Goal: Task Accomplishment & Management: Manage account settings

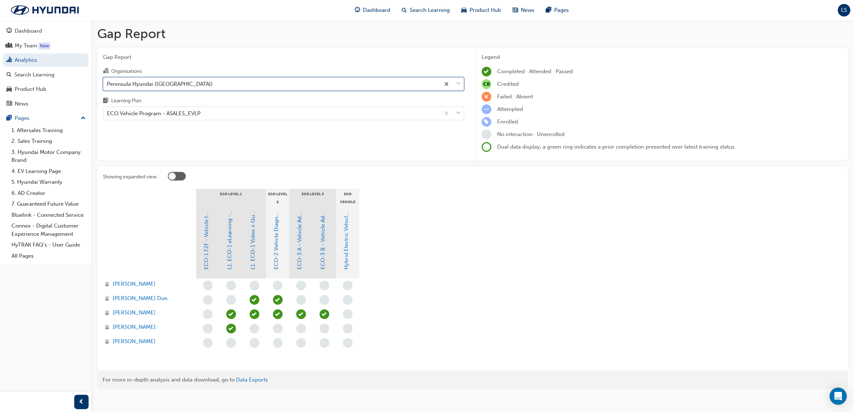
click at [179, 78] on div "Peninsula Hyundai ([GEOGRAPHIC_DATA])" at bounding box center [271, 84] width 337 height 13
click at [108, 80] on input "Organisations option Peninsula Hyundai (Bankstown), selected. 0 results availab…" at bounding box center [107, 83] width 1 height 6
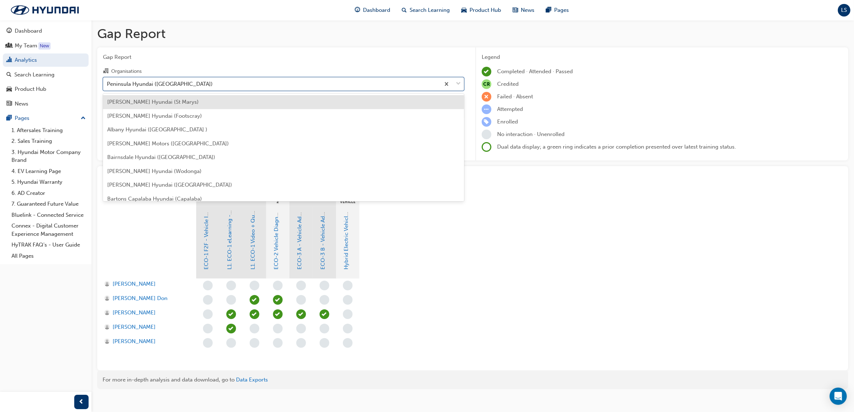
click at [180, 100] on span "[PERSON_NAME] Hyundai (St Marys)" at bounding box center [153, 102] width 92 height 6
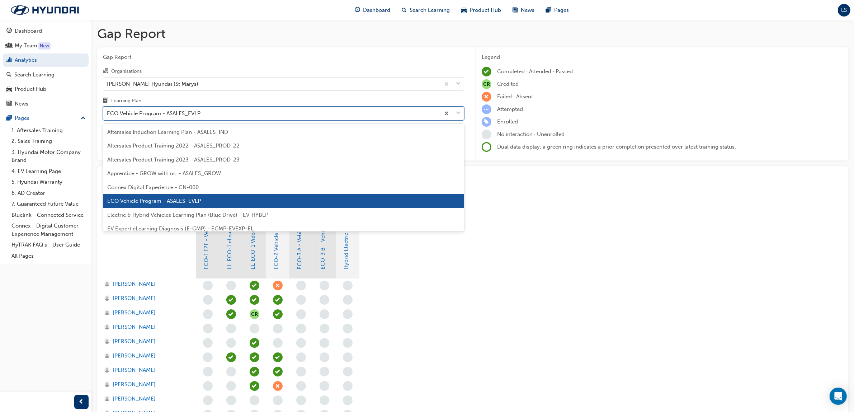
click at [194, 113] on div "ECO Vehicle Program - ASALES_EVLP" at bounding box center [154, 113] width 94 height 8
click at [108, 113] on input "Learning Plan option ECO Vehicle Program - ASALES_EVLP focused, 6 of 32. 32 res…" at bounding box center [107, 113] width 1 height 6
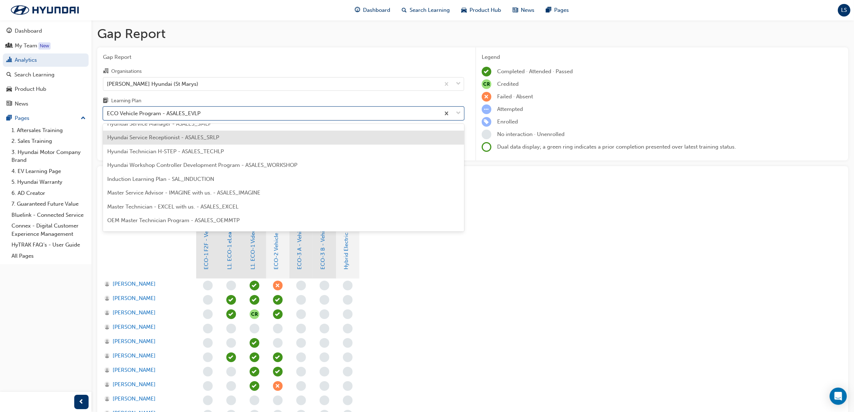
scroll to position [269, 0]
click at [188, 138] on span "Hyundai Technician H-STEP - ASALES_TECHLP" at bounding box center [165, 139] width 117 height 6
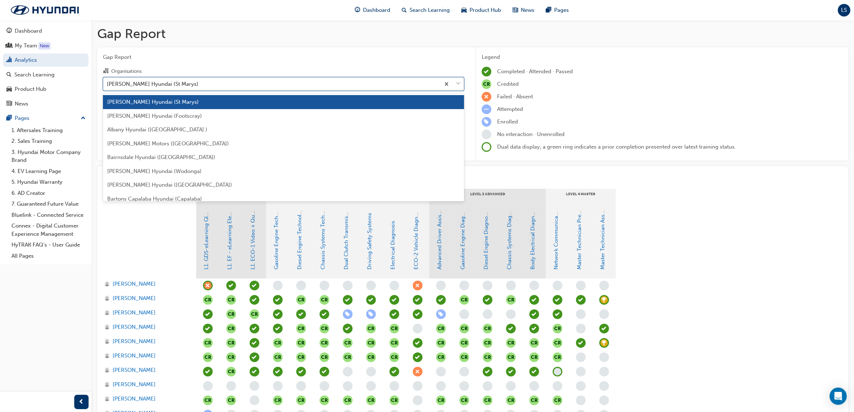
click at [200, 84] on div "[PERSON_NAME] Hyundai (St Marys)" at bounding box center [271, 84] width 337 height 13
click at [108, 84] on input "Organisations option Adrian Brien Hyundai (St Marys), selected. option Adrian B…" at bounding box center [107, 83] width 1 height 6
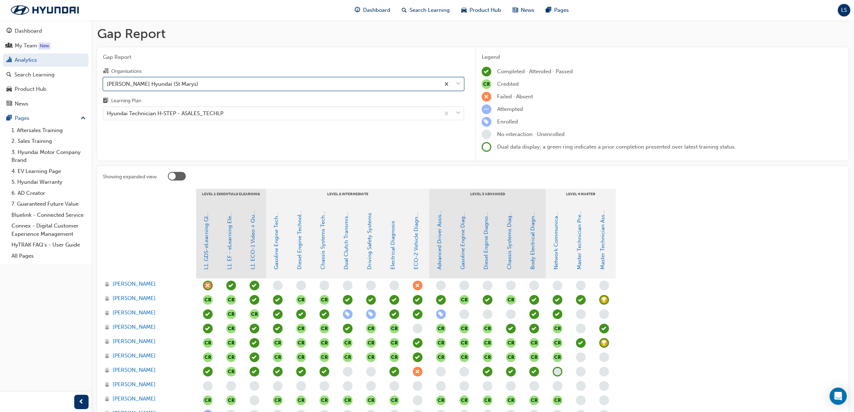
click at [188, 83] on div "[PERSON_NAME] Hyundai (St Marys)" at bounding box center [271, 84] width 337 height 13
click at [108, 83] on input "Organisations option Adrian Brien Hyundai (St Marys), selected. 0 results avail…" at bounding box center [107, 83] width 1 height 6
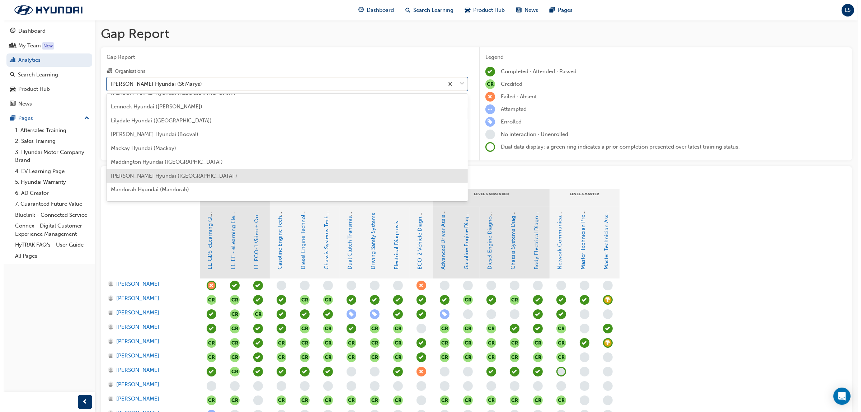
scroll to position [1256, 0]
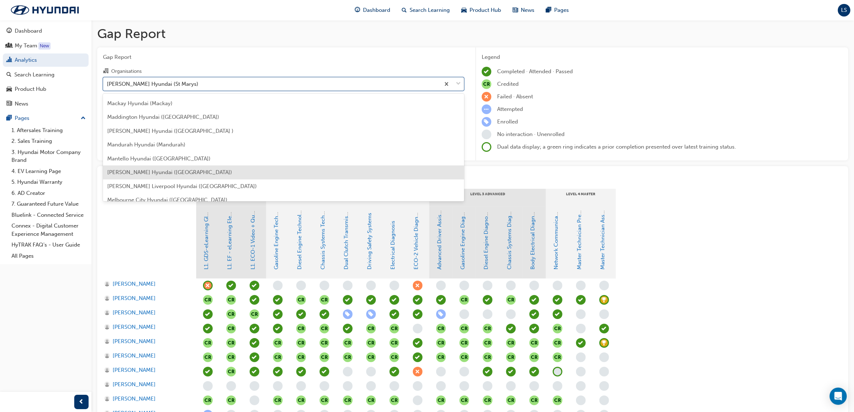
click at [177, 175] on div "[PERSON_NAME] Hyundai ([GEOGRAPHIC_DATA])" at bounding box center [283, 172] width 361 height 14
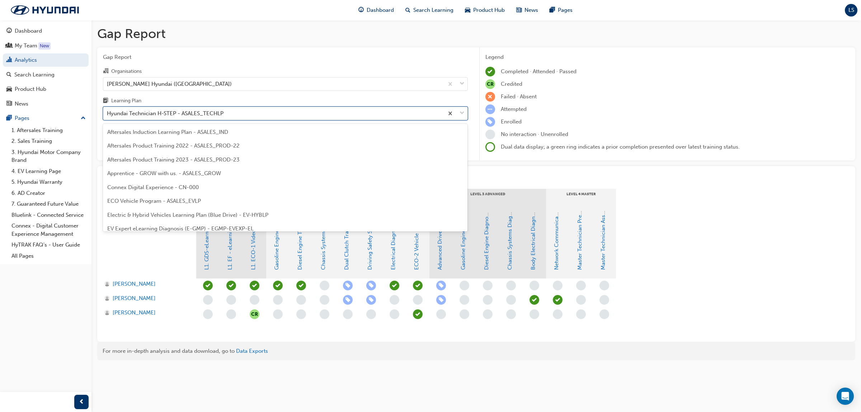
click at [193, 115] on div "Hyundai Technician H-STEP - ASALES_TECHLP" at bounding box center [165, 113] width 117 height 8
click at [108, 115] on input "Learning Plan option Hyundai Technician H-STEP - ASALES_TECHLP, selected. optio…" at bounding box center [107, 113] width 1 height 6
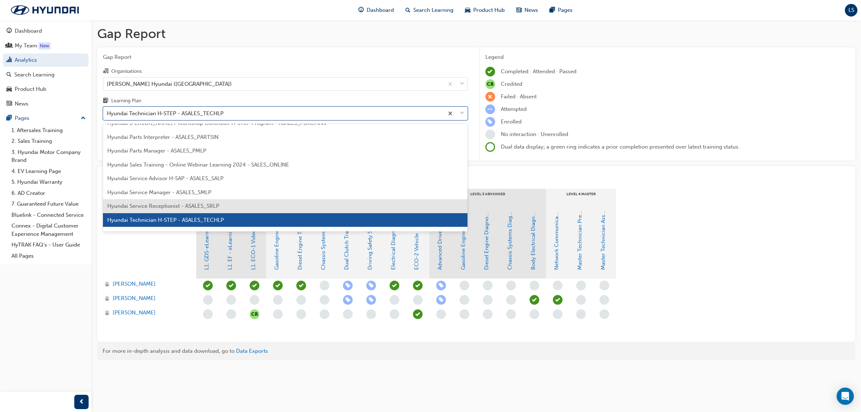
click at [201, 202] on div "Hyundai Service Receptionist - ASALES_SRLP" at bounding box center [285, 206] width 365 height 14
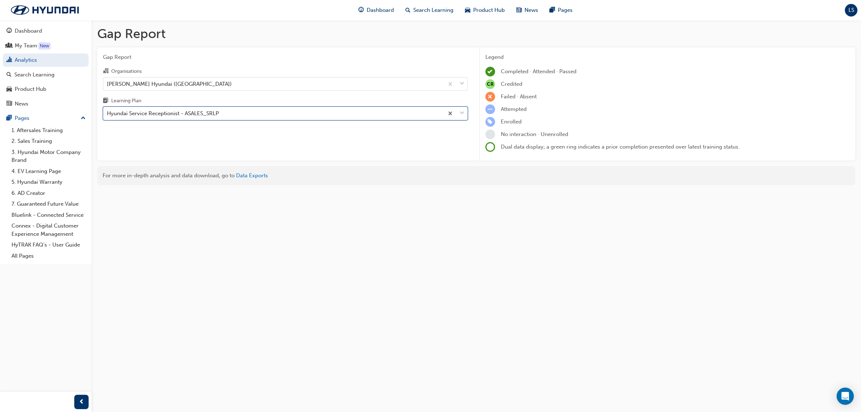
click at [224, 114] on div "Hyundai Service Receptionist - ASALES_SRLP" at bounding box center [273, 113] width 341 height 13
click at [108, 114] on input "Learning Plan option Hyundai Service Receptionist - ASALES_SRLP, selected. 0 re…" at bounding box center [107, 113] width 1 height 6
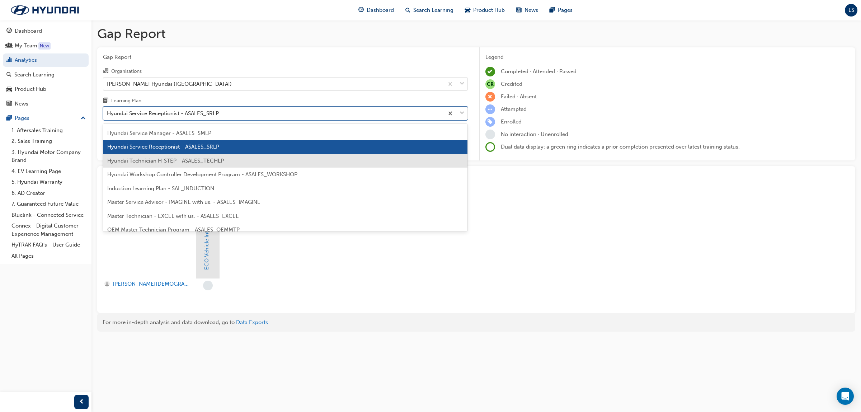
scroll to position [247, 0]
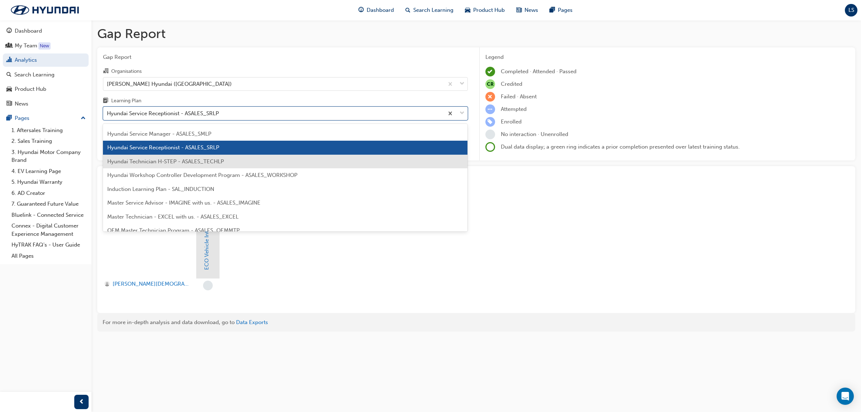
click at [181, 160] on span "Hyundai Technician H-STEP - ASALES_TECHLP" at bounding box center [165, 161] width 117 height 6
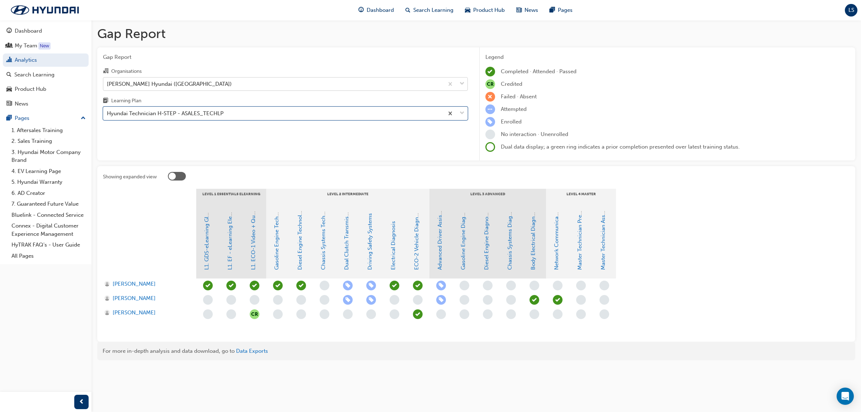
click at [136, 81] on div "[PERSON_NAME] Hyundai ([GEOGRAPHIC_DATA])" at bounding box center [169, 84] width 125 height 8
click at [108, 81] on input "Organisations Maughan Thiem Hyundai (Cheltenham)" at bounding box center [107, 83] width 1 height 6
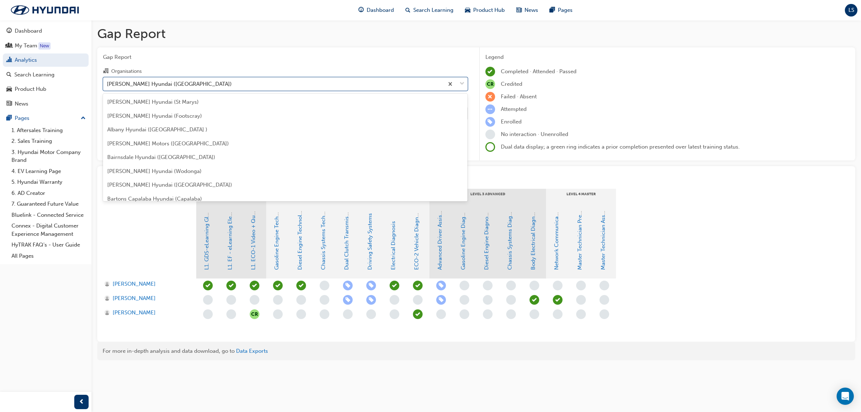
scroll to position [1237, 0]
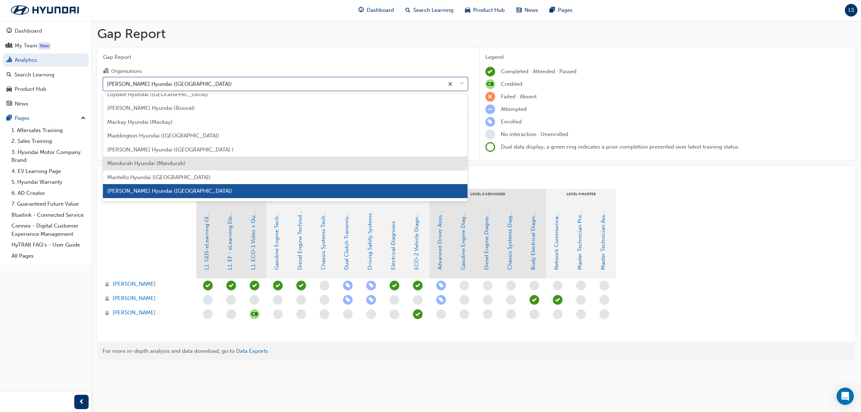
click at [150, 168] on div "Mandurah Hyundai (Mandurah)" at bounding box center [285, 163] width 365 height 14
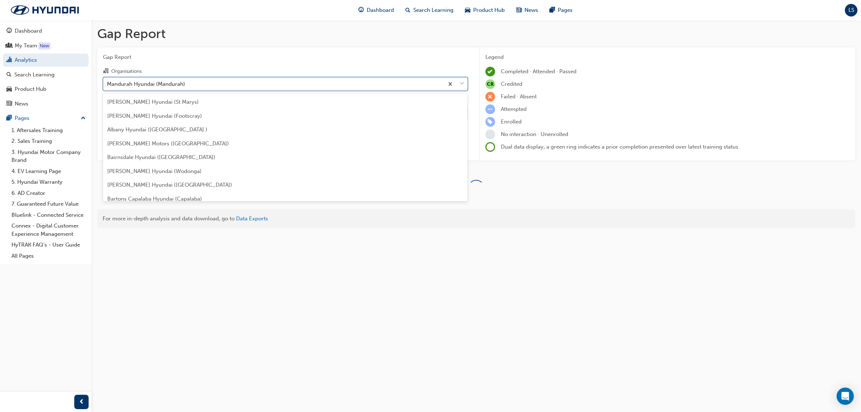
click at [214, 81] on div "Mandurah Hyundai (Mandurah)" at bounding box center [273, 84] width 341 height 13
click at [108, 81] on input "Organisations option Mandurah Hyundai (Mandurah), selected. option Mandurah Hyu…" at bounding box center [107, 83] width 1 height 6
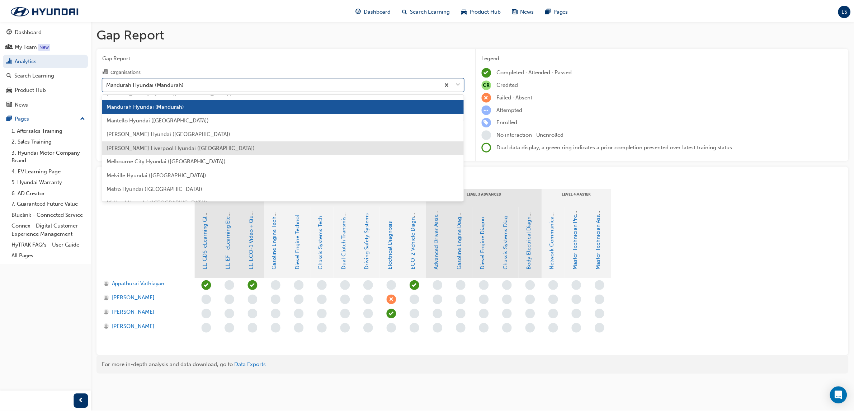
scroll to position [1299, 0]
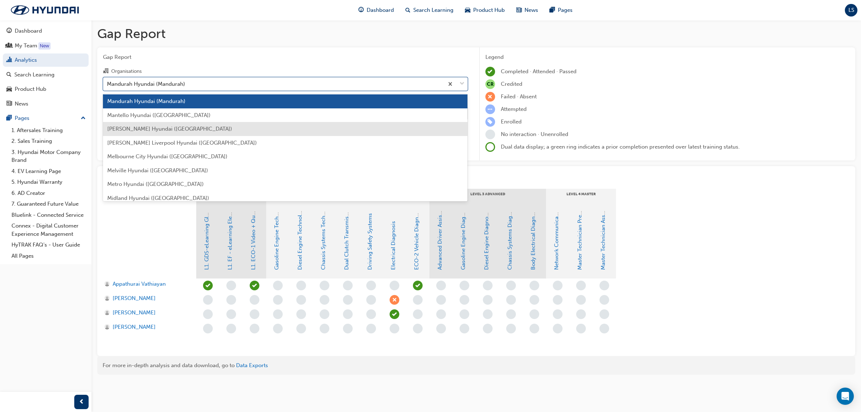
click at [162, 121] on div "Mantello Hyundai ([GEOGRAPHIC_DATA])" at bounding box center [285, 115] width 365 height 14
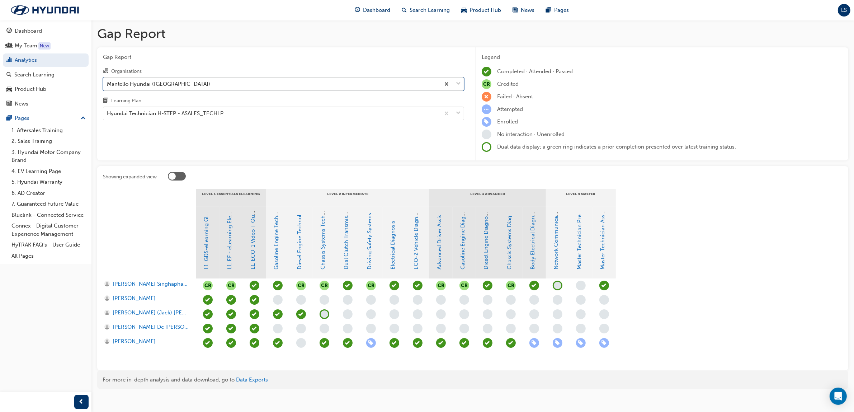
click at [194, 83] on div "Mantello Hyundai ([GEOGRAPHIC_DATA])" at bounding box center [271, 84] width 337 height 13
click at [108, 83] on input "Organisations option Mantello Hyundai (Roxburgh Park), selected. 0 results avai…" at bounding box center [107, 83] width 1 height 6
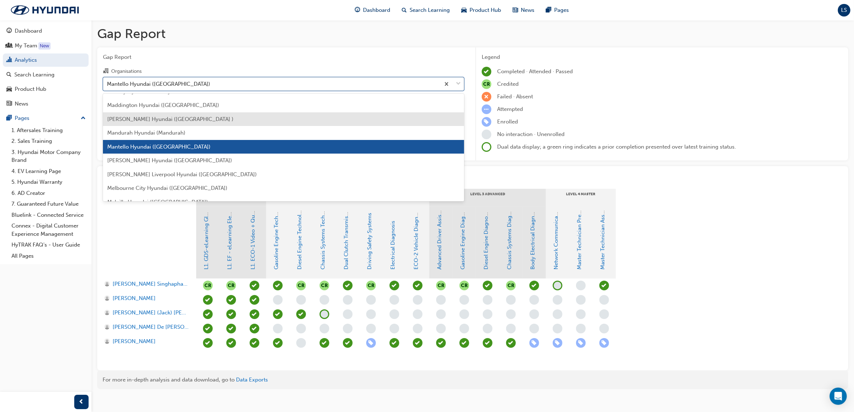
scroll to position [1269, 0]
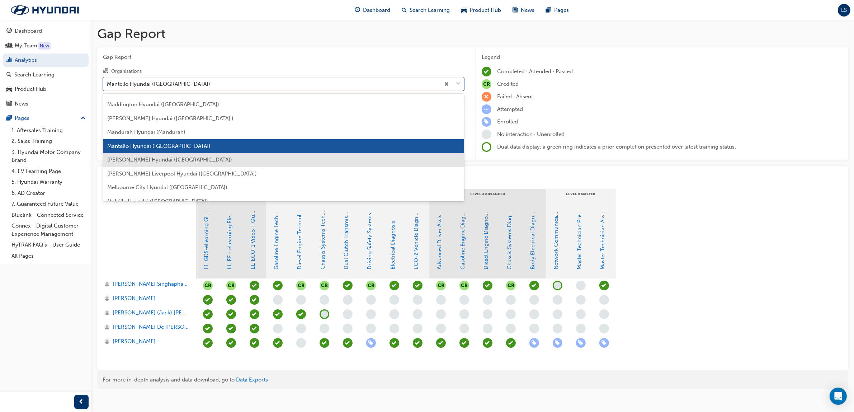
click at [178, 164] on div "[PERSON_NAME] Hyundai ([GEOGRAPHIC_DATA])" at bounding box center [283, 160] width 361 height 14
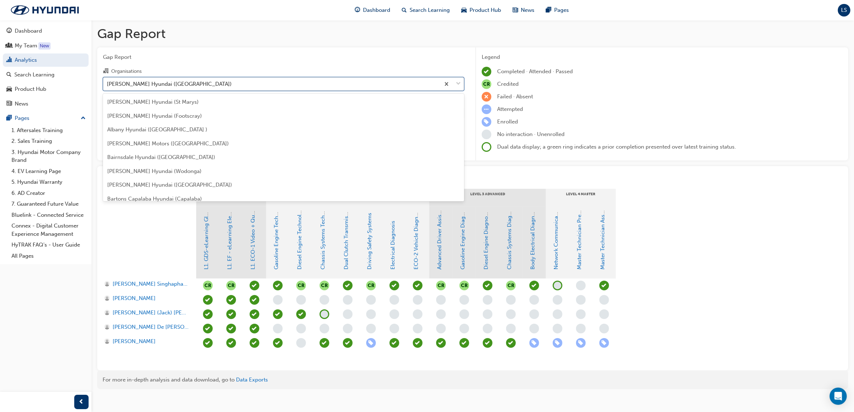
click at [187, 87] on div "[PERSON_NAME] Hyundai ([GEOGRAPHIC_DATA])" at bounding box center [169, 84] width 125 height 8
click at [108, 86] on input "Organisations option Maughan Thiem Hyundai (Cheltenham), selected. option Maugh…" at bounding box center [107, 83] width 1 height 6
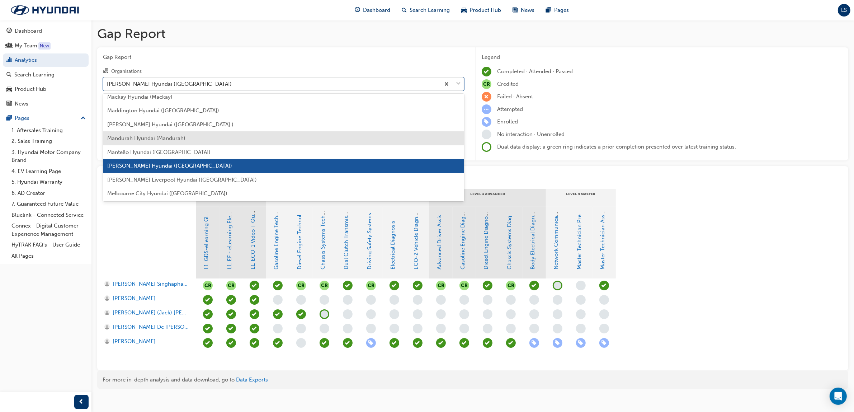
scroll to position [1282, 0]
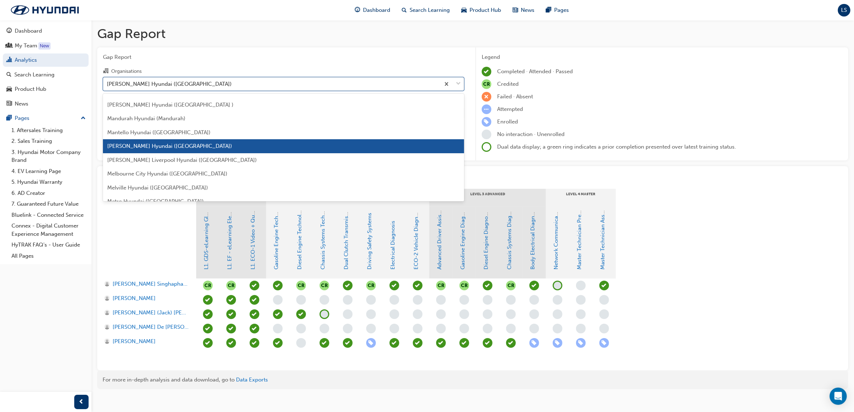
click at [196, 143] on span "[PERSON_NAME] Hyundai ([GEOGRAPHIC_DATA])" at bounding box center [169, 146] width 125 height 6
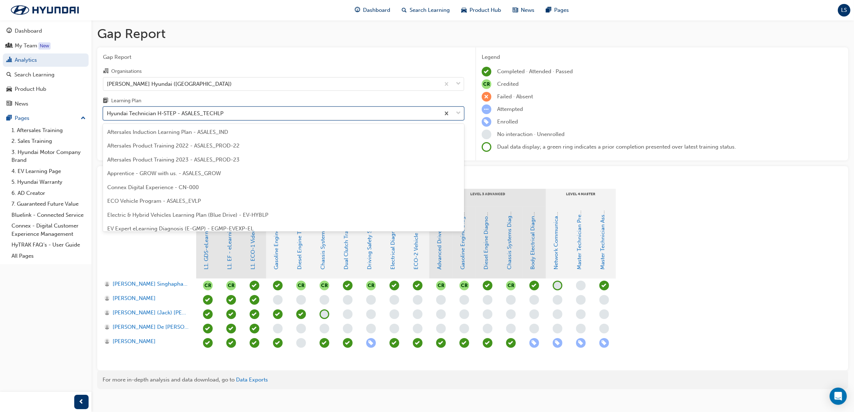
click at [210, 116] on div "Hyundai Technician H-STEP - ASALES_TECHLP" at bounding box center [165, 113] width 117 height 8
click at [108, 116] on input "Learning Plan option Hyundai Technician H-STEP - ASALES_TECHLP, selected. optio…" at bounding box center [107, 113] width 1 height 6
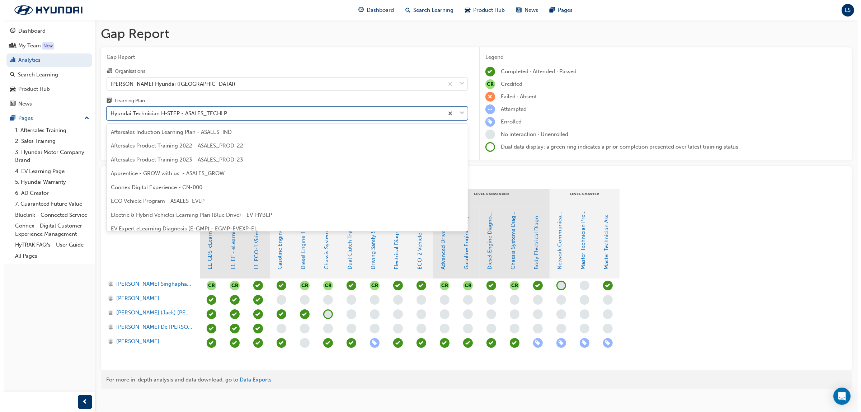
scroll to position [188, 0]
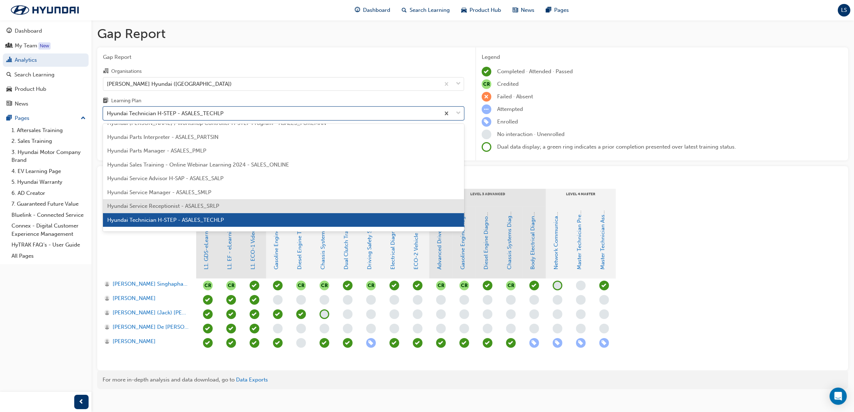
click at [199, 203] on span "Hyundai Service Receptionist - ASALES_SRLP" at bounding box center [163, 206] width 112 height 6
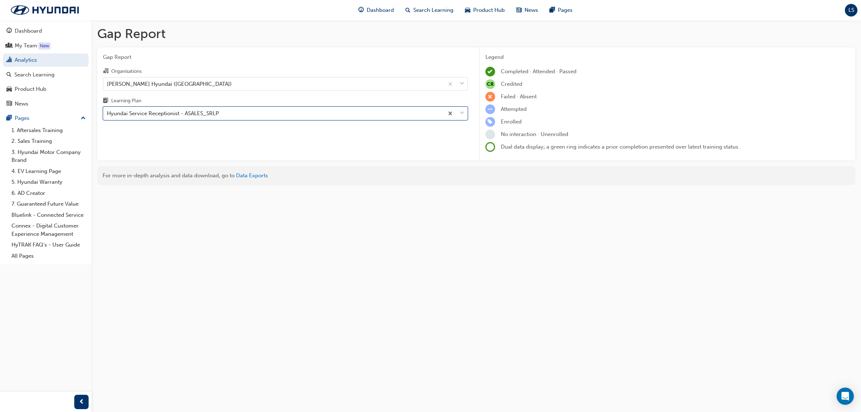
click at [192, 112] on div "Hyundai Service Receptionist - ASALES_SRLP" at bounding box center [163, 113] width 112 height 8
click at [108, 112] on input "Learning Plan option Hyundai Service Receptionist - ASALES_SRLP, selected. 0 re…" at bounding box center [107, 113] width 1 height 6
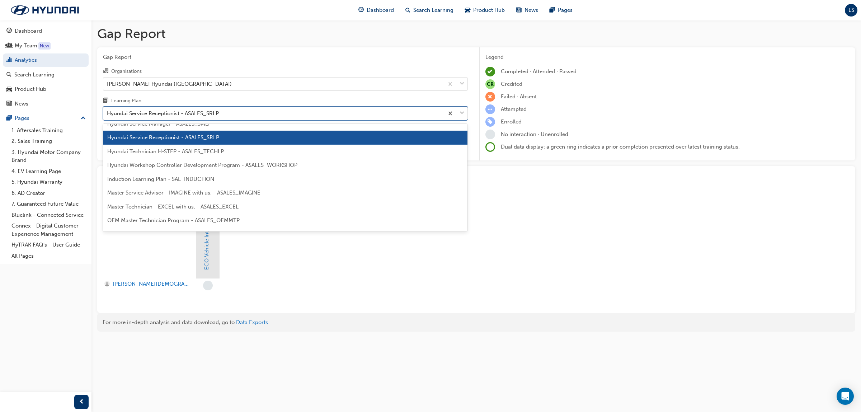
scroll to position [269, 0]
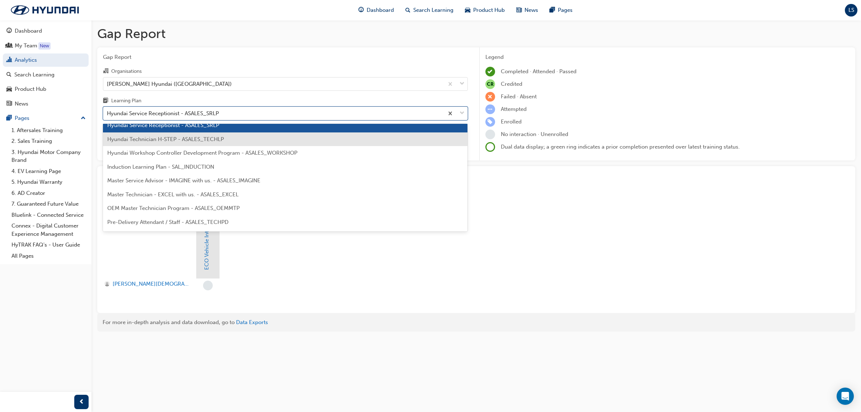
click at [192, 138] on span "Hyundai Technician H-STEP - ASALES_TECHLP" at bounding box center [165, 139] width 117 height 6
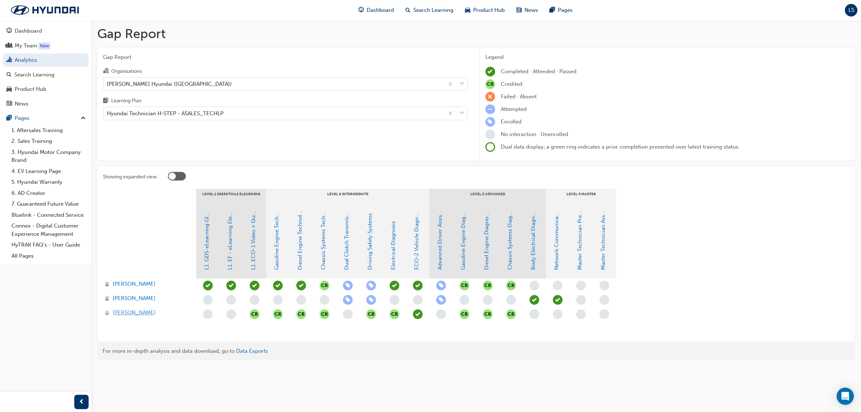
click at [141, 311] on span "[PERSON_NAME]" at bounding box center [134, 313] width 43 height 8
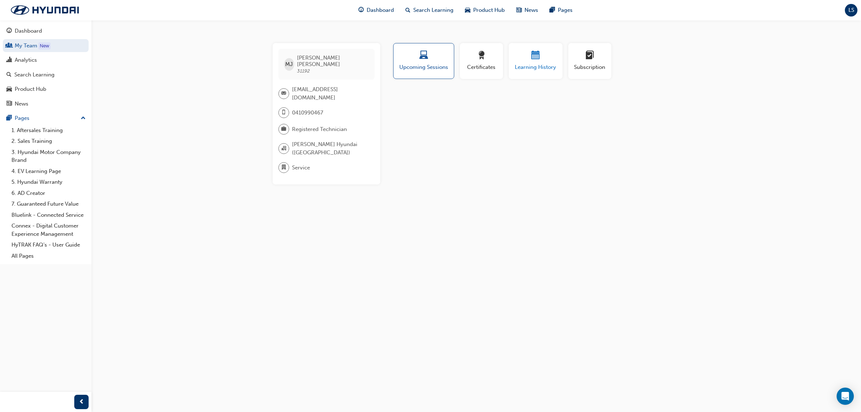
click at [551, 57] on div "button" at bounding box center [535, 56] width 43 height 11
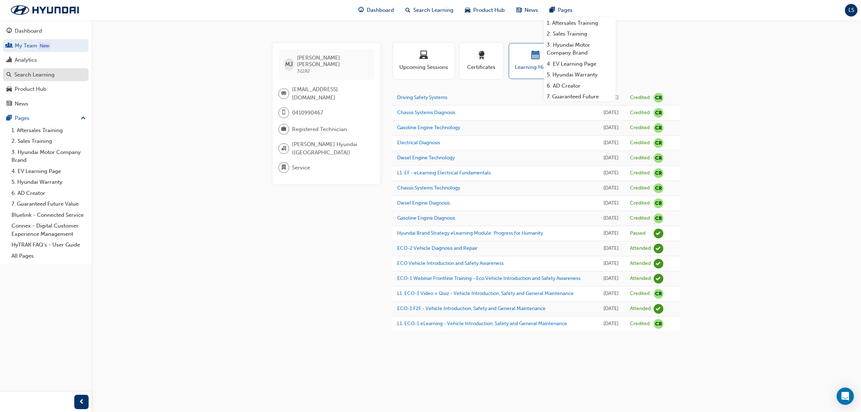
click at [31, 74] on div "Search Learning" at bounding box center [34, 75] width 40 height 8
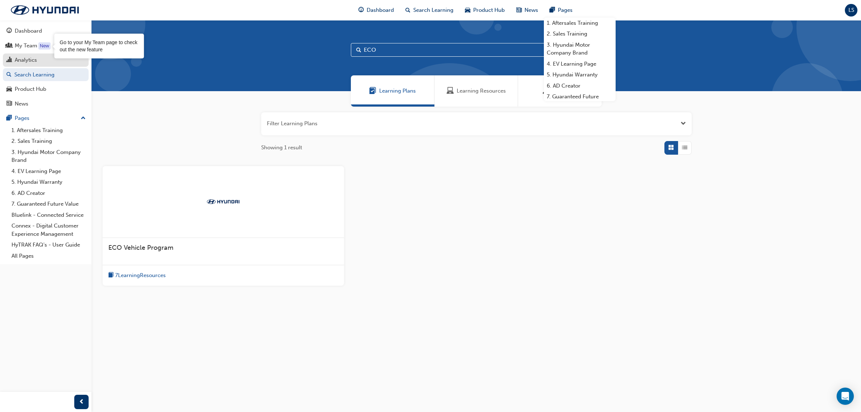
click at [23, 61] on div "Analytics" at bounding box center [26, 60] width 22 height 8
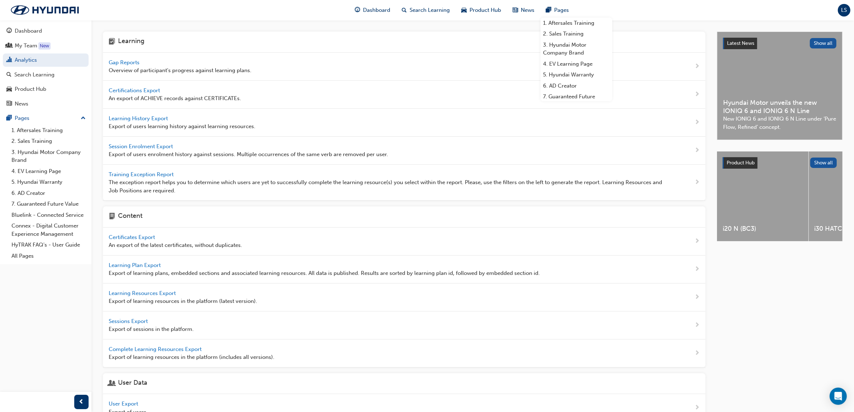
click at [125, 62] on span "Gap Reports" at bounding box center [125, 62] width 32 height 6
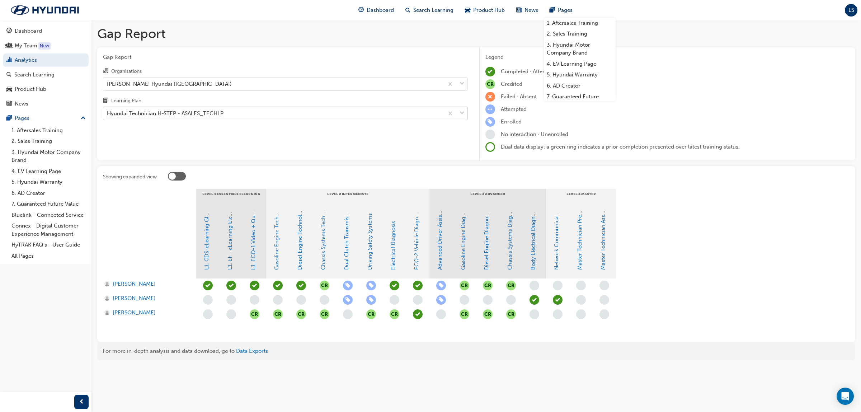
click at [151, 113] on div "Hyundai Technician H-STEP - ASALES_TECHLP" at bounding box center [165, 113] width 117 height 8
click at [108, 113] on input "Learning Plan Hyundai Technician H-STEP - ASALES_TECHLP" at bounding box center [107, 113] width 1 height 6
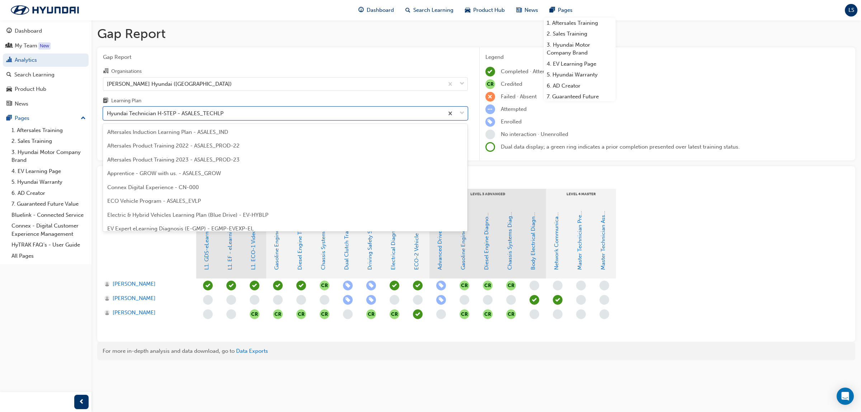
scroll to position [188, 0]
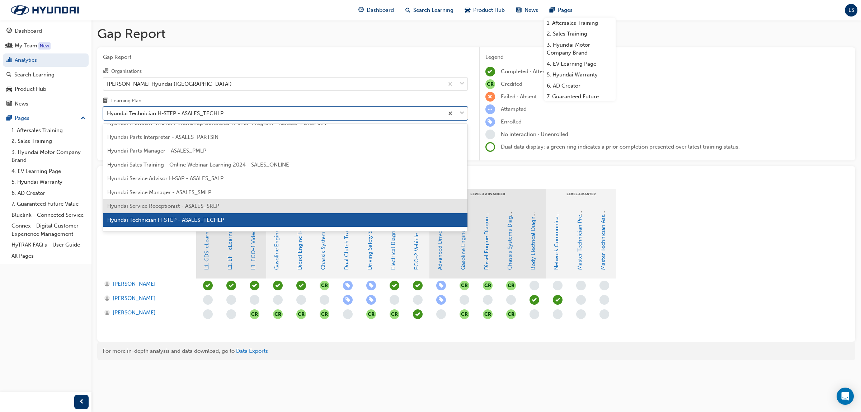
click at [191, 208] on span "Hyundai Service Receptionist - ASALES_SRLP" at bounding box center [163, 206] width 112 height 6
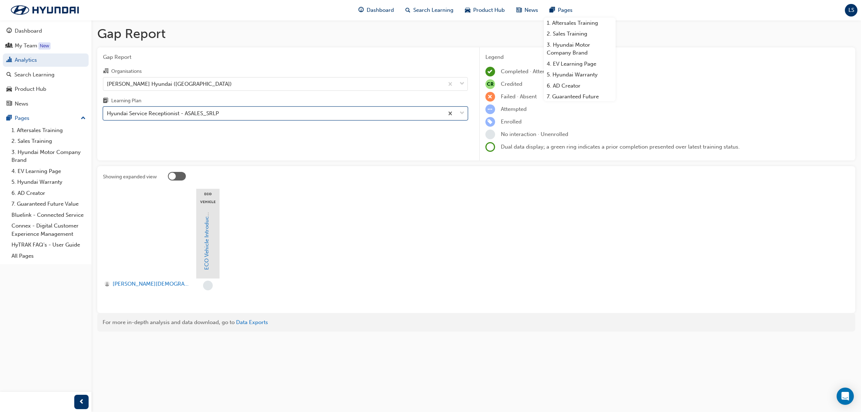
click at [173, 114] on div "Hyundai Service Receptionist - ASALES_SRLP" at bounding box center [163, 113] width 112 height 8
click at [108, 114] on input "Learning Plan option Hyundai Service Receptionist - ASALES_SRLP, selected. 0 re…" at bounding box center [107, 113] width 1 height 6
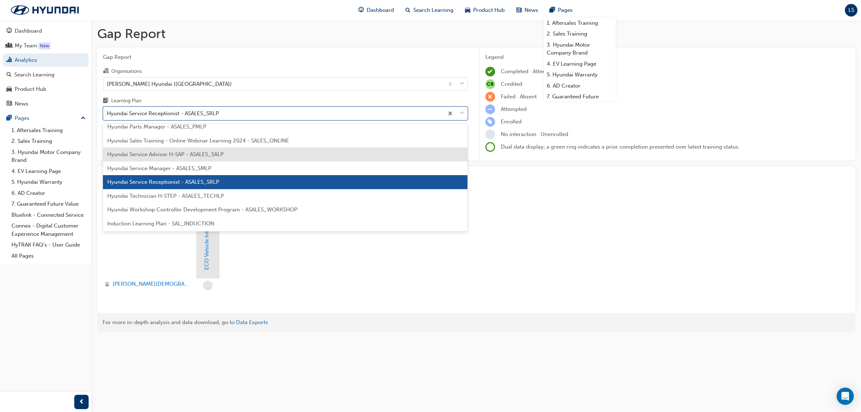
scroll to position [264, 0]
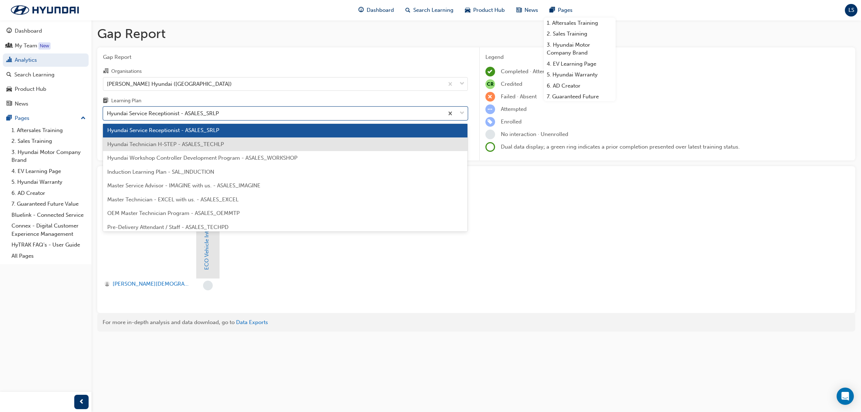
click at [175, 144] on span "Hyundai Technician H-STEP - ASALES_TECHLP" at bounding box center [165, 144] width 117 height 6
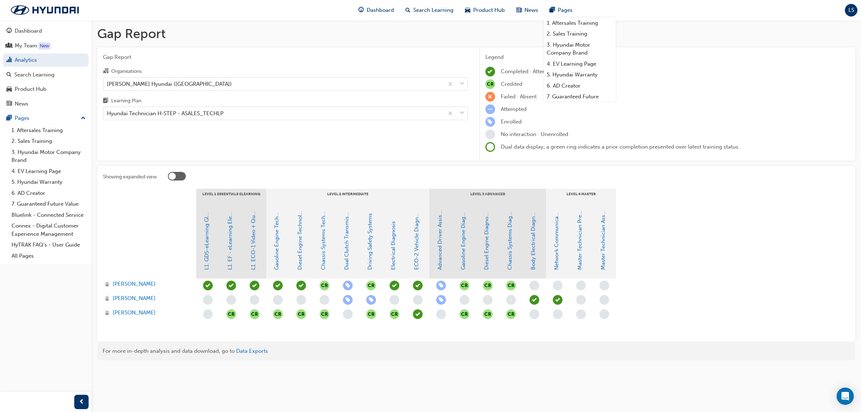
click at [346, 324] on div "CR CR CR CR CR CR CR CR CR CR CR CR CR CR CR" at bounding box center [417, 306] width 443 height 57
click at [239, 84] on div "[PERSON_NAME] Hyundai ([GEOGRAPHIC_DATA])" at bounding box center [273, 84] width 341 height 13
click at [108, 84] on input "Organisations Maughan Thiem Hyundai (Cheltenham)" at bounding box center [107, 83] width 1 height 6
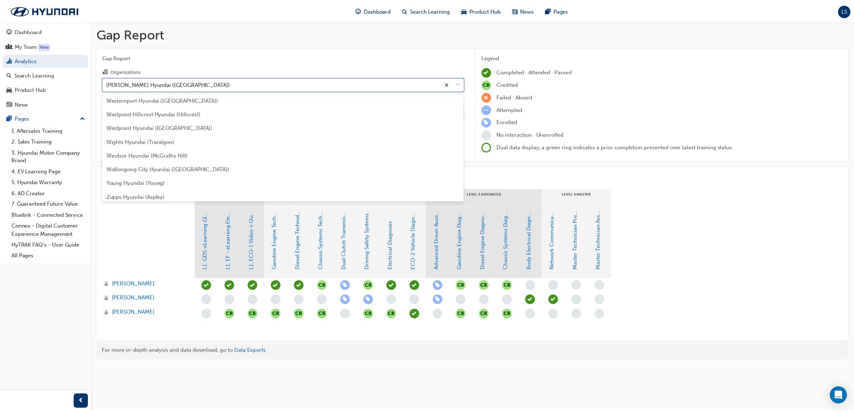
scroll to position [2408, 0]
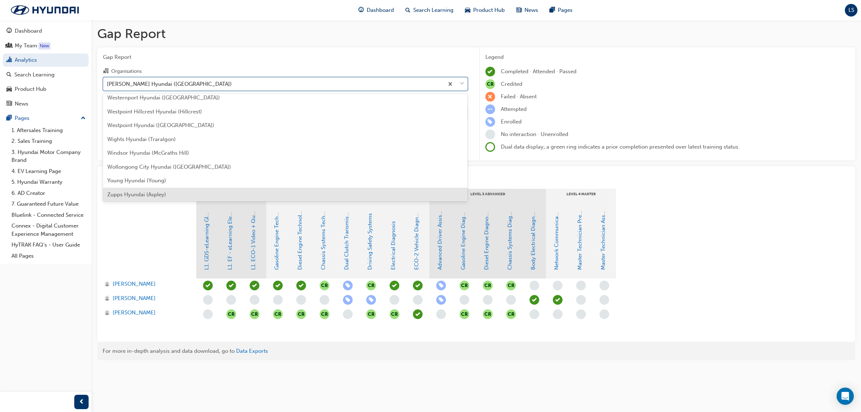
click at [168, 193] on div "Zupps Hyundai (Aspley)" at bounding box center [285, 195] width 365 height 14
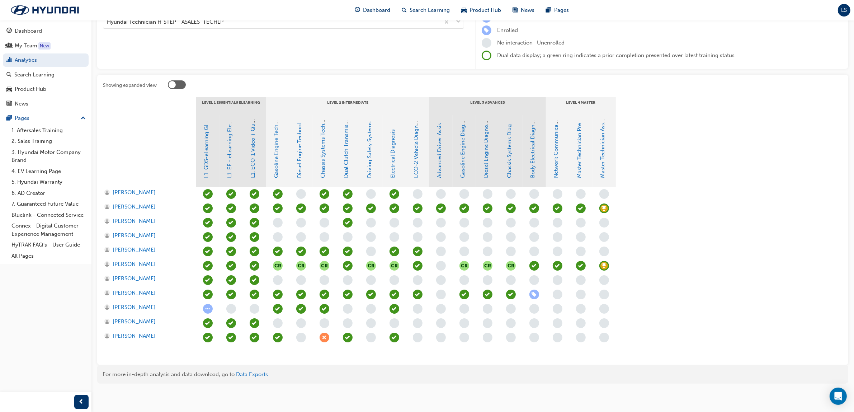
scroll to position [92, 0]
click at [417, 266] on span "learningRecordVerb_ATTEND-icon" at bounding box center [418, 266] width 10 height 10
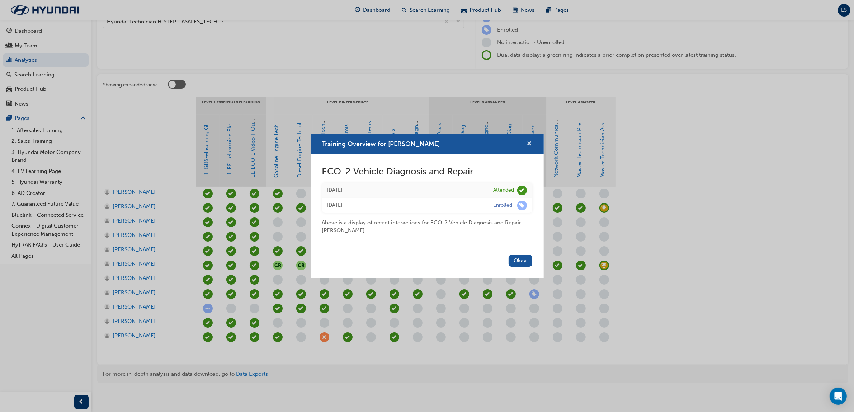
click at [531, 142] on span "cross-icon" at bounding box center [529, 144] width 5 height 6
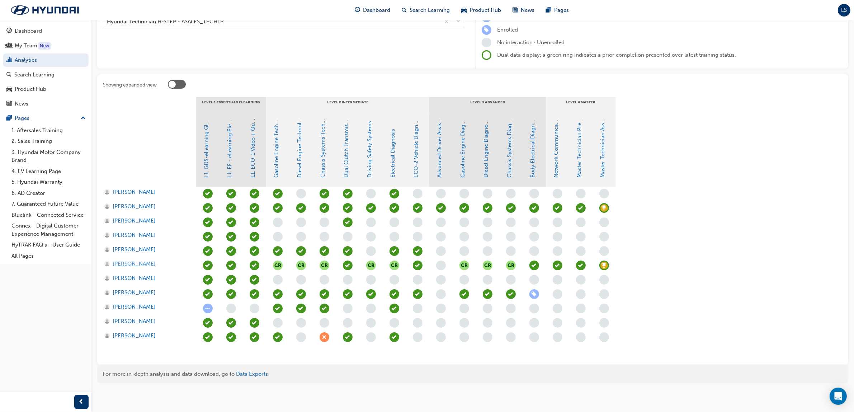
click at [139, 263] on span "Graham Dell" at bounding box center [134, 264] width 43 height 8
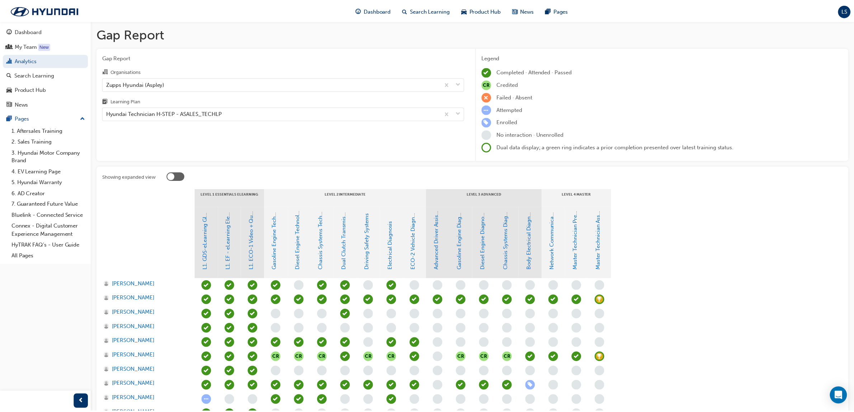
scroll to position [92, 0]
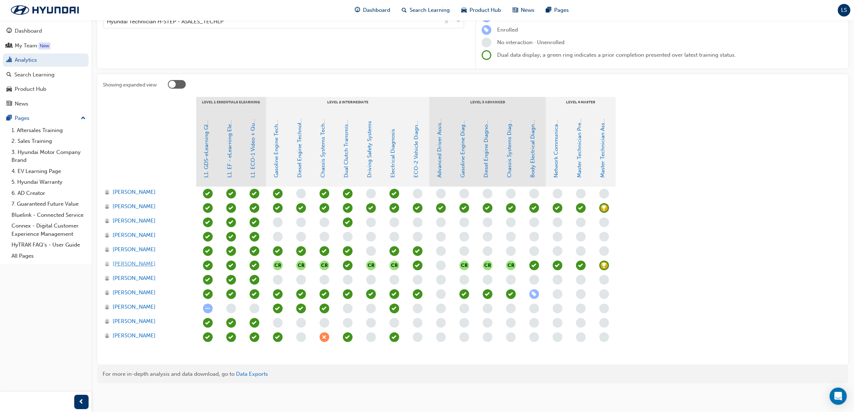
drag, startPoint x: 130, startPoint y: 262, endPoint x: 172, endPoint y: 253, distance: 43.0
click at [130, 262] on span "Graham Dell" at bounding box center [134, 264] width 43 height 8
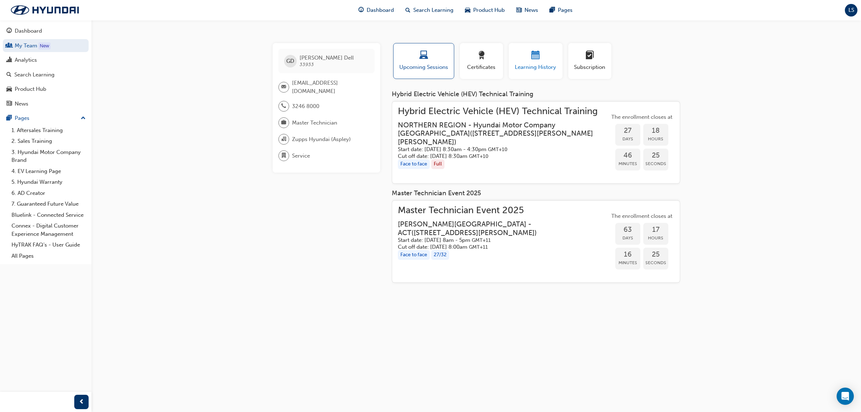
click at [527, 61] on div "button" at bounding box center [535, 56] width 43 height 11
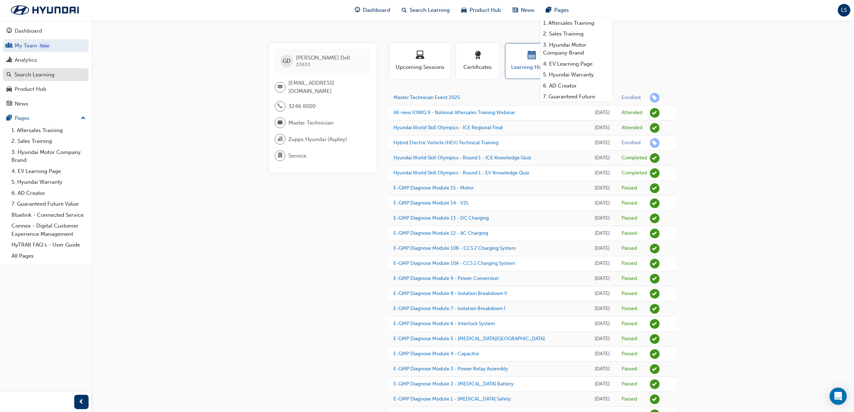
click at [46, 73] on div "Search Learning" at bounding box center [34, 75] width 40 height 8
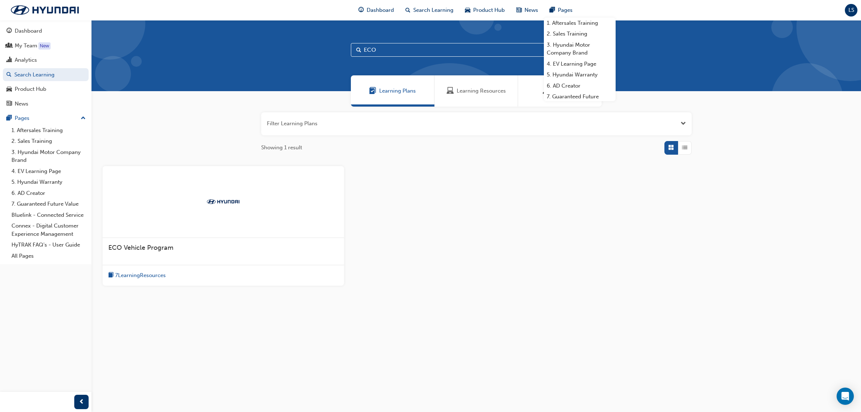
click at [445, 85] on div "Learning Resources" at bounding box center [477, 90] width 84 height 31
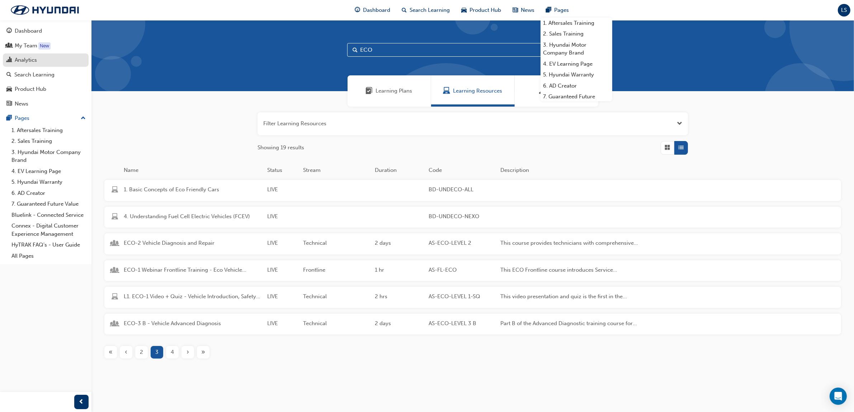
click at [27, 63] on div "Analytics" at bounding box center [26, 60] width 22 height 8
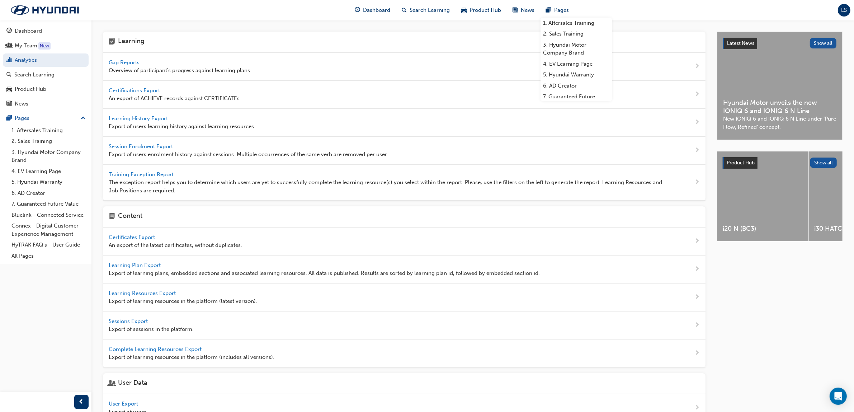
click at [127, 62] on span "Gap Reports" at bounding box center [125, 62] width 32 height 6
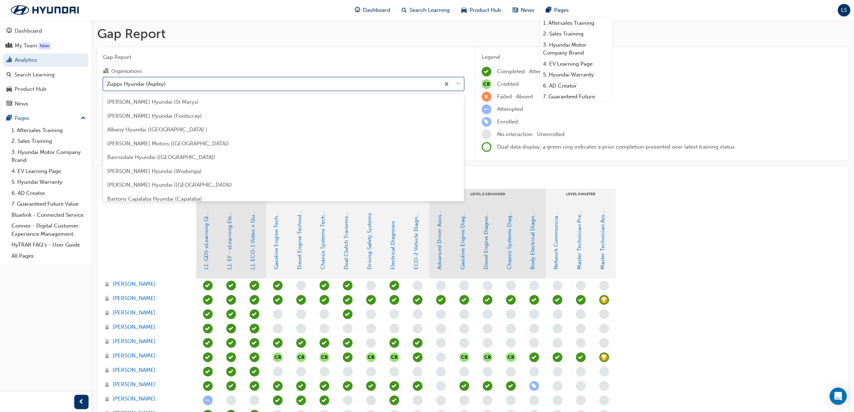
click at [148, 80] on div "Zupps Hyundai (Aspley)" at bounding box center [136, 84] width 59 height 8
click at [108, 80] on input "Organisations option Zupps Hyundai (Aspley) focused, 182 of 182. 182 results av…" at bounding box center [107, 83] width 1 height 6
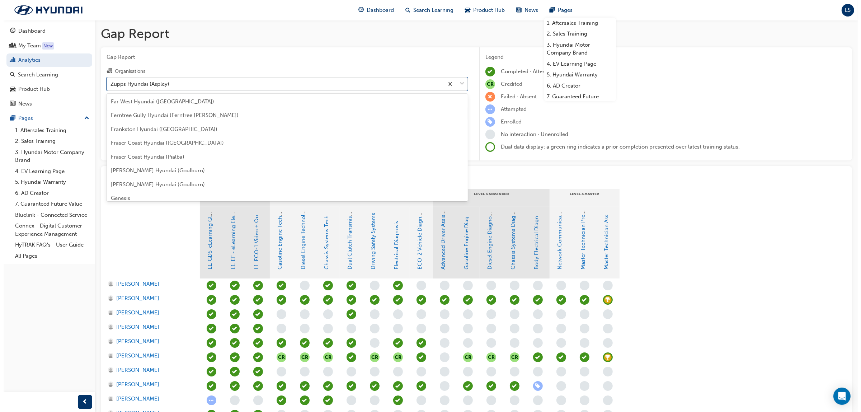
scroll to position [659, 0]
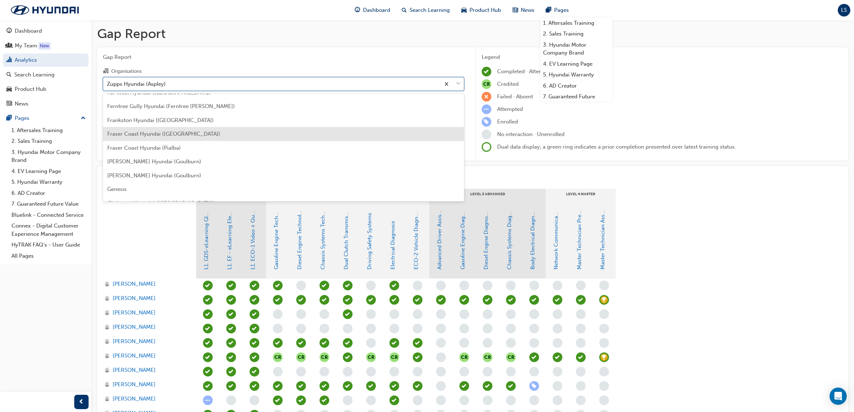
click at [156, 136] on span "Fraser Coast Hyundai ([GEOGRAPHIC_DATA])" at bounding box center [163, 134] width 113 height 6
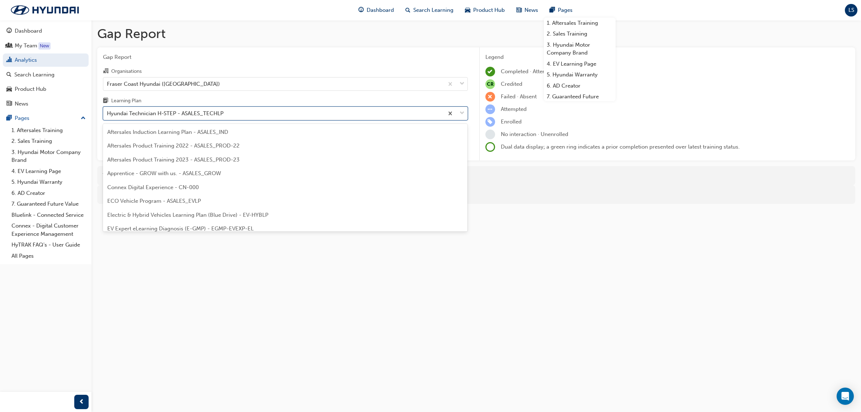
click at [215, 112] on div "Hyundai Technician H-STEP - ASALES_TECHLP" at bounding box center [165, 113] width 117 height 8
click at [108, 112] on input "Learning Plan option Hyundai Technician H-STEP - ASALES_TECHLP focused, 21 of 3…" at bounding box center [107, 113] width 1 height 6
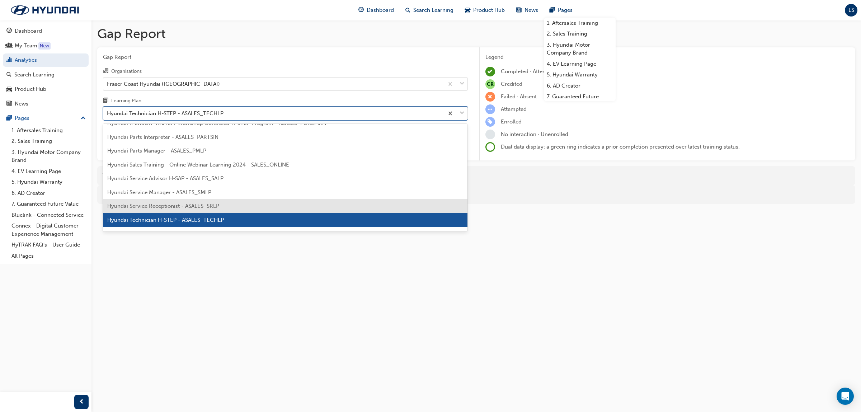
click at [193, 207] on span "Hyundai Service Receptionist - ASALES_SRLP" at bounding box center [163, 206] width 112 height 6
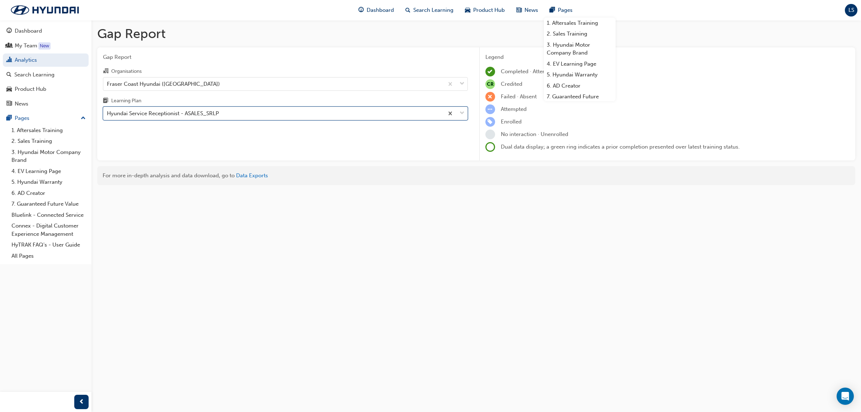
click at [194, 115] on div "Hyundai Service Receptionist - ASALES_SRLP" at bounding box center [163, 113] width 112 height 8
click at [108, 115] on input "Learning Plan option Hyundai Service Receptionist - ASALES_SRLP, selected. 0 re…" at bounding box center [107, 113] width 1 height 6
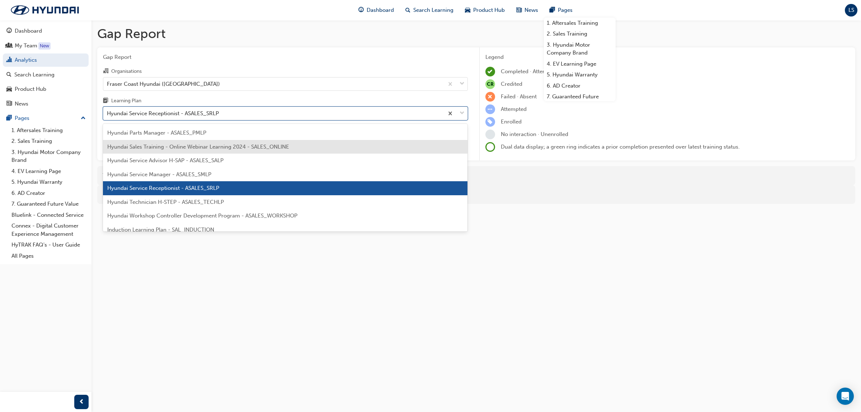
scroll to position [219, 0]
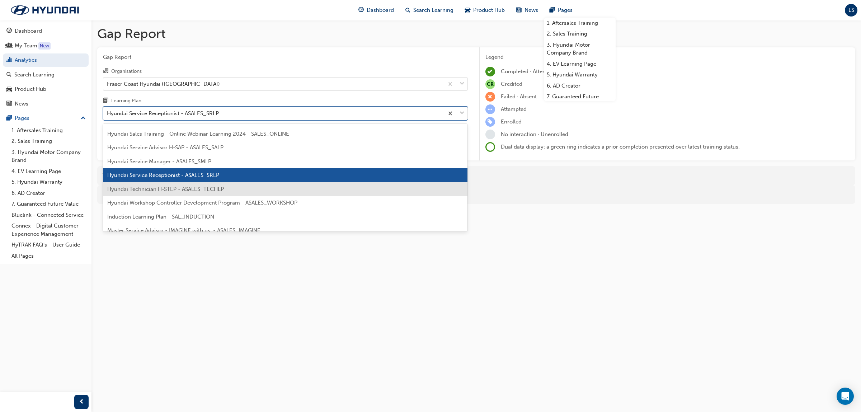
click at [180, 186] on span "Hyundai Technician H-STEP - ASALES_TECHLP" at bounding box center [165, 189] width 117 height 6
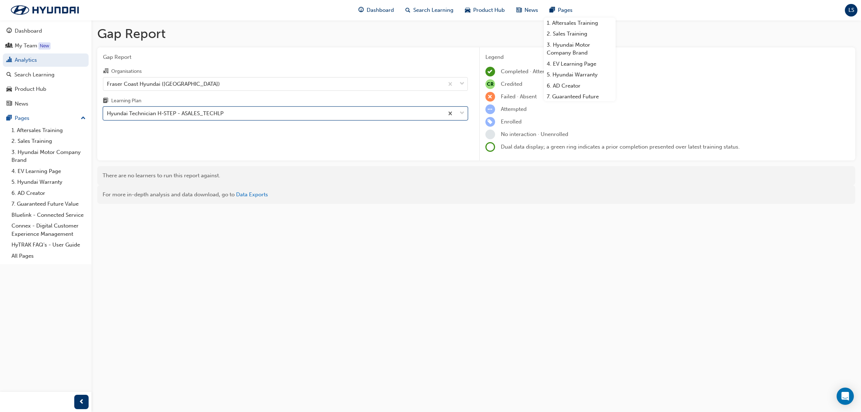
click at [185, 110] on div "Hyundai Technician H-STEP - ASALES_TECHLP" at bounding box center [165, 113] width 117 height 8
click at [108, 110] on input "Learning Plan option Hyundai Technician H-STEP - ASALES_TECHLP, selected. 0 res…" at bounding box center [107, 113] width 1 height 6
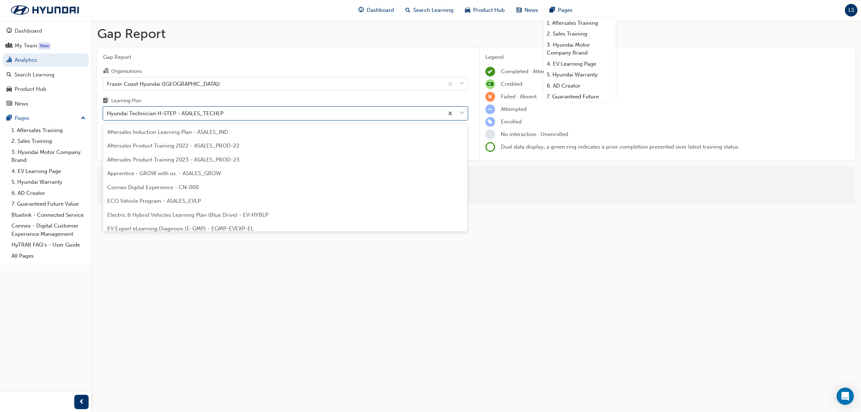
scroll to position [188, 0]
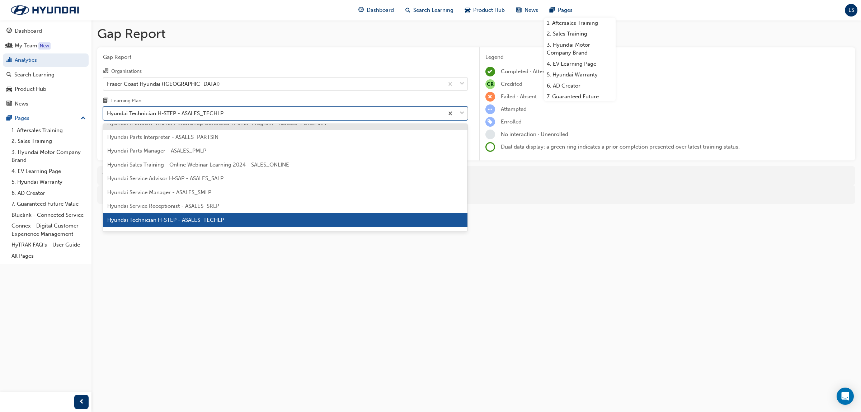
click at [185, 116] on div "Hyundai Technician H-STEP - ASALES_TECHLP" at bounding box center [165, 113] width 117 height 8
click at [108, 116] on input "Learning Plan option Hyundai Technician H-STEP - ASALES_TECHLP, selected. optio…" at bounding box center [107, 113] width 1 height 6
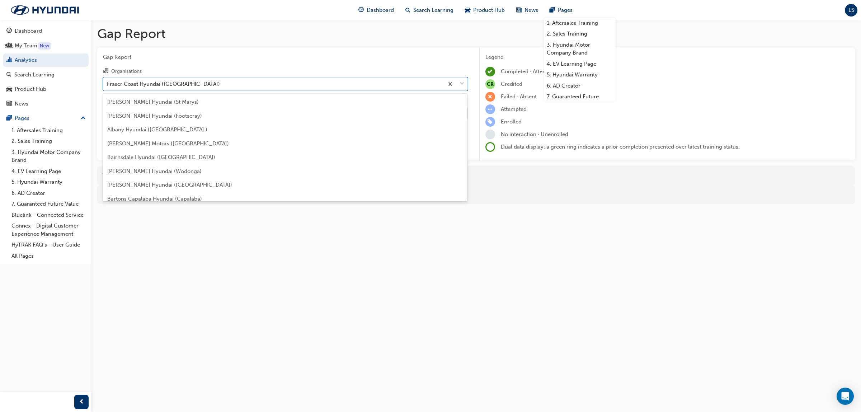
click at [182, 83] on div "Fraser Coast Hyundai ([GEOGRAPHIC_DATA])" at bounding box center [163, 84] width 113 height 8
click at [108, 83] on input "Organisations option Fraser Coast Hyundai (Maryborough), selected. option Frase…" at bounding box center [107, 83] width 1 height 6
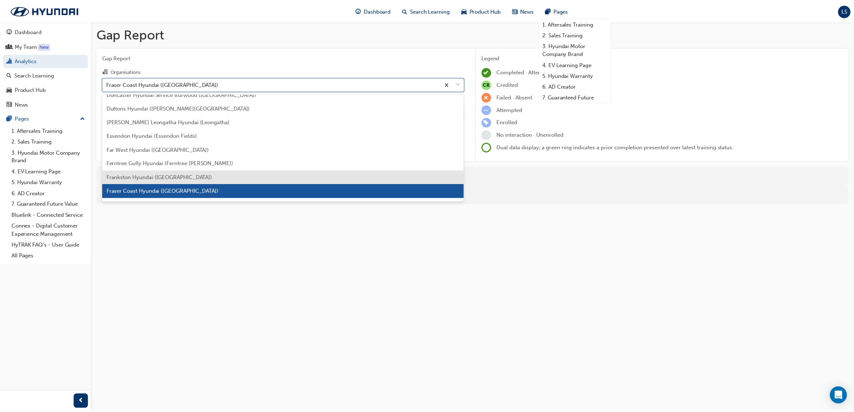
scroll to position [647, 0]
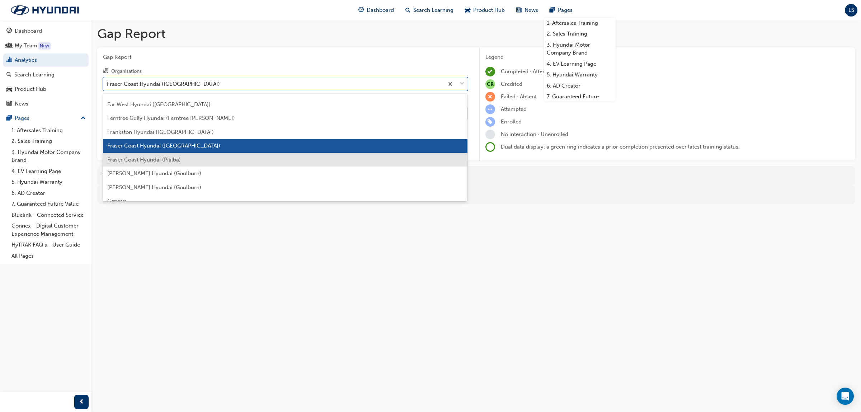
click at [180, 161] on div "Fraser Coast Hyundai (Pialba)" at bounding box center [285, 160] width 365 height 14
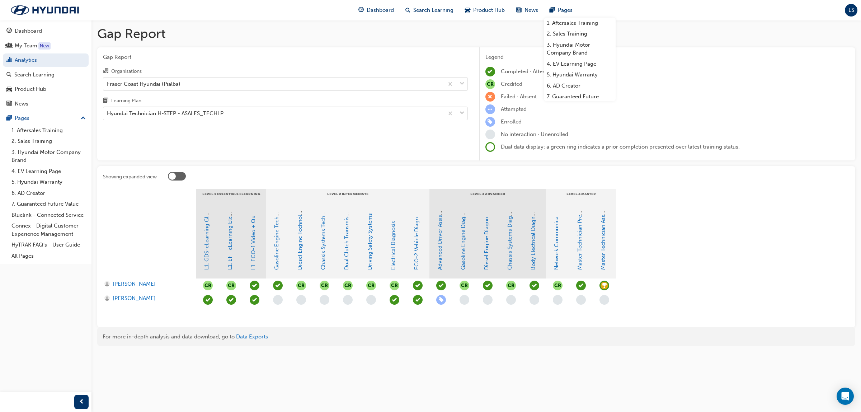
click at [604, 282] on span "learningRecordVerb_ACHIEVE-icon" at bounding box center [605, 286] width 10 height 10
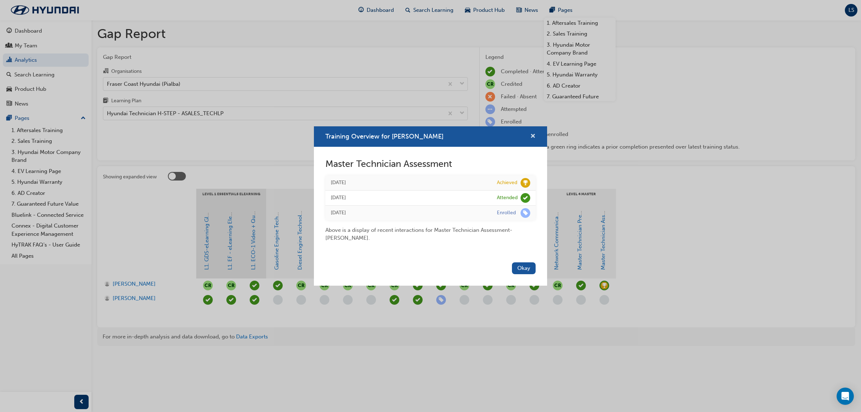
click at [532, 135] on span "cross-icon" at bounding box center [532, 136] width 5 height 6
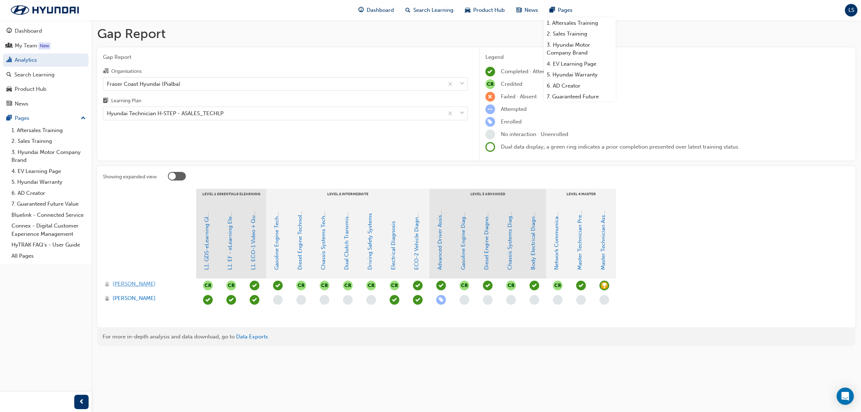
click at [136, 282] on span "George Niesler" at bounding box center [134, 284] width 43 height 8
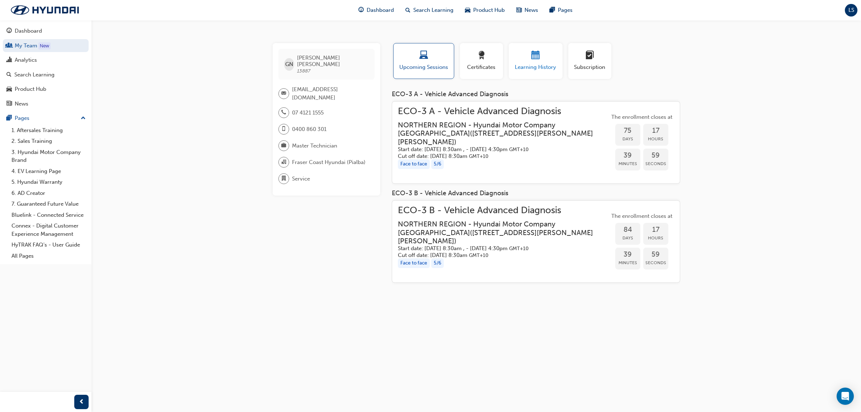
click at [534, 60] on span "calendar-icon" at bounding box center [535, 56] width 9 height 10
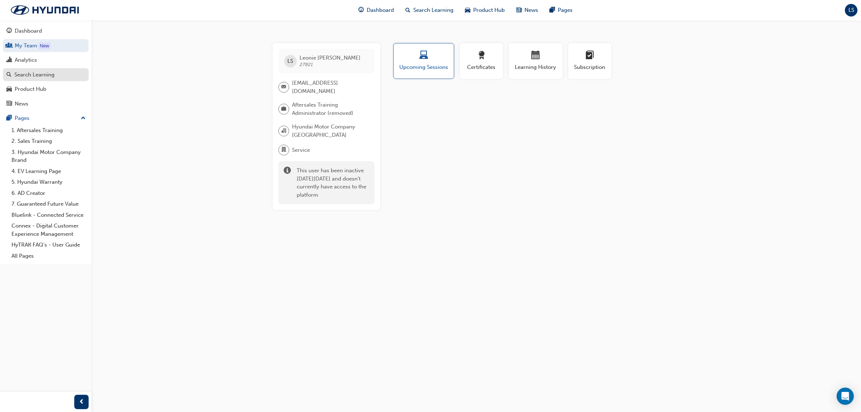
click at [48, 78] on div "Search Learning" at bounding box center [34, 75] width 40 height 8
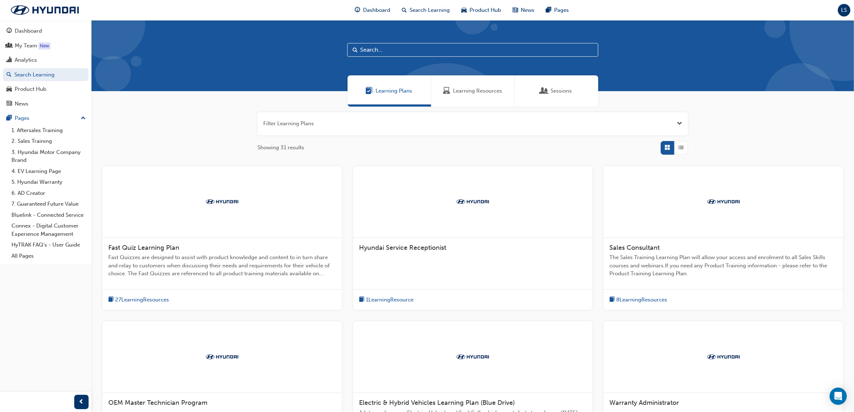
click at [837, 14] on div "Dashboard Search Learning Product Hub News Pages LS" at bounding box center [427, 10] width 854 height 20
click at [844, 12] on span "LS" at bounding box center [845, 10] width 6 height 8
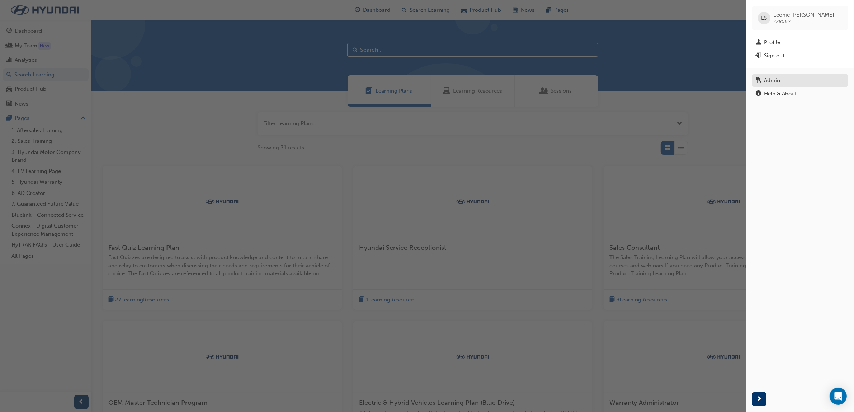
click at [774, 85] on div "Admin" at bounding box center [772, 80] width 16 height 8
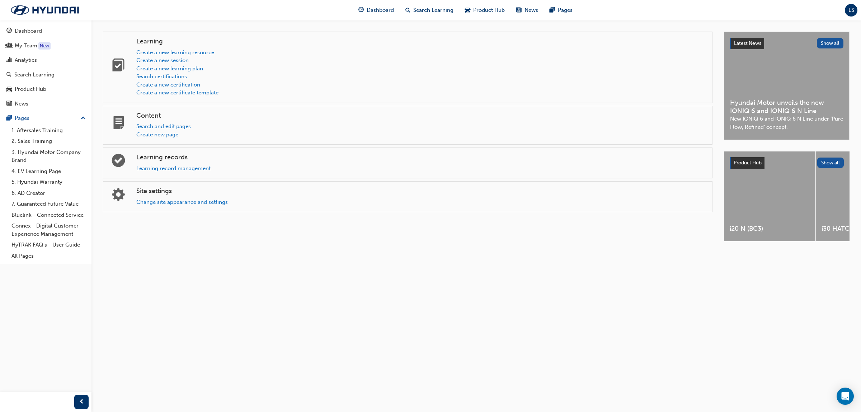
click at [196, 162] on div "Learning records Learning record management" at bounding box center [421, 163] width 570 height 19
click at [197, 173] on div "Learning records Learning record management" at bounding box center [408, 162] width 610 height 31
click at [198, 169] on link "Learning record management" at bounding box center [173, 168] width 74 height 6
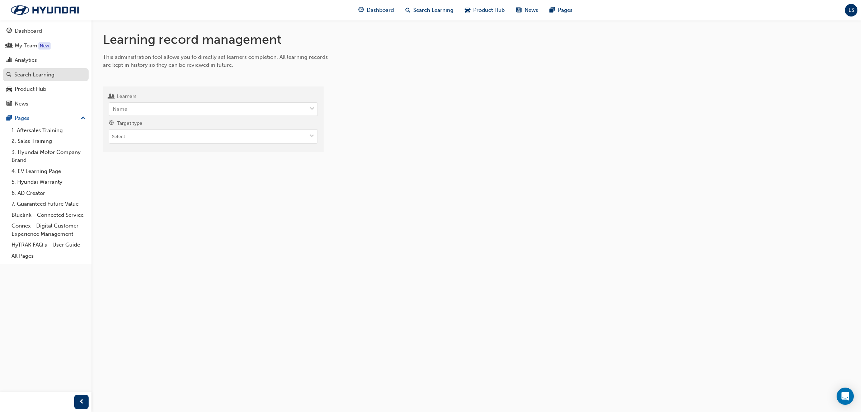
click at [47, 75] on div "Search Learning" at bounding box center [34, 75] width 40 height 8
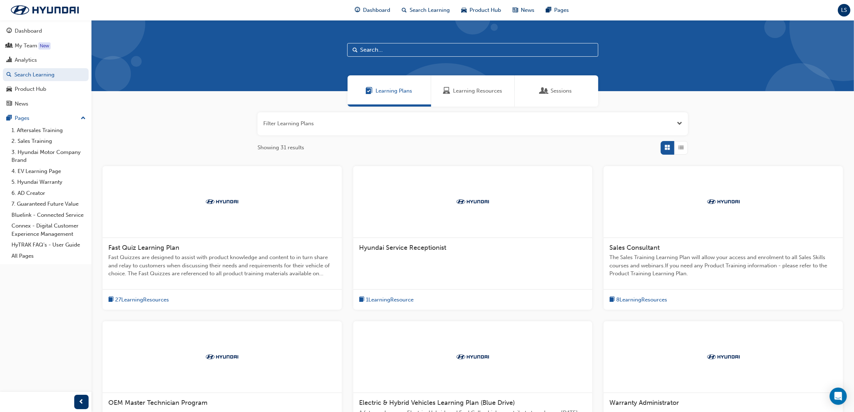
click at [464, 92] on span "Learning Resources" at bounding box center [477, 91] width 49 height 8
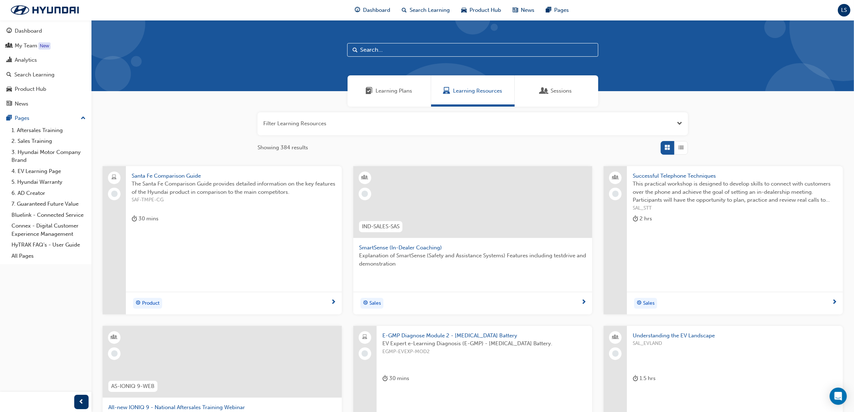
click at [471, 88] on span "Learning Resources" at bounding box center [477, 91] width 49 height 8
click at [34, 56] on div "Analytics" at bounding box center [26, 60] width 22 height 8
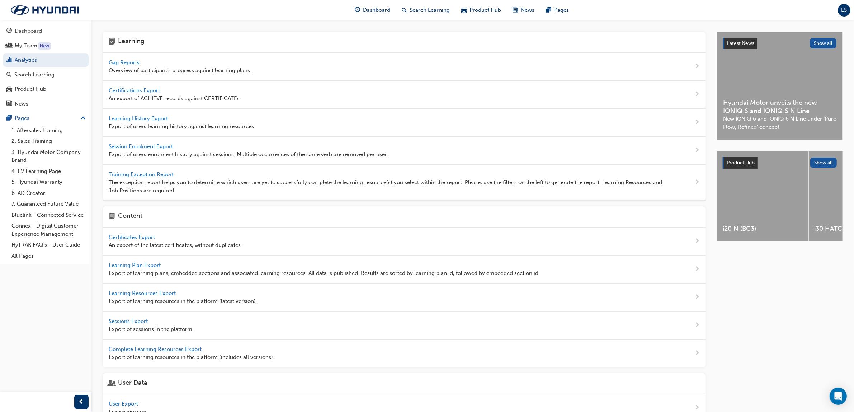
click at [843, 10] on span "LS" at bounding box center [845, 10] width 6 height 8
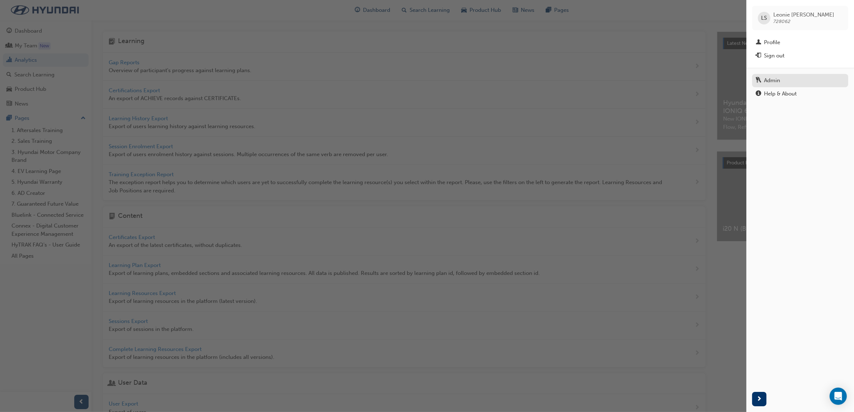
click at [787, 81] on div "Admin" at bounding box center [800, 80] width 89 height 9
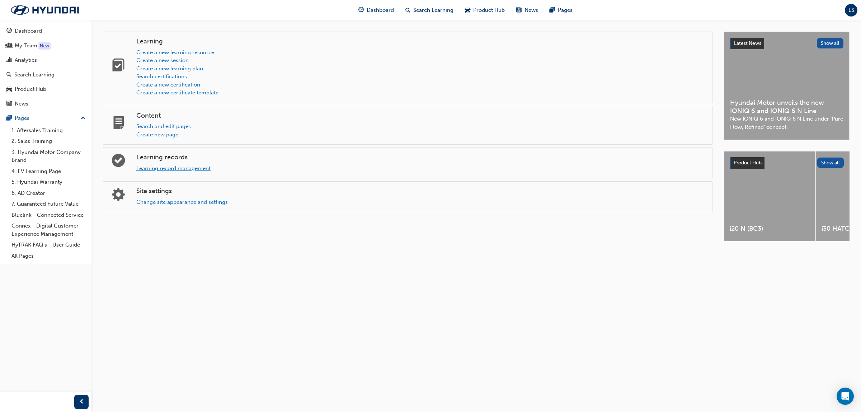
click at [187, 166] on link "Learning record management" at bounding box center [173, 168] width 74 height 6
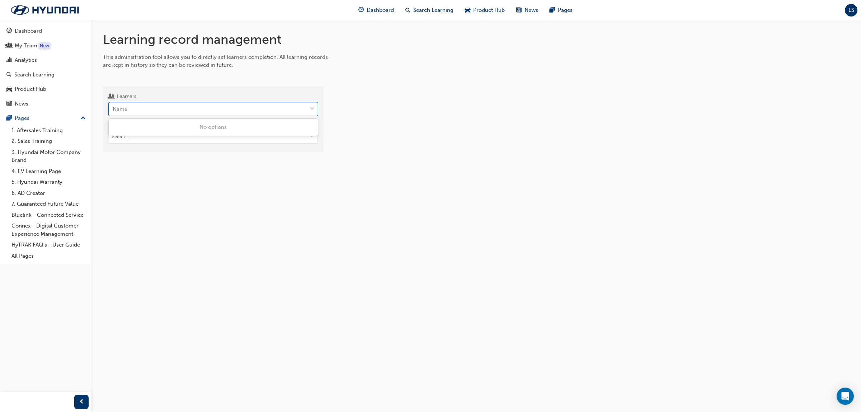
click at [166, 105] on div "Name" at bounding box center [208, 109] width 198 height 13
click at [113, 106] on input "Learners 0 results available. Use Up and Down to choose options, press Enter to…" at bounding box center [113, 109] width 1 height 6
type input "CHeet"
click at [184, 133] on div "[PERSON_NAME] - [PERSON_NAME] Hyundai ([GEOGRAPHIC_DATA])" at bounding box center [213, 127] width 209 height 14
click at [264, 109] on div "[PERSON_NAME] - [PERSON_NAME] Hyundai ([GEOGRAPHIC_DATA])" at bounding box center [201, 110] width 185 height 14
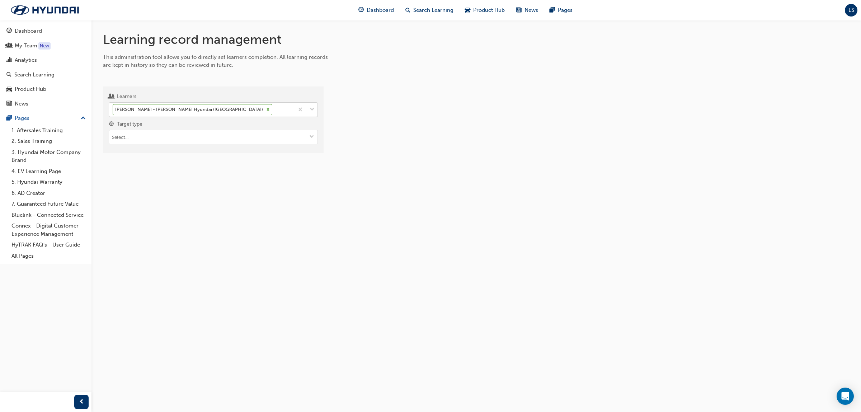
click at [274, 109] on input "Learners [PERSON_NAME] - [PERSON_NAME] Hyundai ([GEOGRAPHIC_DATA])" at bounding box center [274, 109] width 1 height 6
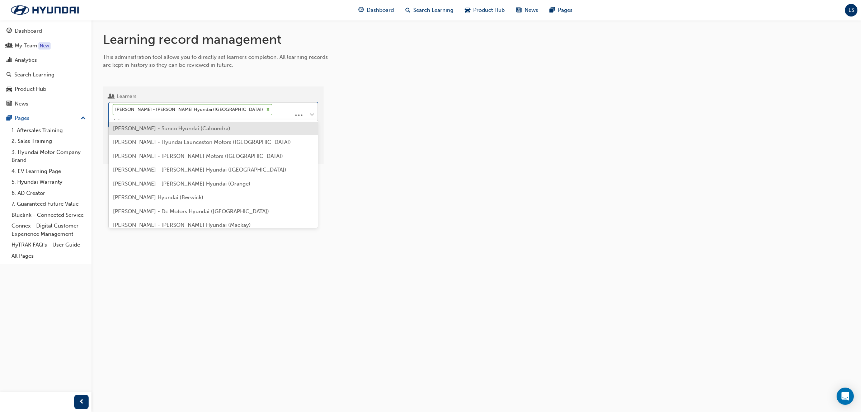
type input "[PERSON_NAME]"
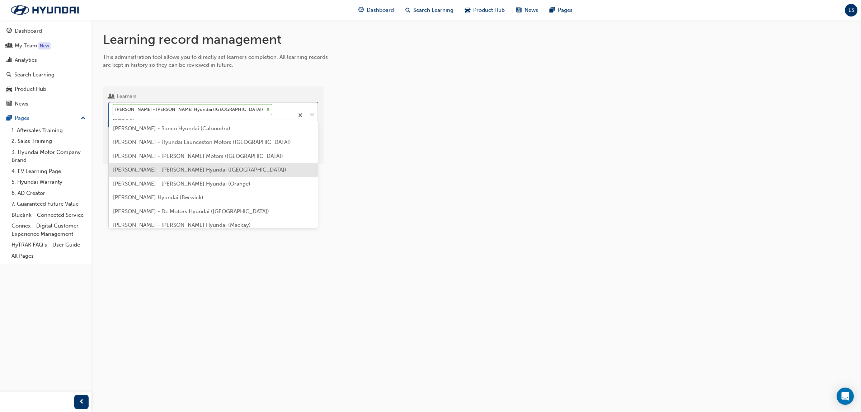
scroll to position [47, 0]
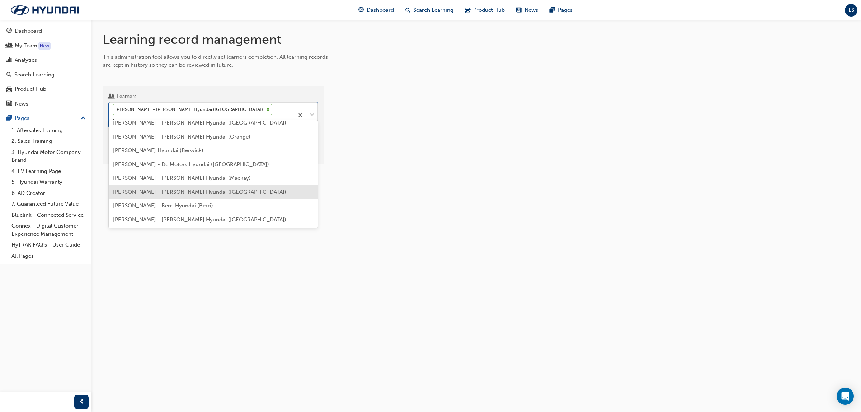
click at [182, 191] on span "[PERSON_NAME] - [PERSON_NAME] Hyundai ([GEOGRAPHIC_DATA])" at bounding box center [199, 192] width 173 height 6
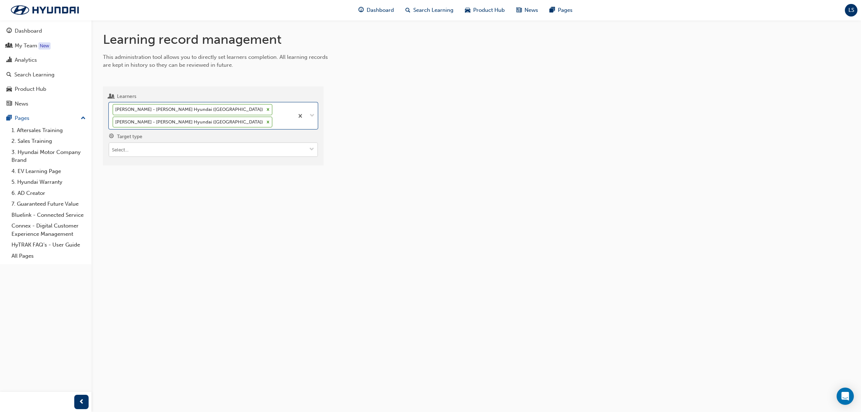
click at [182, 151] on input "Target type" at bounding box center [213, 150] width 208 height 14
click at [179, 178] on li "Learning resource - instructor led" at bounding box center [213, 177] width 209 height 14
click at [149, 185] on input "Learning resource" at bounding box center [213, 190] width 208 height 14
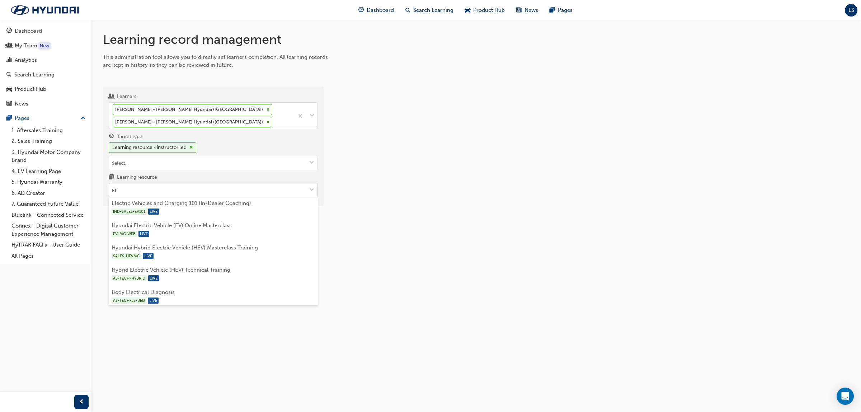
scroll to position [177, 0]
type input "E"
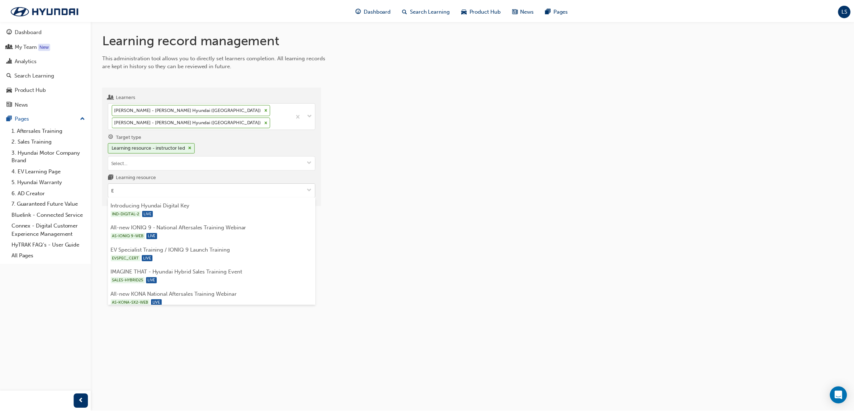
scroll to position [0, 0]
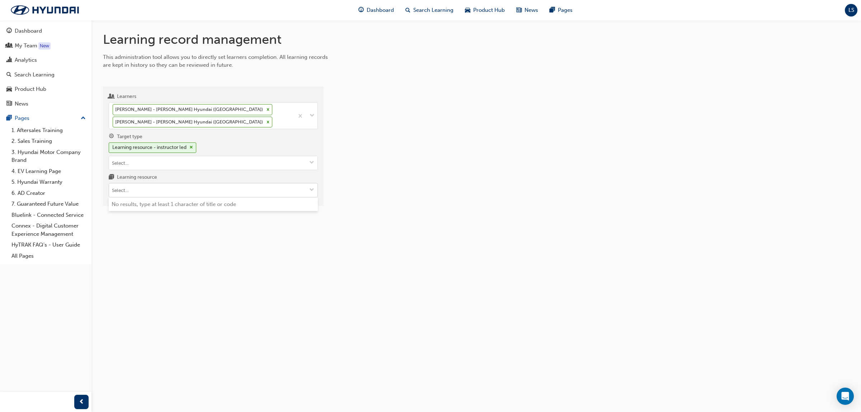
type input "P"
type input "OEM"
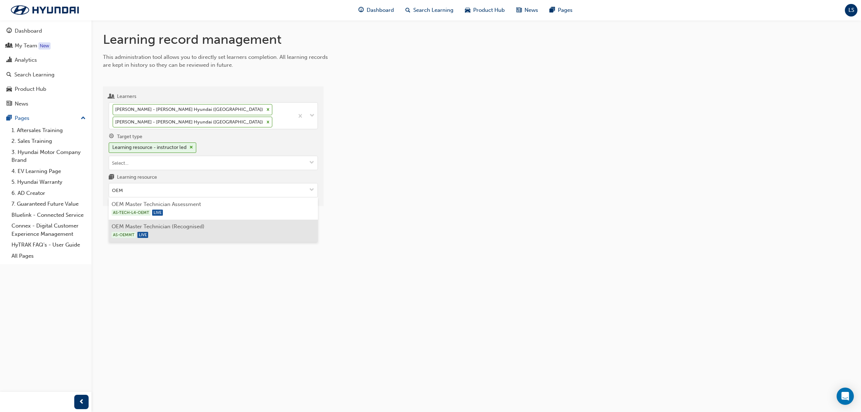
click at [188, 228] on li "OEM Master Technician (Recognised) AS-OEMMT LIVE" at bounding box center [213, 231] width 209 height 22
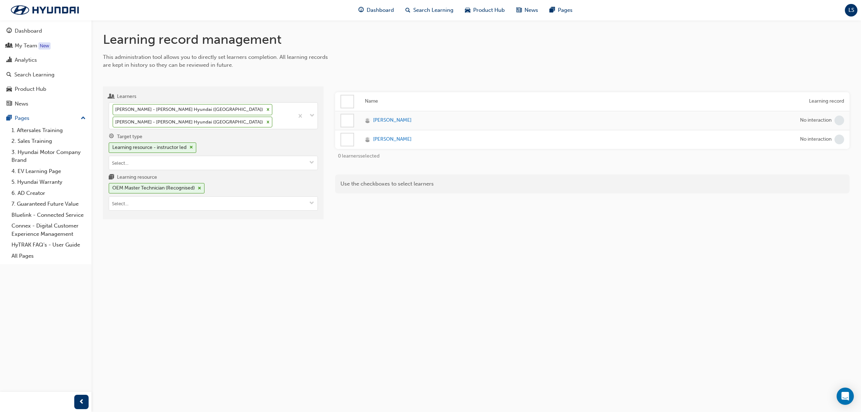
drag, startPoint x: 343, startPoint y: 118, endPoint x: 347, endPoint y: 119, distance: 3.7
click at [344, 118] on div at bounding box center [347, 120] width 12 height 12
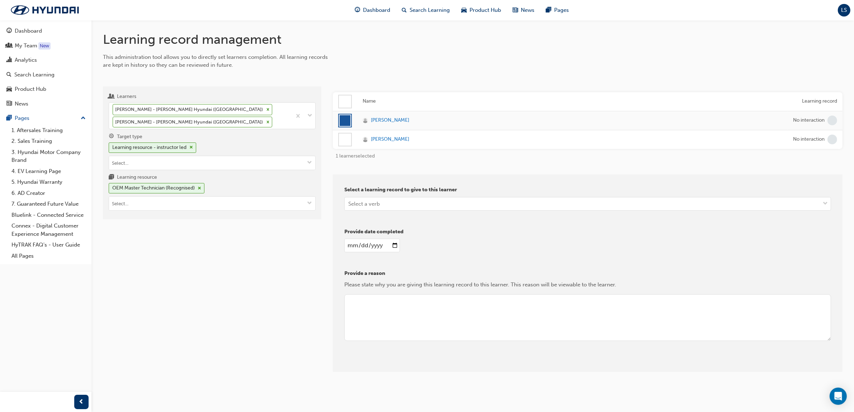
click at [344, 146] on div at bounding box center [345, 140] width 14 height 14
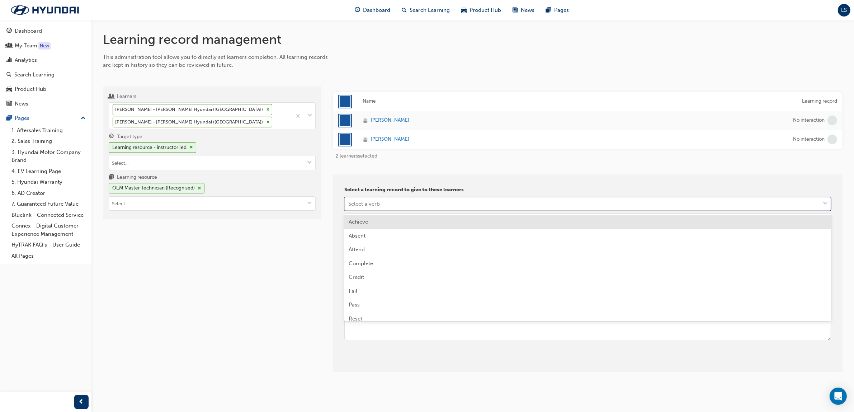
click at [358, 206] on div "Select a verb" at bounding box center [364, 204] width 32 height 8
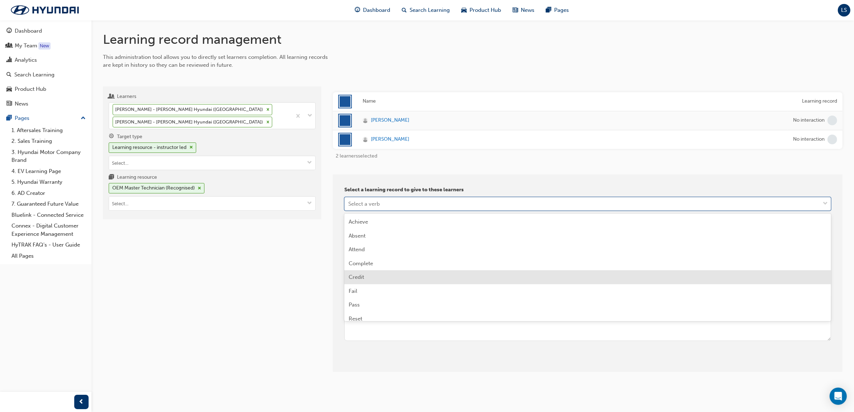
click at [356, 274] on span "Credit" at bounding box center [356, 277] width 15 height 6
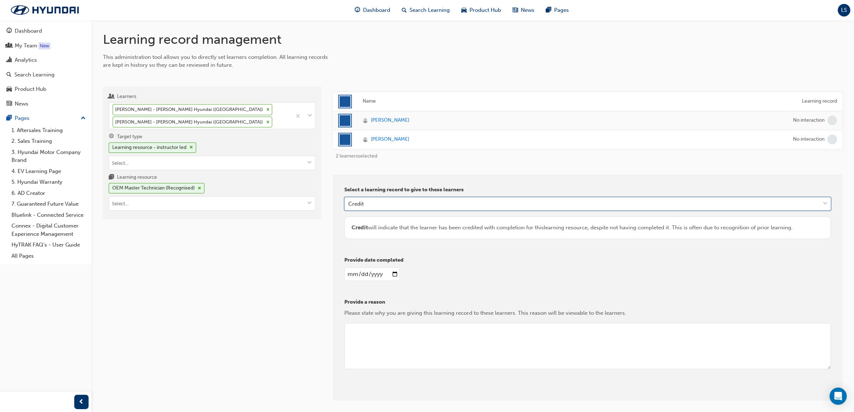
click at [355, 276] on input "date" at bounding box center [372, 274] width 56 height 14
type input "[DATE]"
click at [442, 343] on textarea at bounding box center [587, 346] width 487 height 47
click at [442, 332] on textarea "RPL OEM Recognised" at bounding box center [587, 346] width 487 height 47
click at [486, 333] on textarea "RPL OEM Recognised - Ford Master Technician" at bounding box center [587, 346] width 487 height 47
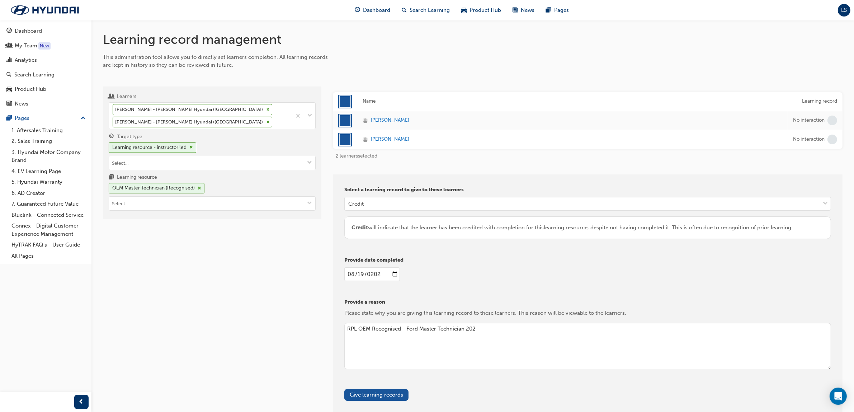
type textarea "RPL OEM Recognised - Ford Master Technician 2023"
click at [267, 122] on icon at bounding box center [268, 122] width 3 height 3
click at [274, 122] on input "Learners [PERSON_NAME] - [PERSON_NAME] Hyundai ([GEOGRAPHIC_DATA]) [PERSON_NAME…" at bounding box center [274, 122] width 1 height 6
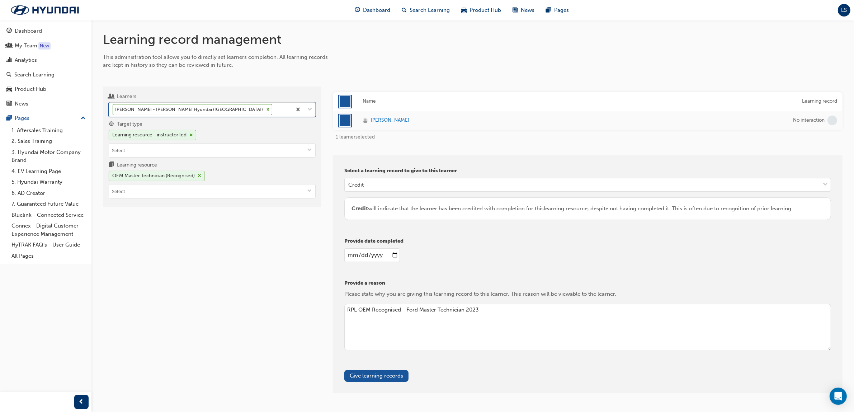
click at [451, 325] on textarea "RPL OEM Recognised - Ford Master Technician 2023" at bounding box center [587, 327] width 487 height 47
click at [379, 372] on button "Give learning records" at bounding box center [376, 376] width 64 height 12
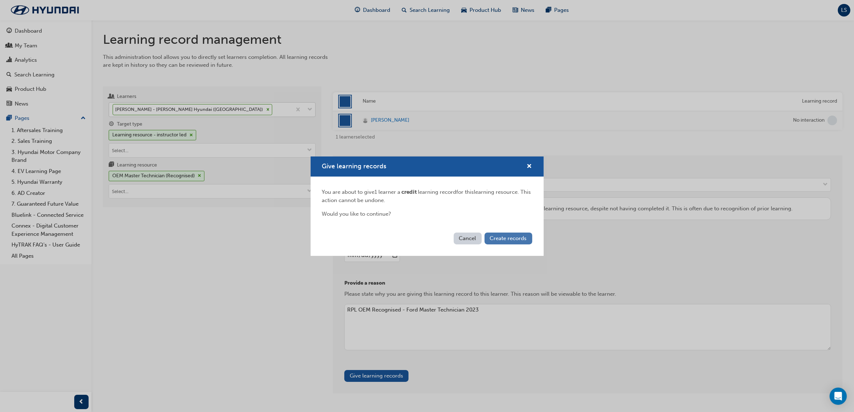
click at [510, 235] on span "Create records" at bounding box center [508, 238] width 37 height 6
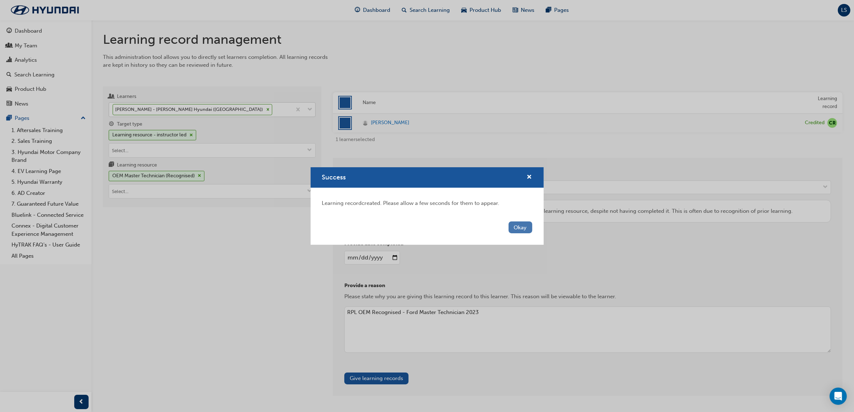
click at [519, 226] on button "Okay" at bounding box center [521, 227] width 24 height 12
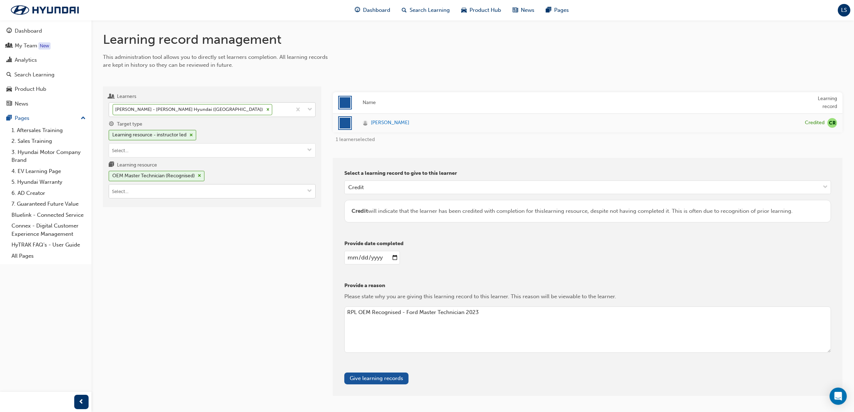
click at [185, 197] on input "Learning resource OEM Master Technician (Recognised)" at bounding box center [212, 191] width 206 height 14
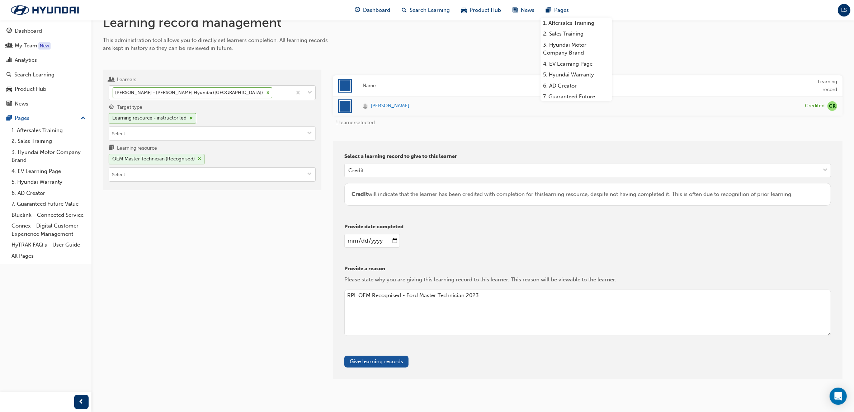
scroll to position [24, 0]
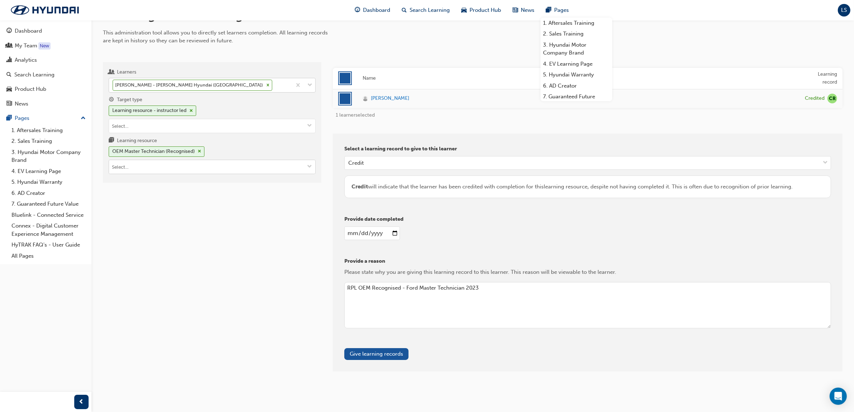
click at [171, 164] on input "Learning resource OEM Master Technician (Recognised)" at bounding box center [212, 167] width 206 height 14
type input "E"
type input "GET"
click at [164, 194] on div "AS-TECH-L2-GET LIVE" at bounding box center [213, 189] width 202 height 9
click at [164, 169] on input "Learning resource Gasoline Engine Technology" at bounding box center [212, 167] width 206 height 14
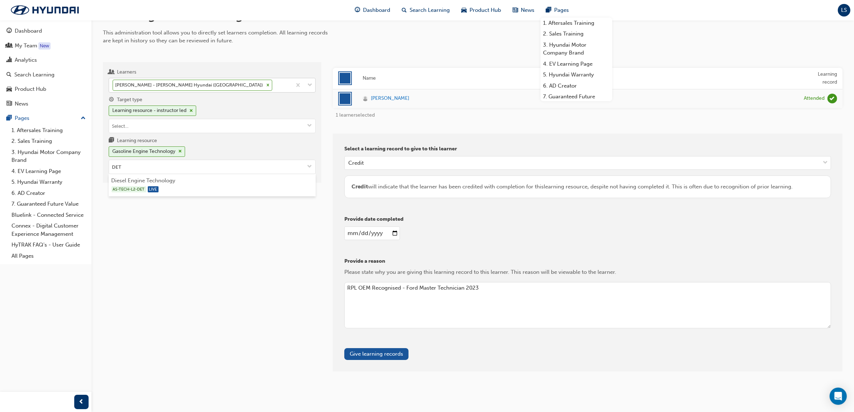
type input "DET"
click at [165, 198] on div "Learners [PERSON_NAME] - [PERSON_NAME] Hyundai (Cheltenham) Target type Learnin…" at bounding box center [212, 216] width 219 height 309
click at [167, 168] on input "DET" at bounding box center [212, 167] width 206 height 14
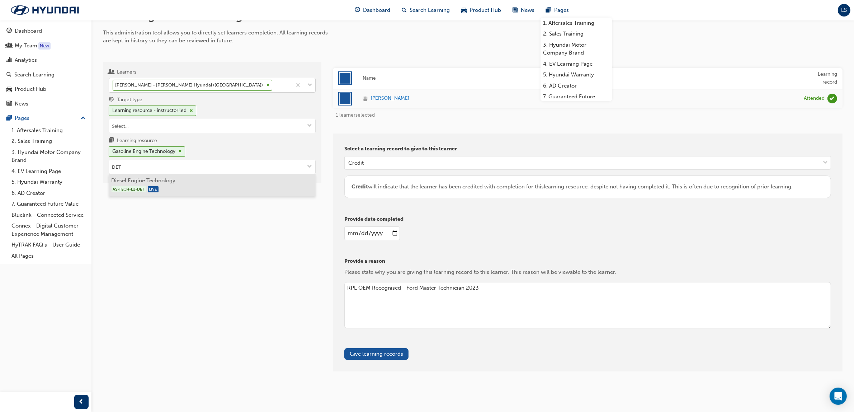
click at [156, 190] on span "LIVE" at bounding box center [153, 189] width 11 height 6
click at [163, 165] on input "Learning resource Diesel Engine Technology" at bounding box center [212, 167] width 206 height 14
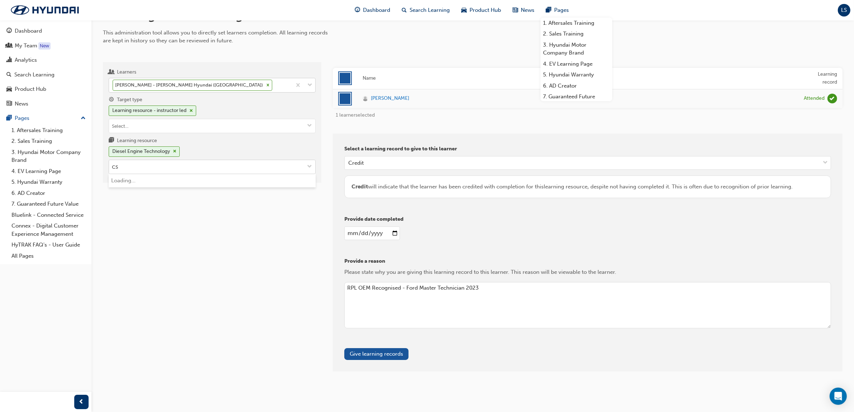
type input "CST"
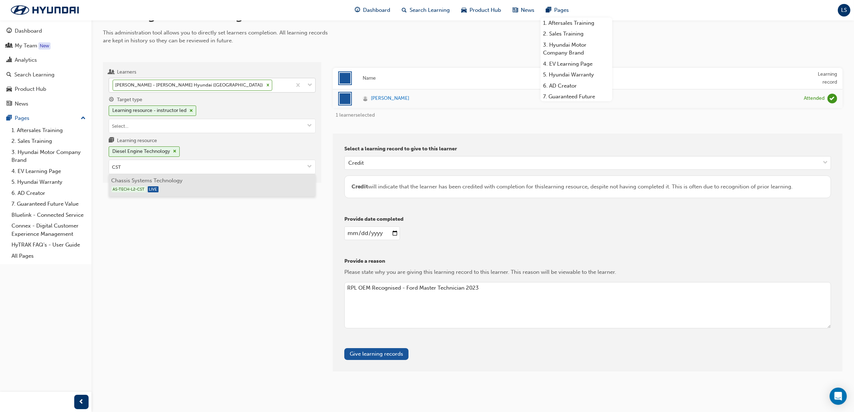
click at [176, 186] on li "Chassis Systems Technology AS-TECH-L2-CST LIVE" at bounding box center [212, 185] width 207 height 22
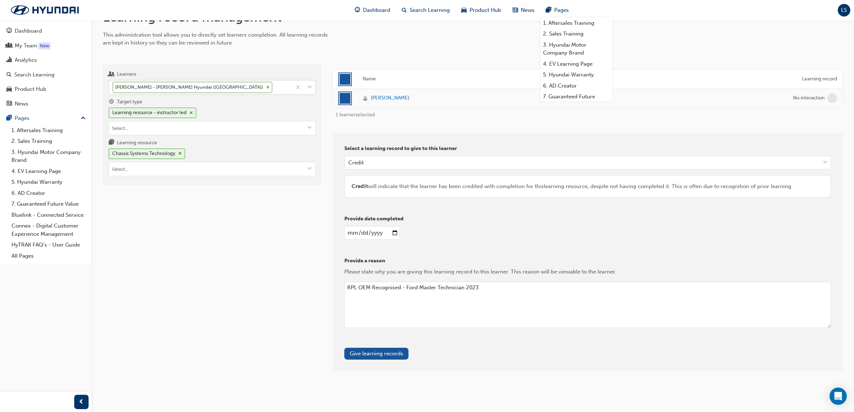
scroll to position [22, 0]
click at [376, 355] on button "Give learning records" at bounding box center [376, 354] width 64 height 12
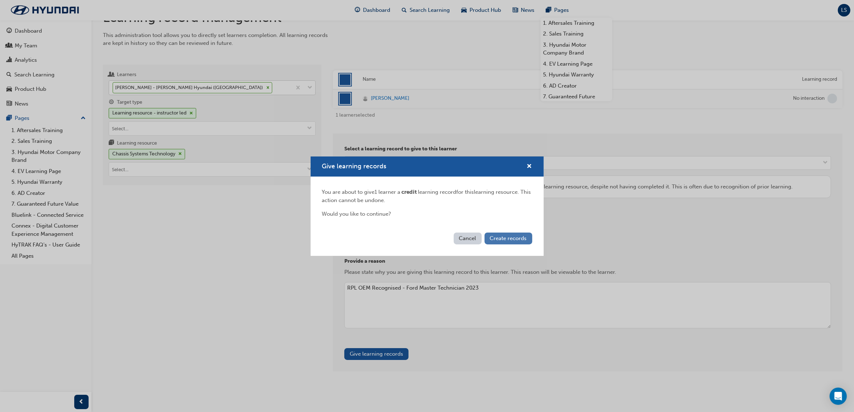
click at [508, 239] on span "Create records" at bounding box center [508, 238] width 37 height 6
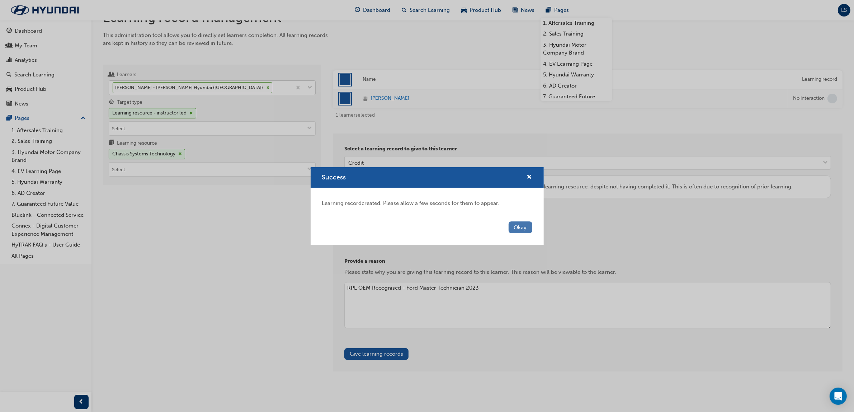
click at [524, 227] on button "Okay" at bounding box center [521, 227] width 24 height 12
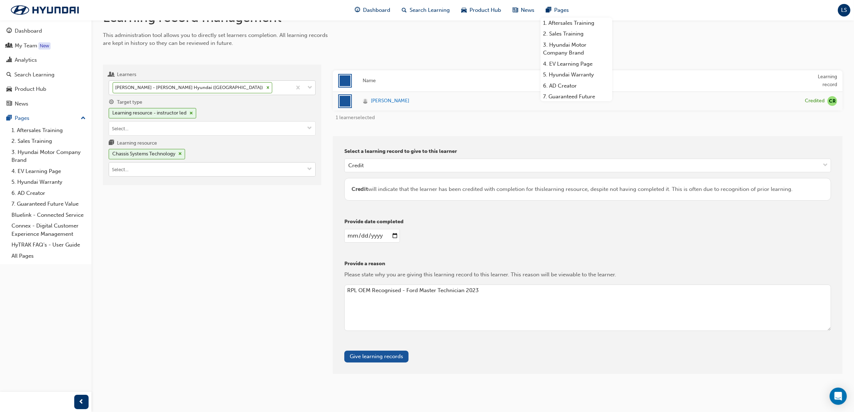
click at [159, 171] on input "Learning resource Chassis Systems Technology" at bounding box center [212, 170] width 206 height 14
type input "Electrica"
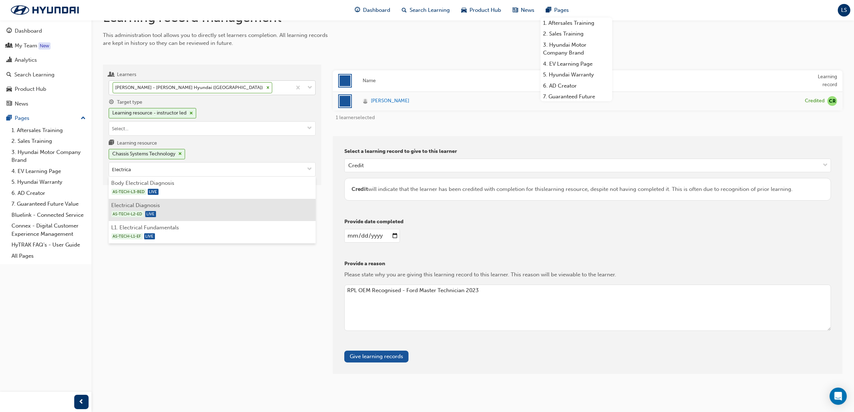
click at [146, 212] on span "LIVE" at bounding box center [150, 214] width 11 height 6
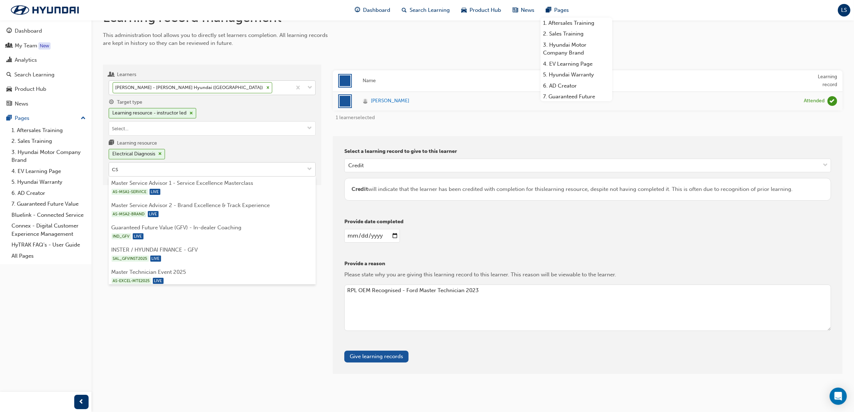
type input "CSd"
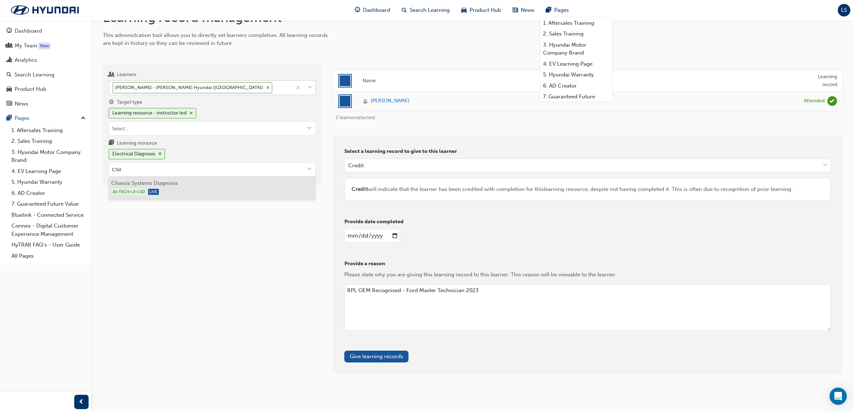
click at [185, 195] on div "AS-TECH-L3-CSD LIVE" at bounding box center [213, 191] width 202 height 9
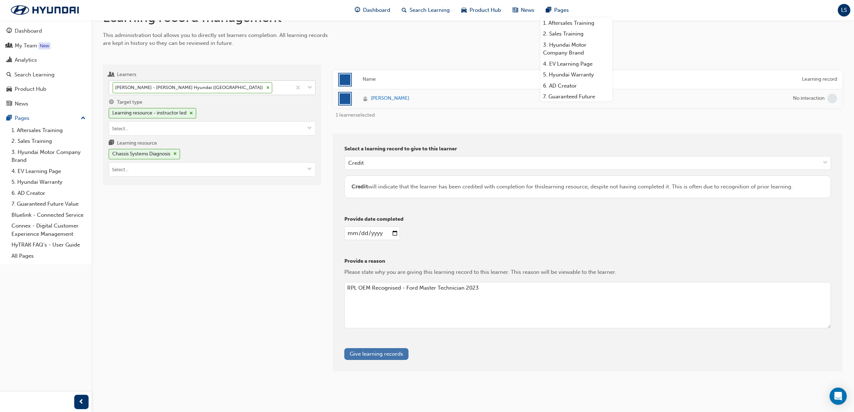
click at [395, 353] on button "Give learning records" at bounding box center [376, 354] width 64 height 12
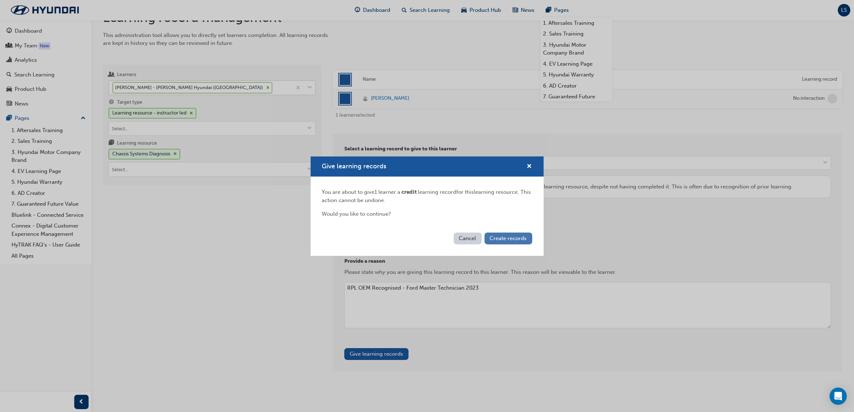
click at [506, 237] on span "Create records" at bounding box center [508, 238] width 37 height 6
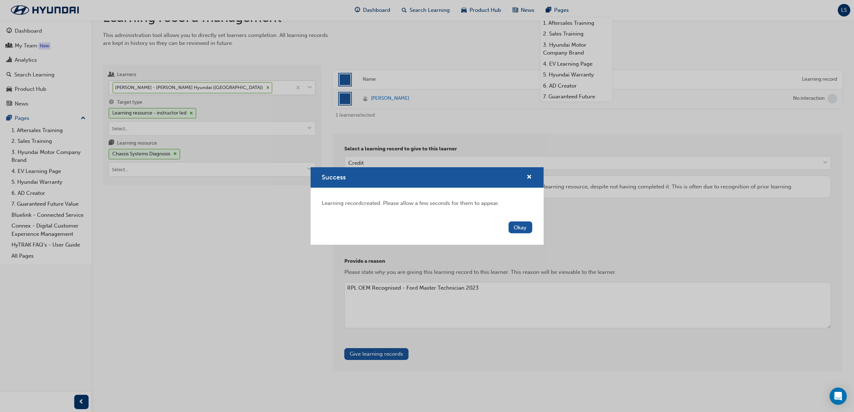
drag, startPoint x: 528, startPoint y: 228, endPoint x: 315, endPoint y: 193, distance: 216.0
click at [528, 228] on button "Okay" at bounding box center [521, 227] width 24 height 12
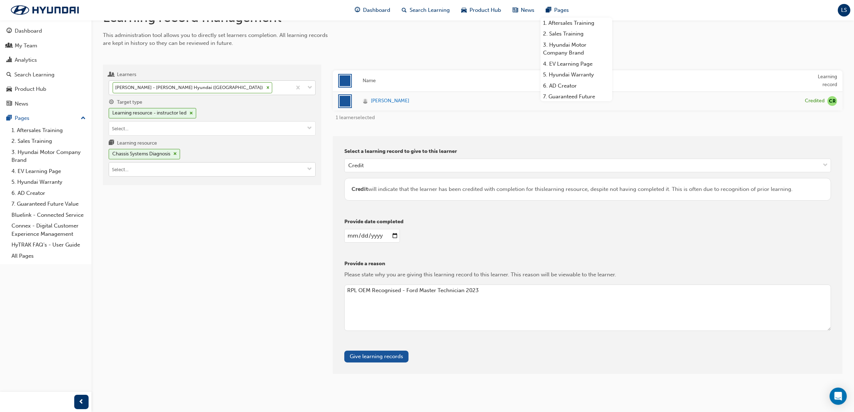
click at [243, 174] on input "Learning resource Chassis Systems Diagnosis" at bounding box center [212, 170] width 206 height 14
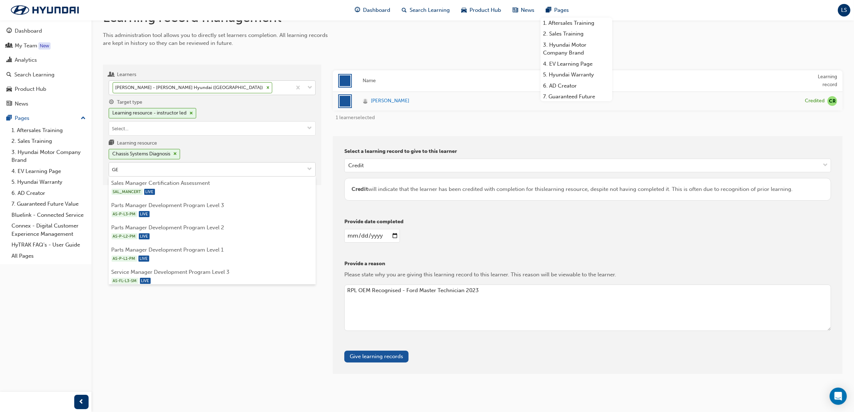
type input "GED"
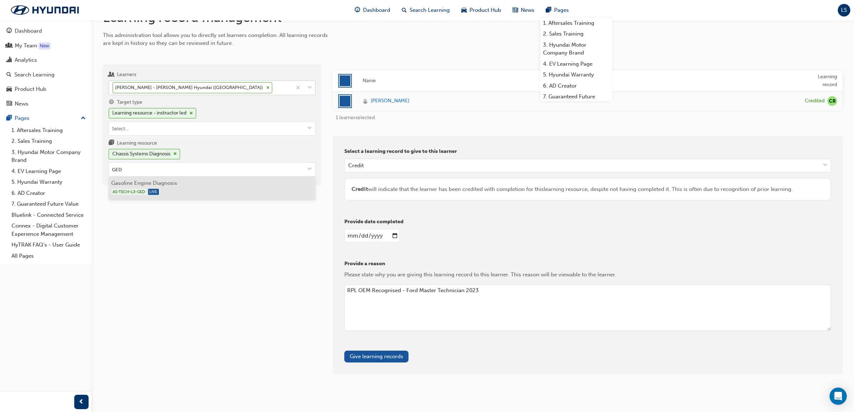
click at [234, 191] on div "AS-TECH-L3-GED LIVE" at bounding box center [213, 191] width 202 height 9
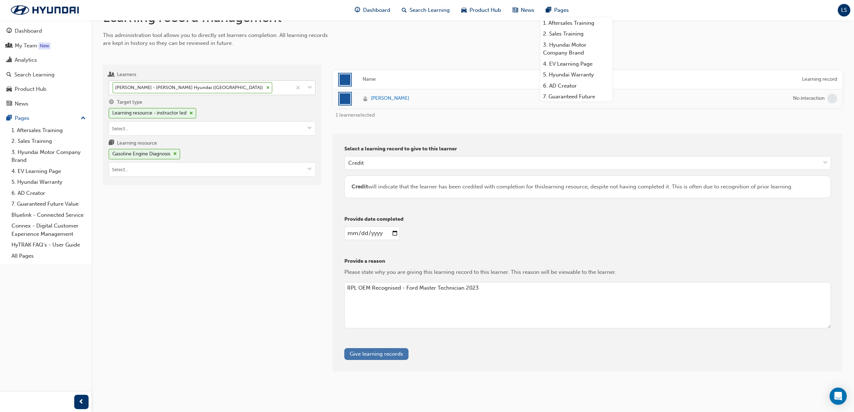
click at [397, 350] on button "Give learning records" at bounding box center [376, 354] width 64 height 12
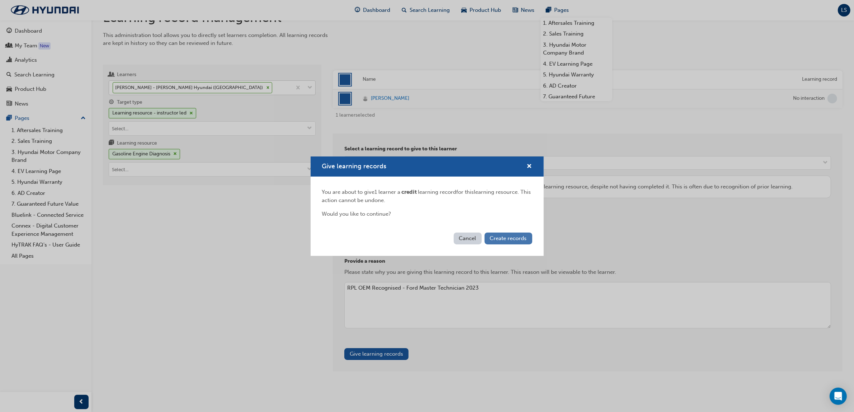
click at [497, 239] on span "Create records" at bounding box center [508, 238] width 37 height 6
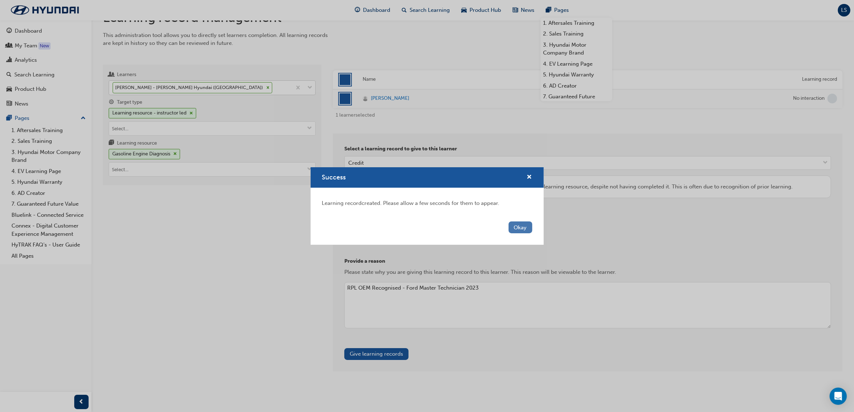
click at [515, 229] on button "Okay" at bounding box center [521, 227] width 24 height 12
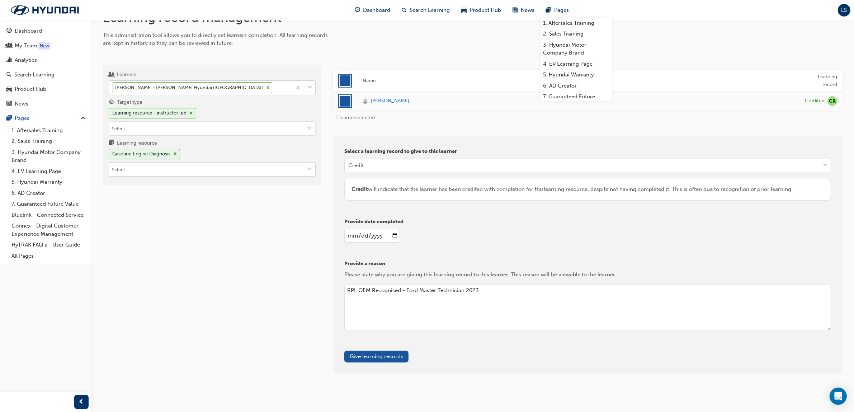
click at [218, 169] on input "Learning resource Gasoline Engine Diagnosis" at bounding box center [212, 170] width 206 height 14
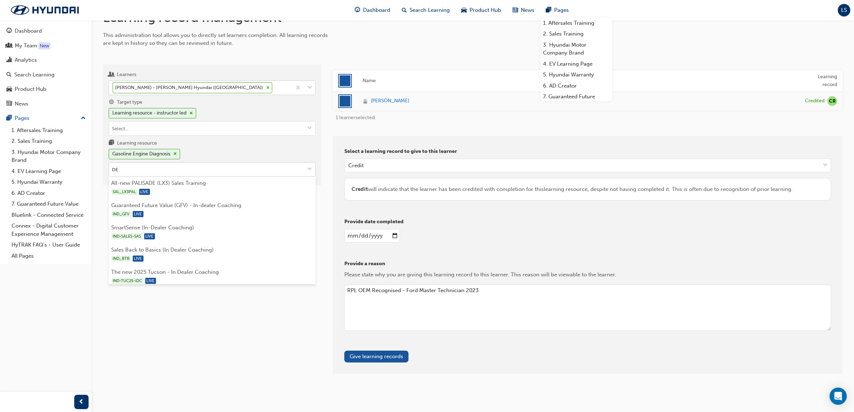
type input "DED"
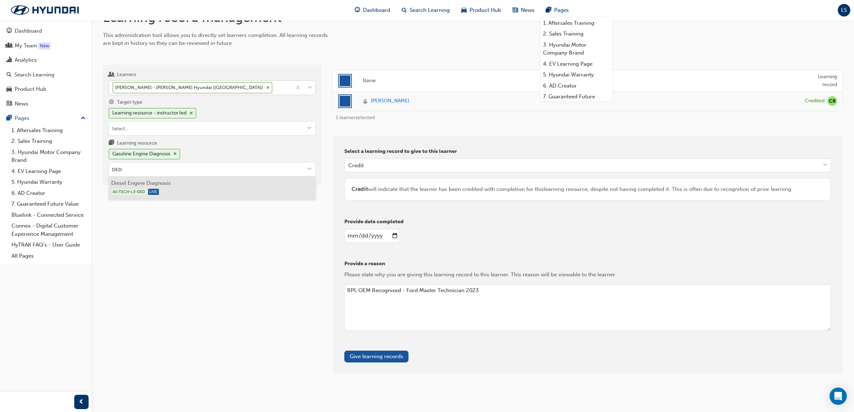
click at [211, 187] on li "Diesel Engine Diagnosis AS-TECH-L3-DED LIVE" at bounding box center [212, 188] width 207 height 22
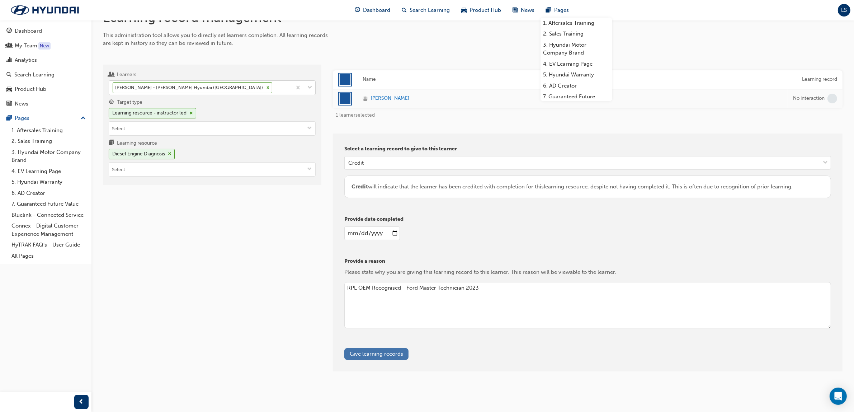
click at [389, 352] on button "Give learning records" at bounding box center [376, 354] width 64 height 12
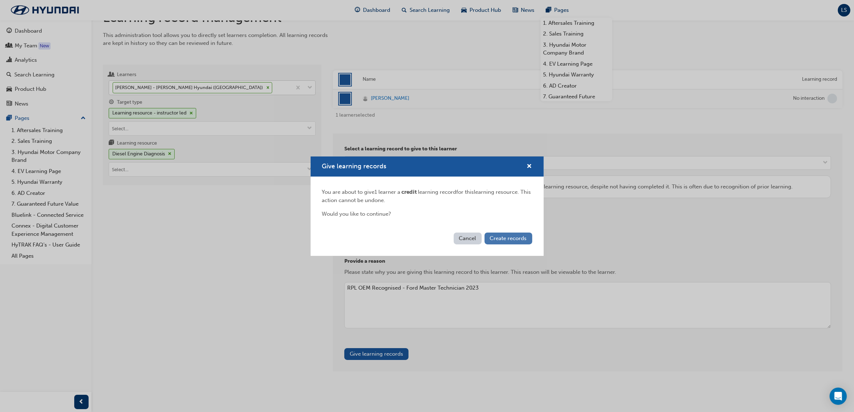
click at [516, 239] on span "Create records" at bounding box center [508, 238] width 37 height 6
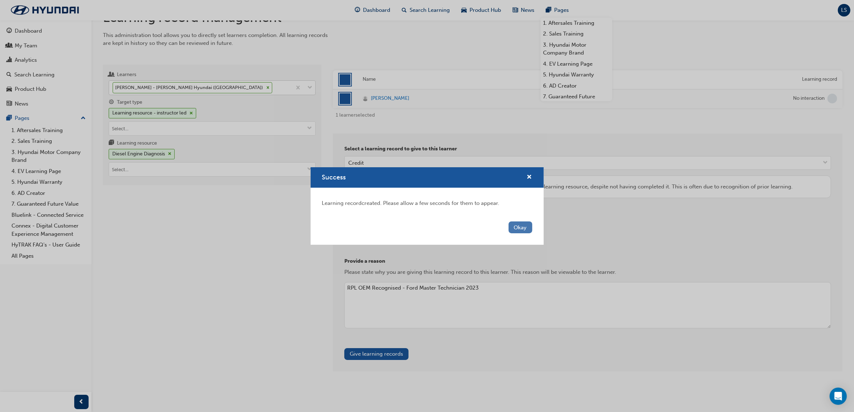
click at [526, 229] on button "Okay" at bounding box center [521, 227] width 24 height 12
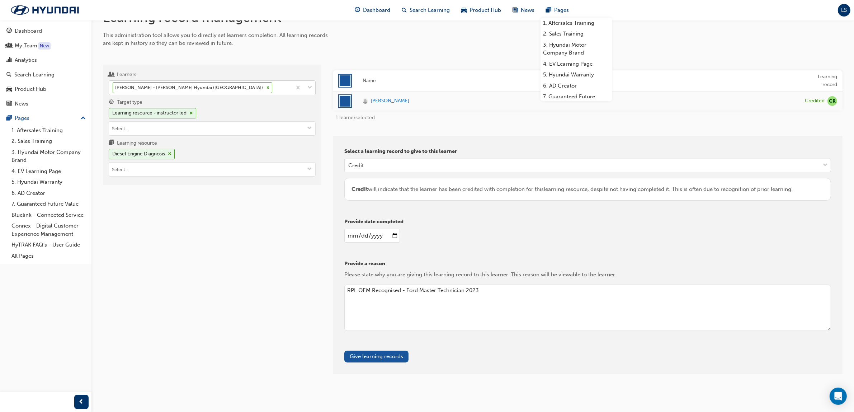
click at [219, 252] on div "Learners [PERSON_NAME] - [PERSON_NAME] Hyundai (Cheltenham) Target type Learnin…" at bounding box center [212, 219] width 219 height 309
click at [273, 89] on div "[PERSON_NAME] - [PERSON_NAME] Hyundai ([GEOGRAPHIC_DATA])" at bounding box center [200, 88] width 183 height 14
click at [274, 89] on input "Learners [PERSON_NAME] - [PERSON_NAME] Hyundai ([GEOGRAPHIC_DATA])" at bounding box center [274, 87] width 1 height 6
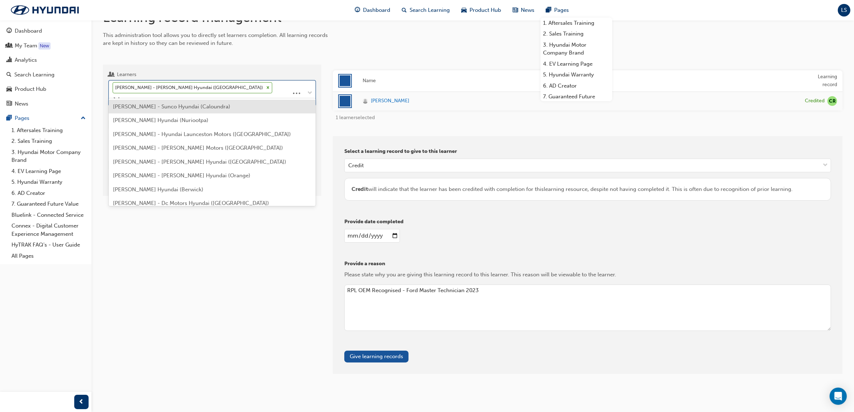
type input "[PERSON_NAME]"
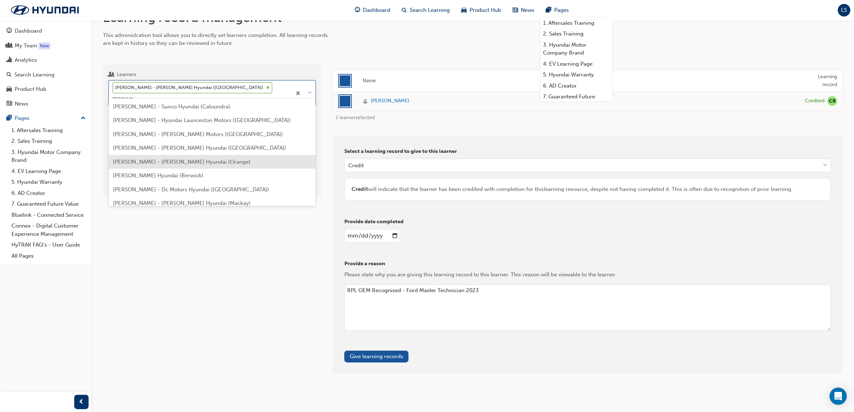
scroll to position [47, 0]
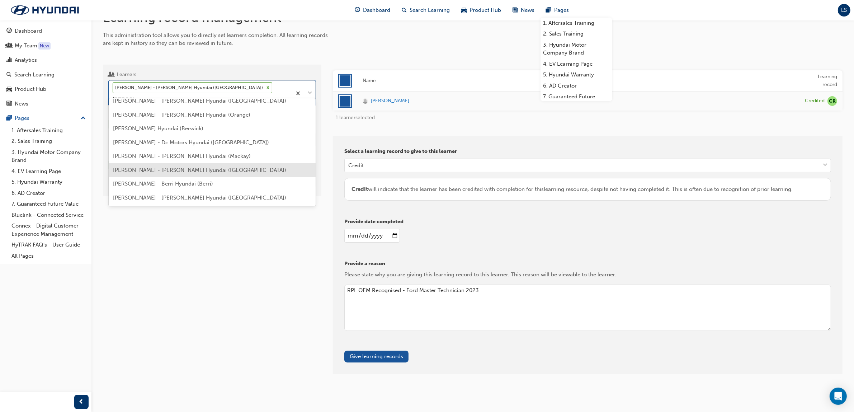
click at [196, 167] on span "[PERSON_NAME] - [PERSON_NAME] Hyundai ([GEOGRAPHIC_DATA])" at bounding box center [199, 170] width 173 height 6
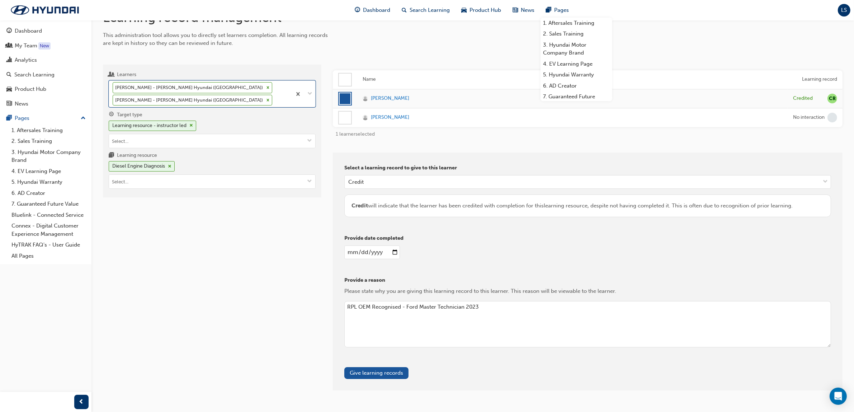
click at [267, 87] on icon at bounding box center [268, 87] width 3 height 3
click at [274, 97] on input "Learners option [PERSON_NAME] - [PERSON_NAME] Hyundai ([GEOGRAPHIC_DATA]), sele…" at bounding box center [274, 100] width 1 height 6
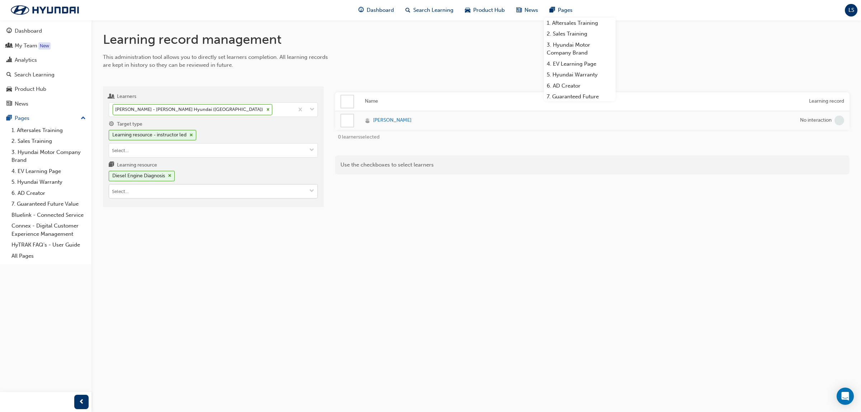
click at [182, 188] on input "Learning resource Diesel Engine Diagnosis" at bounding box center [213, 191] width 208 height 14
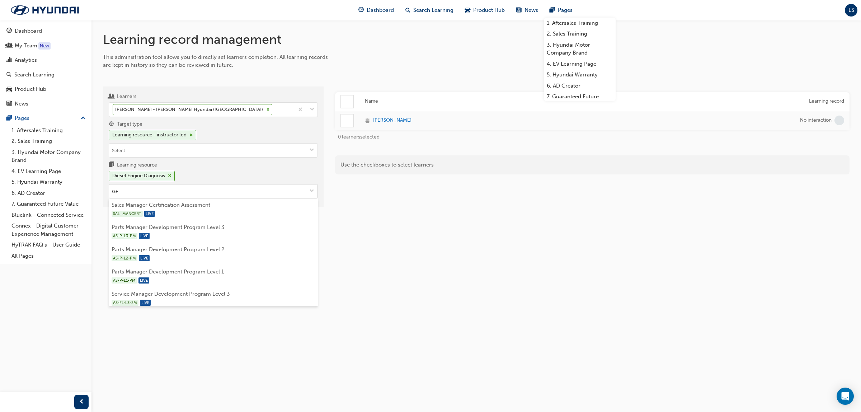
type input "GEt"
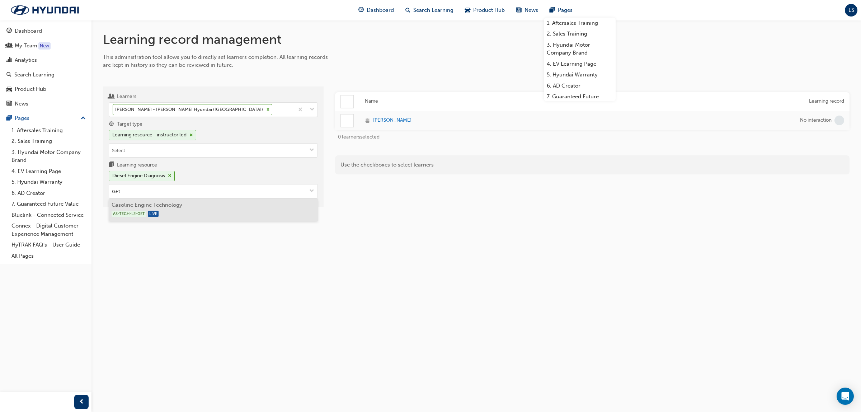
click at [176, 207] on li "Gasoline Engine Technology AS-TECH-L2-GET LIVE" at bounding box center [213, 209] width 209 height 22
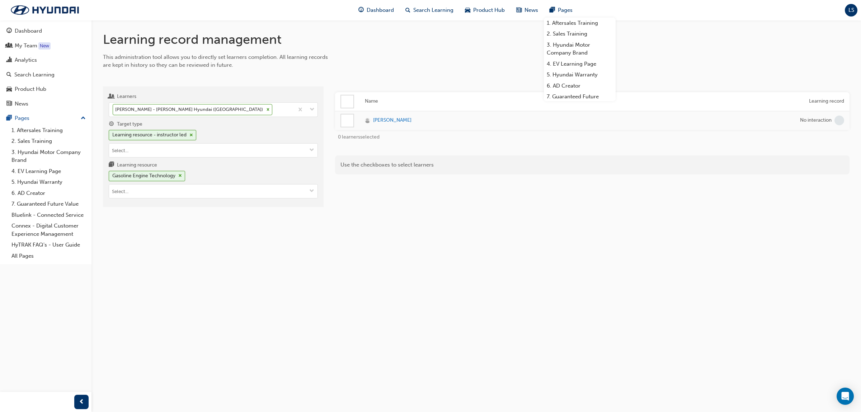
click at [343, 121] on div at bounding box center [347, 120] width 12 height 12
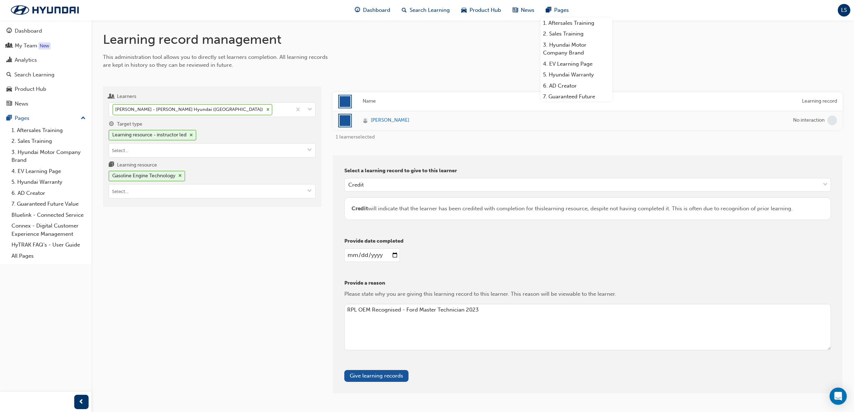
click at [368, 315] on textarea "RPL OEM Recognised - Ford Master Technician 2023" at bounding box center [587, 327] width 487 height 47
click at [418, 310] on textarea "RPL OEM Recognised - Ford Master Technician 2023" at bounding box center [587, 327] width 487 height 47
click at [480, 310] on textarea "RPL OEM Recognised - KIA Master Technician 2023" at bounding box center [587, 327] width 487 height 47
type textarea "RPL OEM Recognised - KIA Master Technician 2021"
click at [397, 377] on button "Give learning records" at bounding box center [376, 376] width 64 height 12
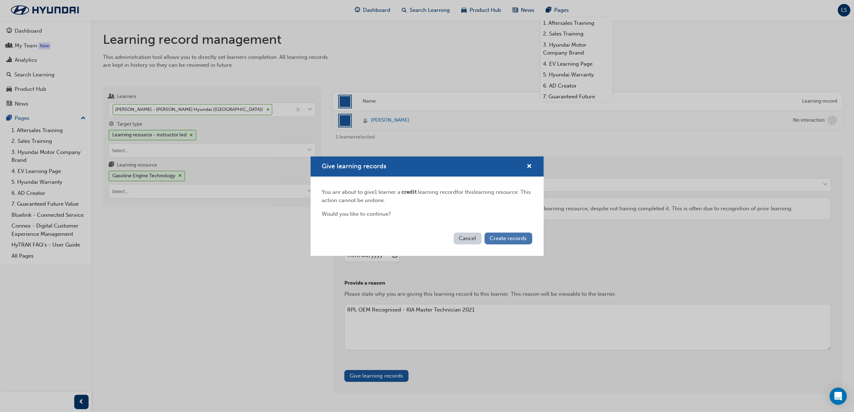
click at [496, 233] on button "Create records" at bounding box center [509, 239] width 48 height 12
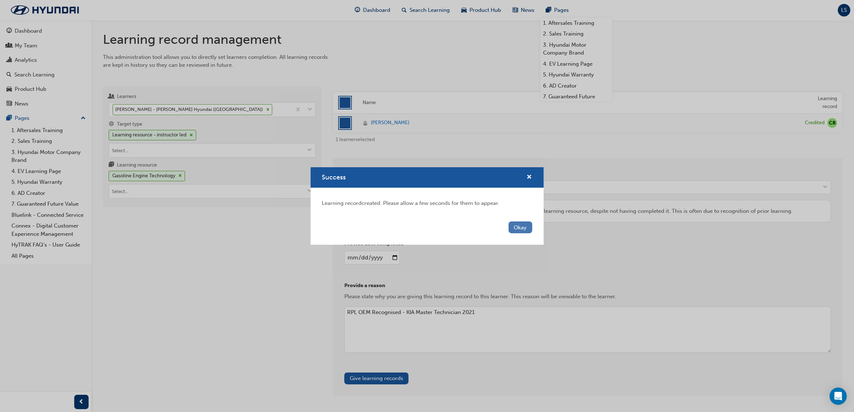
click at [524, 224] on button "Okay" at bounding box center [521, 227] width 24 height 12
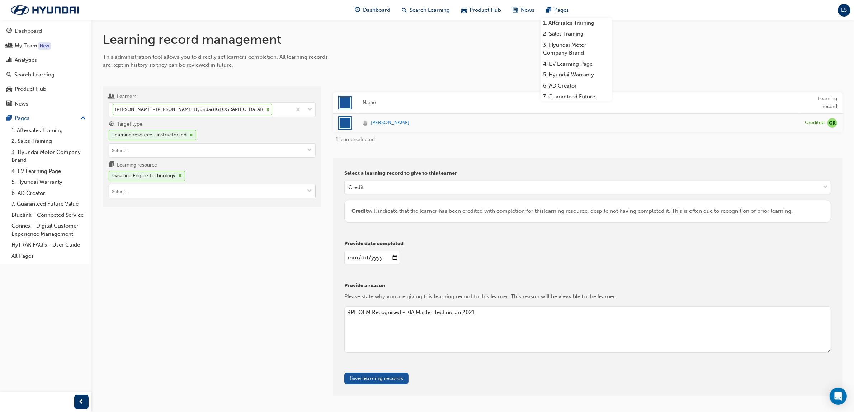
click at [132, 192] on input "Learning resource Gasoline Engine Technology" at bounding box center [212, 191] width 206 height 14
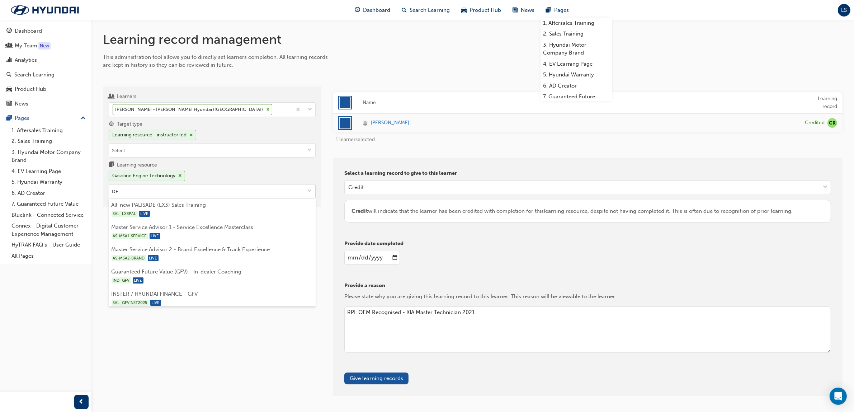
type input "DET"
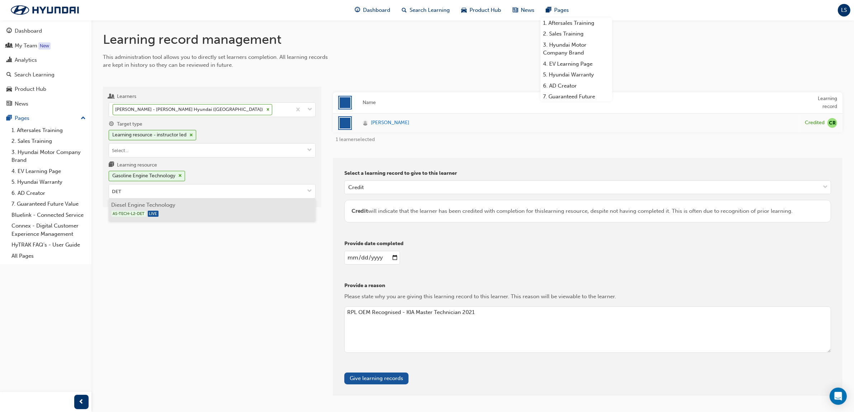
click at [140, 213] on span "AS-TECH-L2-DET" at bounding box center [129, 214] width 35 height 6
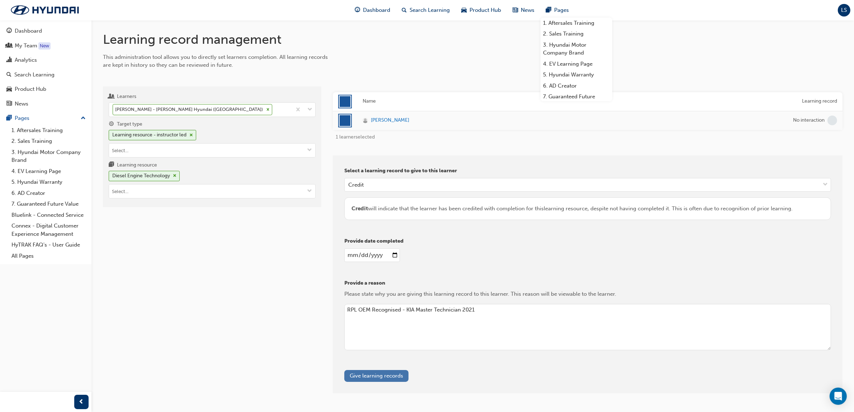
click at [388, 378] on button "Give learning records" at bounding box center [376, 376] width 64 height 12
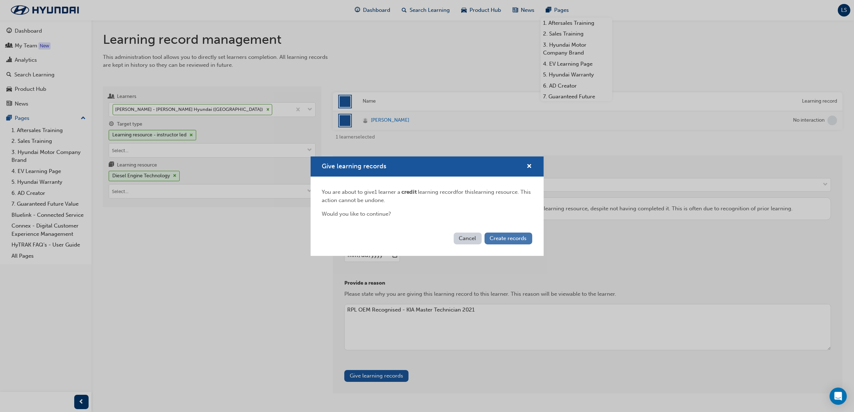
click at [518, 239] on span "Create records" at bounding box center [508, 238] width 37 height 6
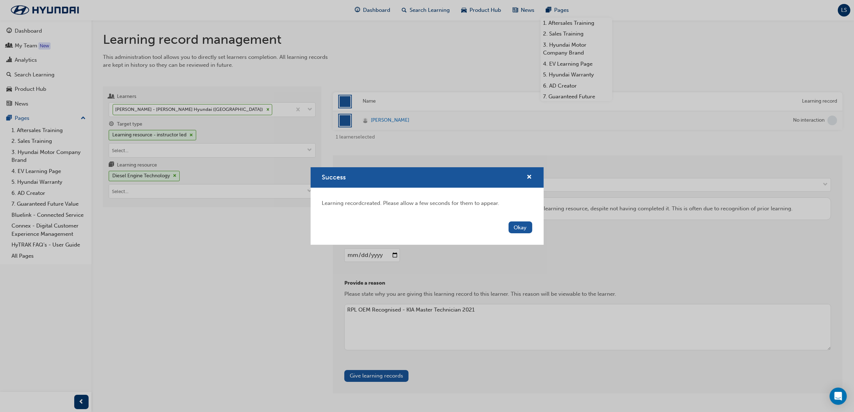
drag, startPoint x: 514, startPoint y: 228, endPoint x: 277, endPoint y: 212, distance: 237.4
click at [503, 227] on div "Okay" at bounding box center [427, 232] width 233 height 26
click at [137, 191] on div "Success Learning record created. Please allow a few seconds for them to appear.…" at bounding box center [427, 206] width 854 height 412
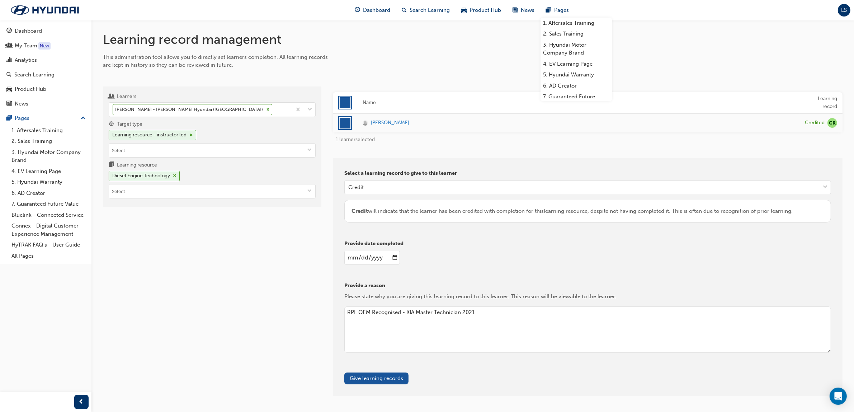
click at [137, 191] on input "Learning resource Diesel Engine Technology" at bounding box center [212, 191] width 206 height 14
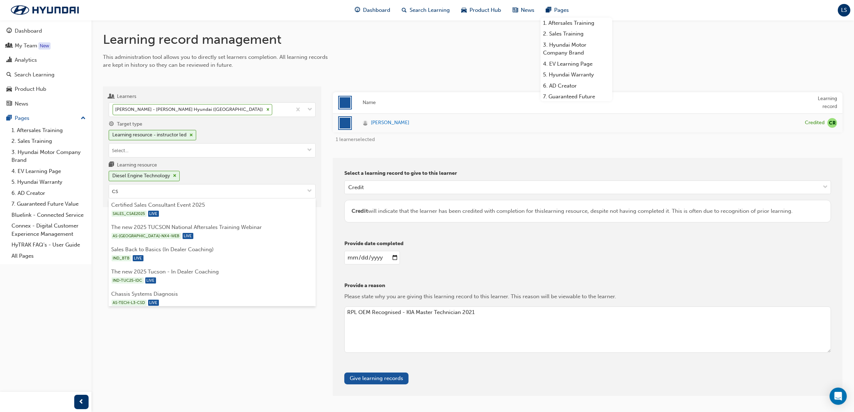
type input "CST"
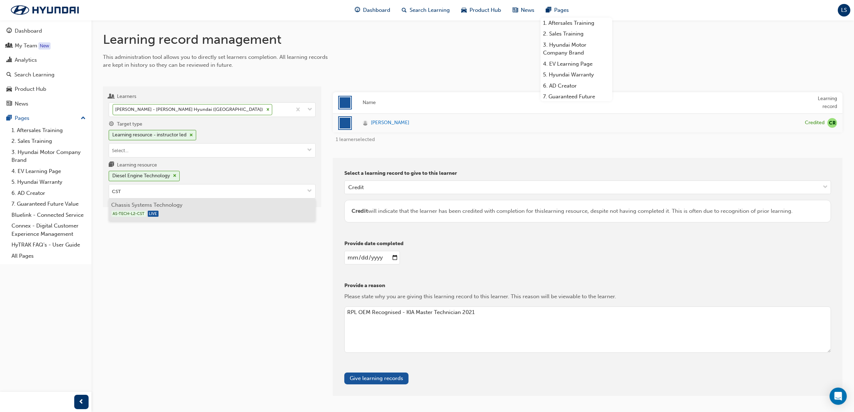
click at [139, 205] on li "Chassis Systems Technology AS-TECH-L2-CST LIVE" at bounding box center [212, 209] width 207 height 22
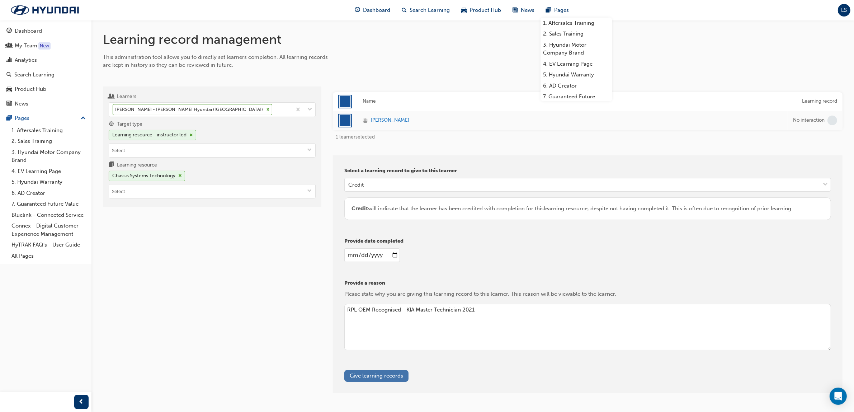
click at [380, 380] on button "Give learning records" at bounding box center [376, 376] width 64 height 12
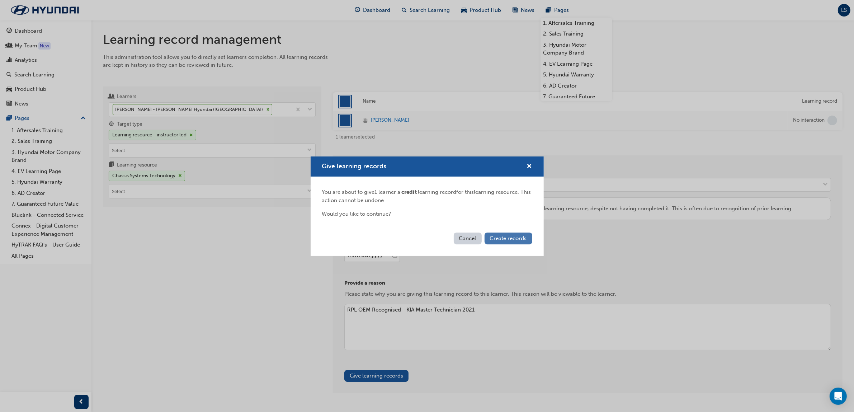
click at [525, 239] on span "Create records" at bounding box center [508, 238] width 37 height 6
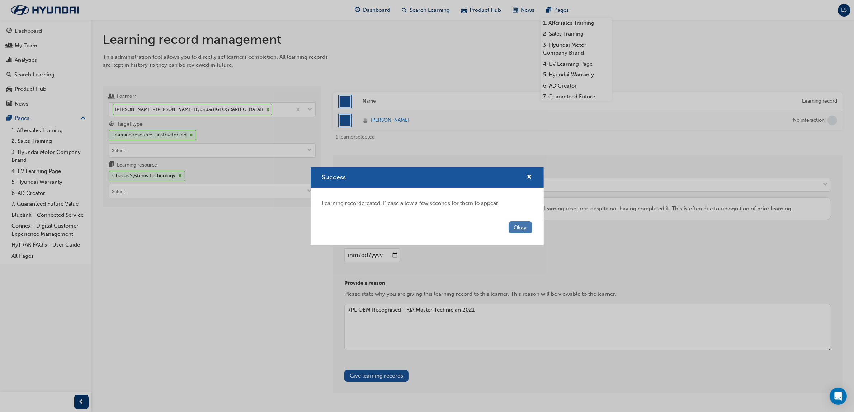
click at [518, 228] on button "Okay" at bounding box center [521, 227] width 24 height 12
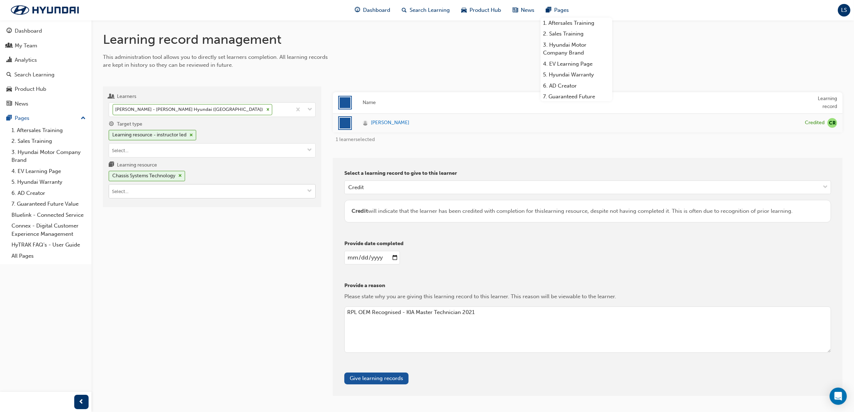
click at [148, 188] on input "Learning resource Chassis Systems Technology" at bounding box center [212, 191] width 206 height 14
click at [150, 193] on input "Learning resource Chassis Systems Technology No options" at bounding box center [212, 191] width 206 height 14
type input "Electrical"
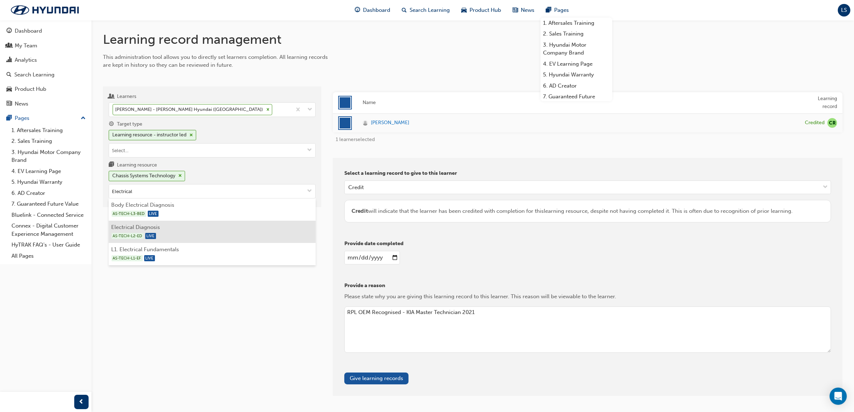
click at [155, 231] on li "Electrical Diagnosis AS-TECH-L2-ED LIVE" at bounding box center [212, 232] width 207 height 22
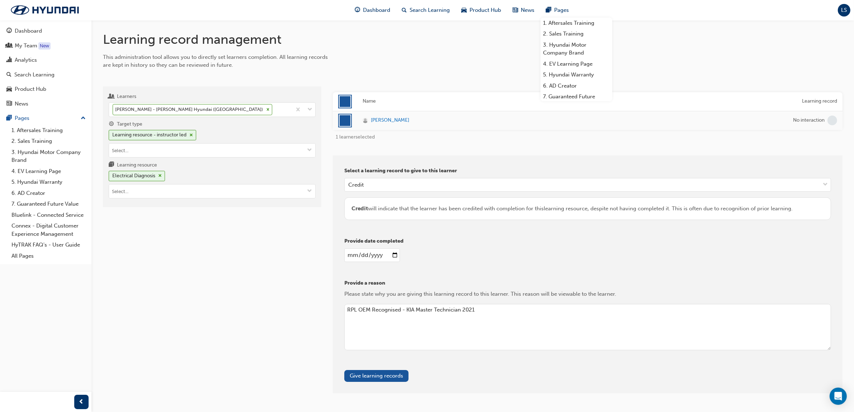
click at [369, 383] on div "Select a learning record to give to this learner Credit Credit will indicate th…" at bounding box center [588, 274] width 510 height 238
click at [381, 370] on div "Select a learning record to give to this learner Credit Credit will indicate th…" at bounding box center [588, 274] width 510 height 238
click at [383, 374] on button "Give learning records" at bounding box center [376, 376] width 64 height 12
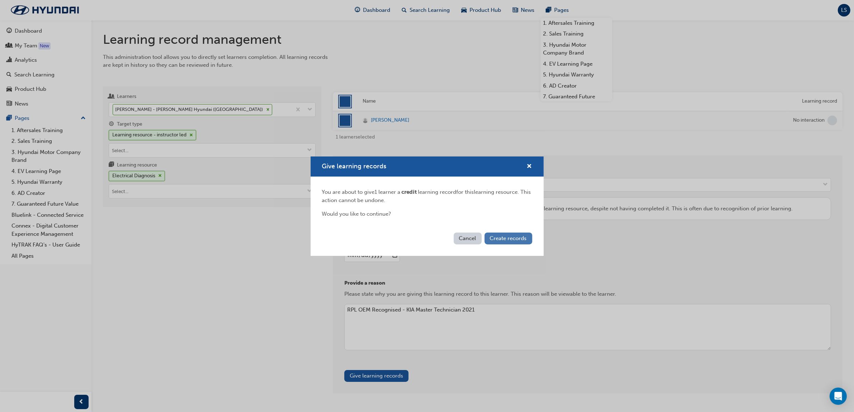
click at [524, 242] on button "Create records" at bounding box center [509, 239] width 48 height 12
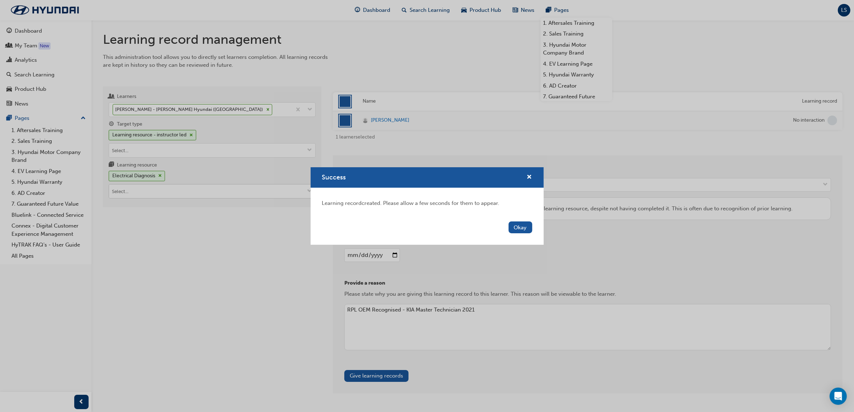
drag, startPoint x: 520, startPoint y: 229, endPoint x: 194, endPoint y: 194, distance: 327.7
click at [519, 228] on button "Okay" at bounding box center [521, 227] width 24 height 12
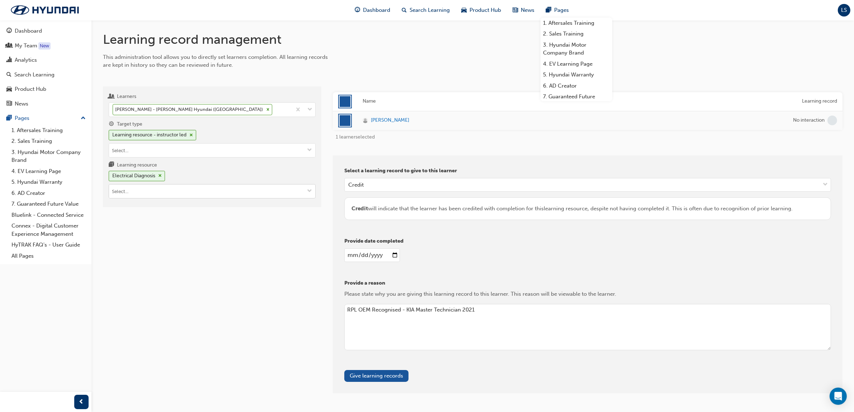
click at [165, 196] on input "Learning resource Electrical Diagnosis" at bounding box center [212, 191] width 206 height 14
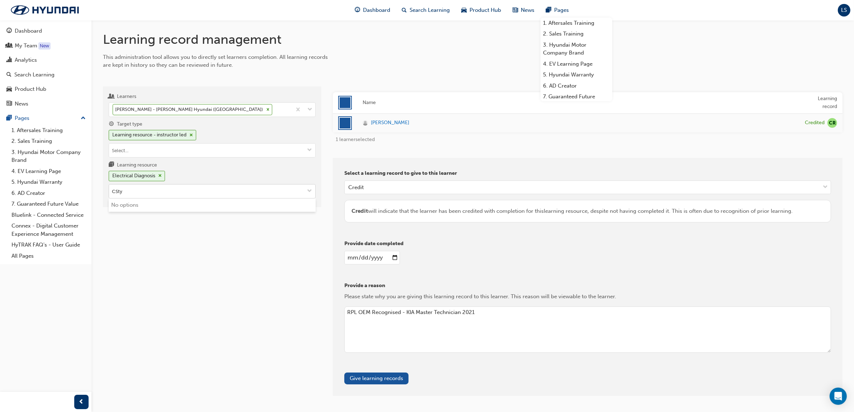
type input "CSt"
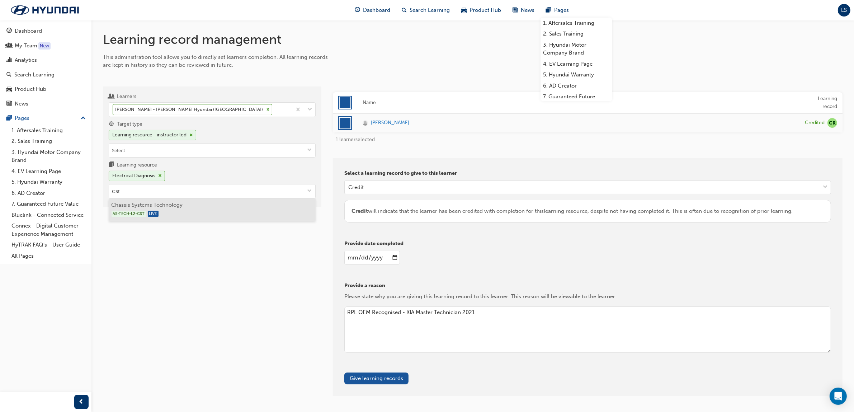
click at [165, 211] on div "AS-TECH-L2-CST LIVE" at bounding box center [213, 213] width 202 height 9
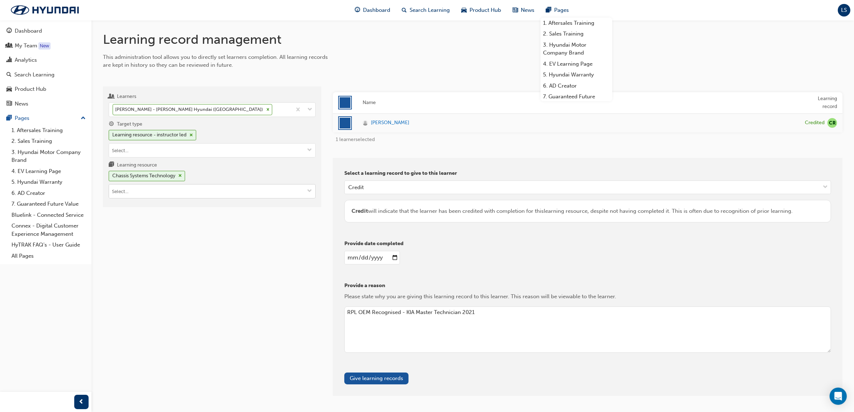
click at [155, 189] on input "Learning resource Chassis Systems Technology" at bounding box center [212, 191] width 206 height 14
type input "Csd"
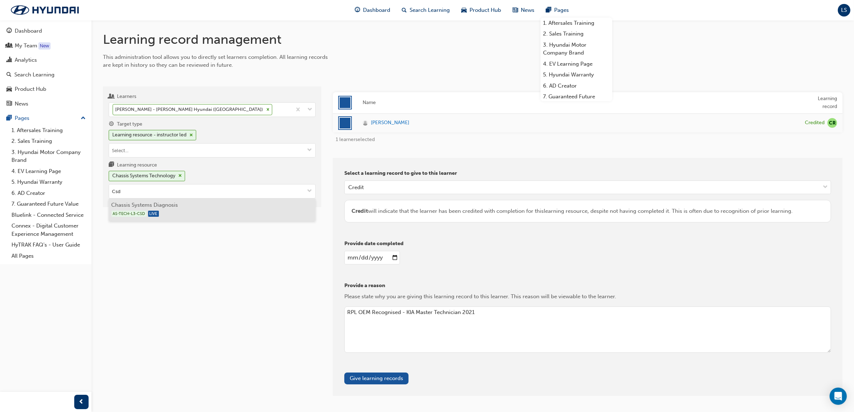
click at [149, 210] on li "Chassis Systems Diagnosis AS-TECH-L3-CSD LIVE" at bounding box center [212, 209] width 207 height 22
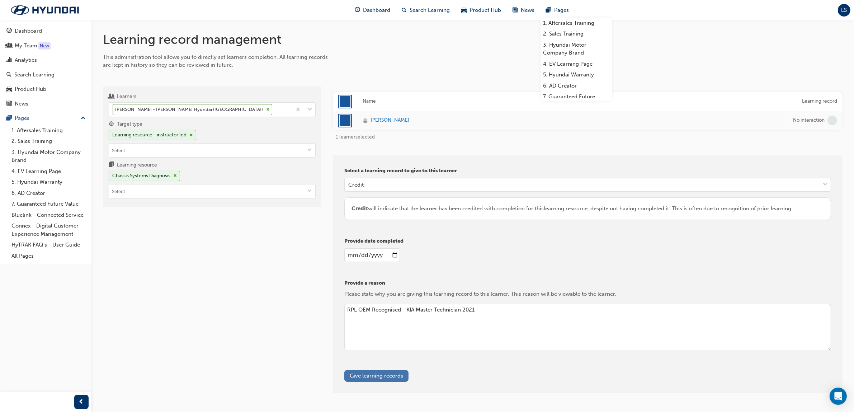
click at [371, 375] on button "Give learning records" at bounding box center [376, 376] width 64 height 12
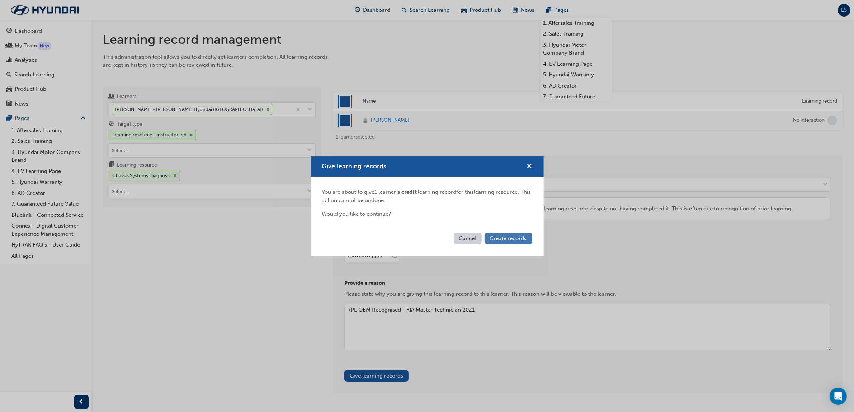
click at [508, 244] on button "Create records" at bounding box center [509, 239] width 48 height 12
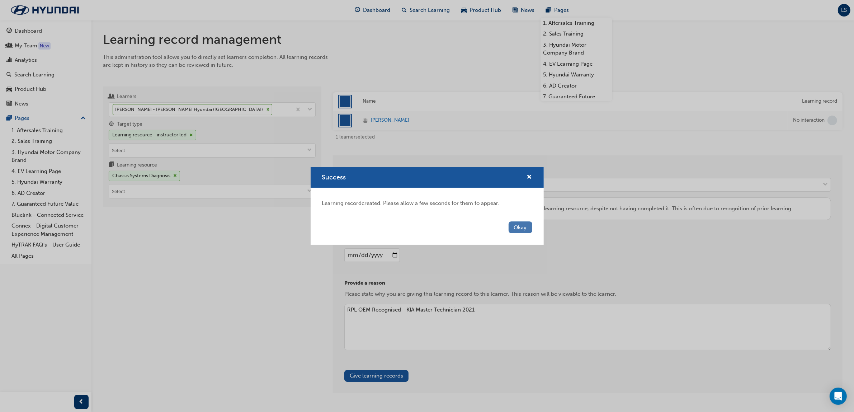
click at [517, 229] on button "Okay" at bounding box center [521, 227] width 24 height 12
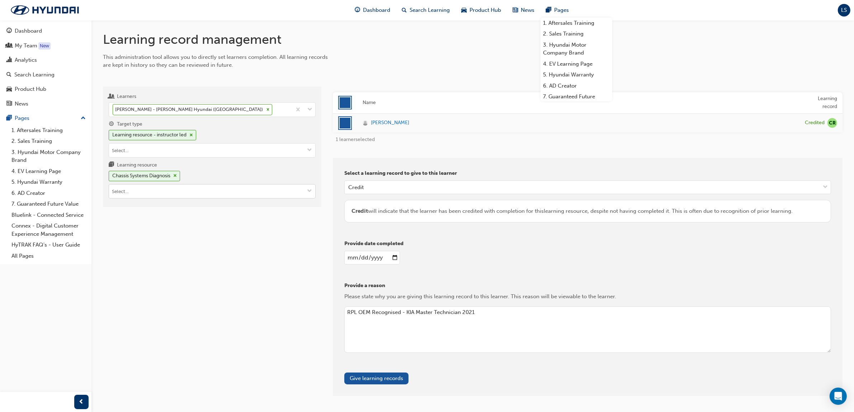
click at [185, 192] on input "Learning resource Chassis Systems Diagnosis" at bounding box center [212, 191] width 206 height 14
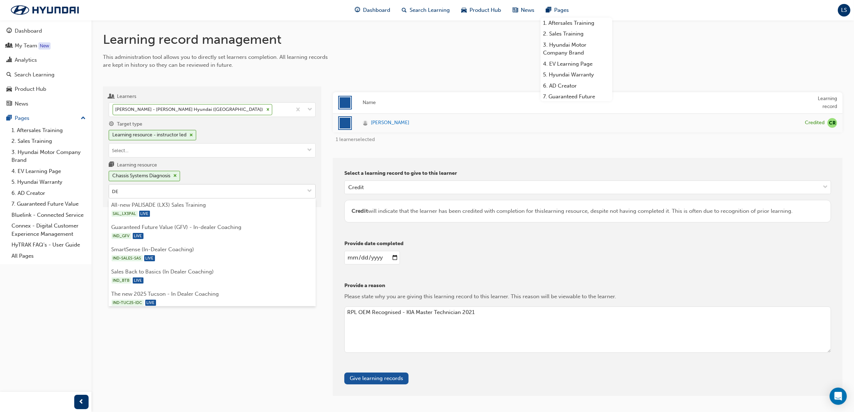
type input "DEd"
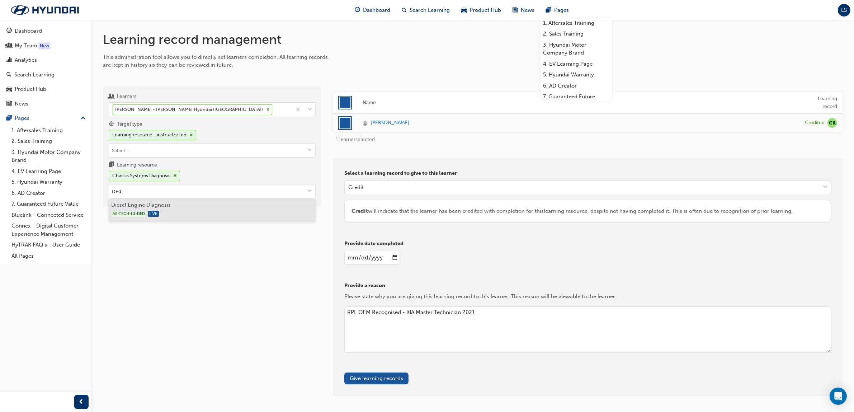
click at [170, 210] on li "Diesel Engine Diagnosis AS-TECH-L3-DED LIVE" at bounding box center [212, 209] width 207 height 22
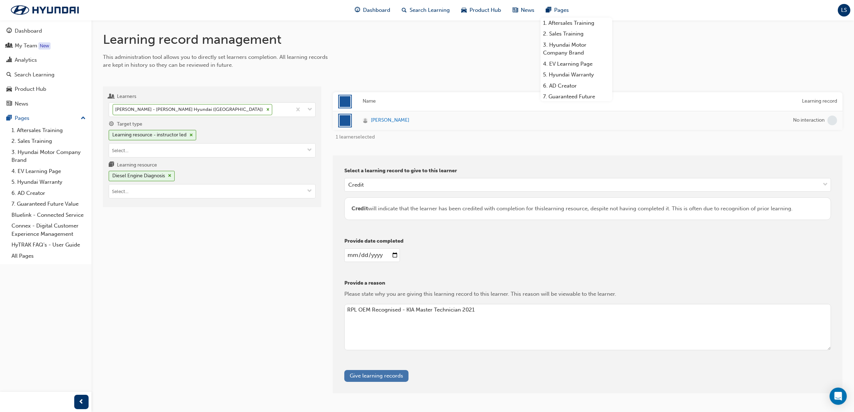
click at [383, 372] on button "Give learning records" at bounding box center [376, 376] width 64 height 12
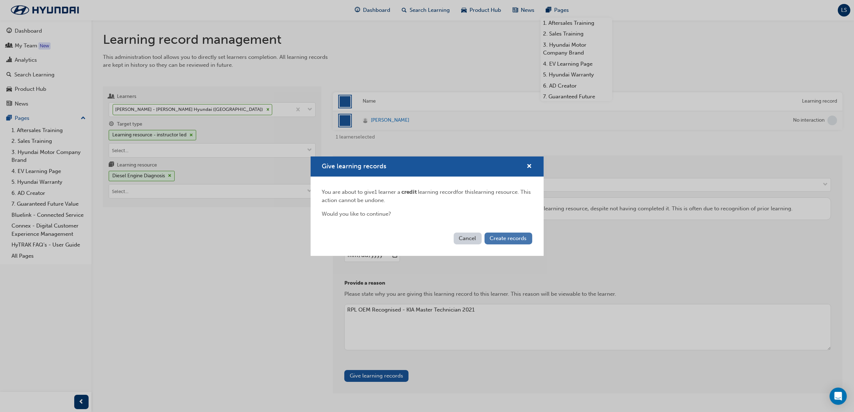
click at [521, 239] on span "Create records" at bounding box center [508, 238] width 37 height 6
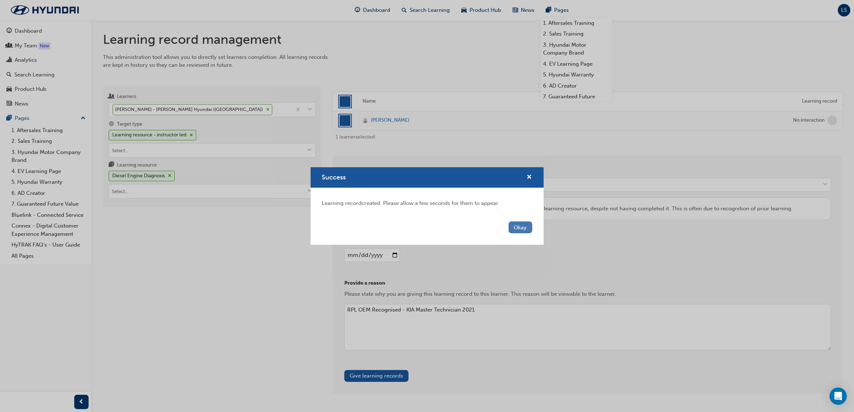
click at [522, 227] on button "Okay" at bounding box center [521, 227] width 24 height 12
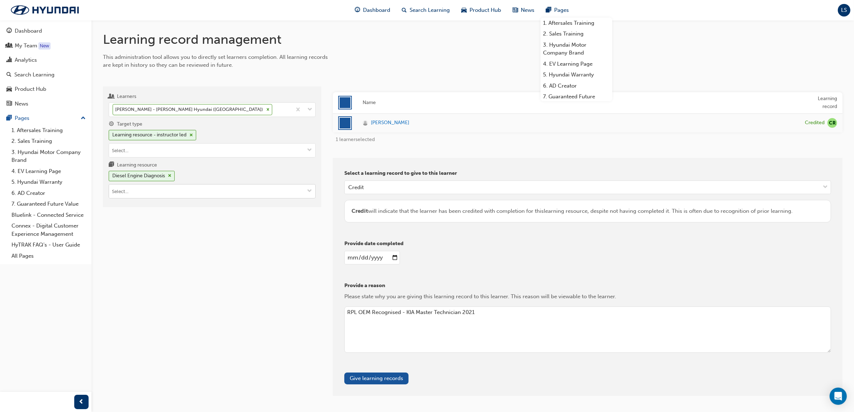
click at [155, 190] on input "Learning resource Diesel Engine Diagnosis" at bounding box center [212, 191] width 206 height 14
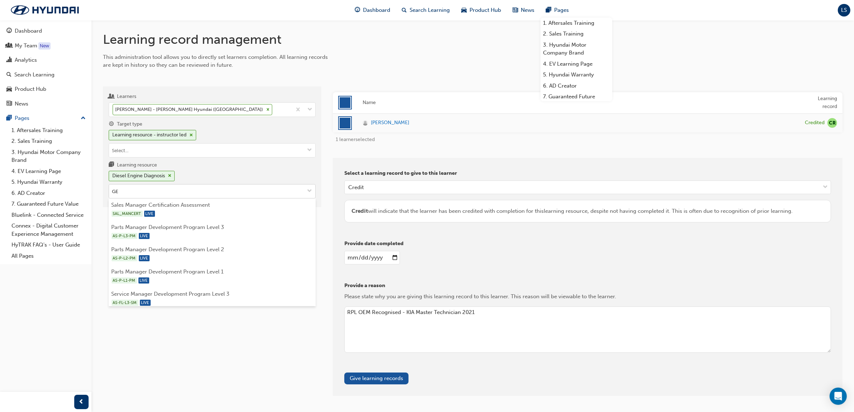
type input "GED"
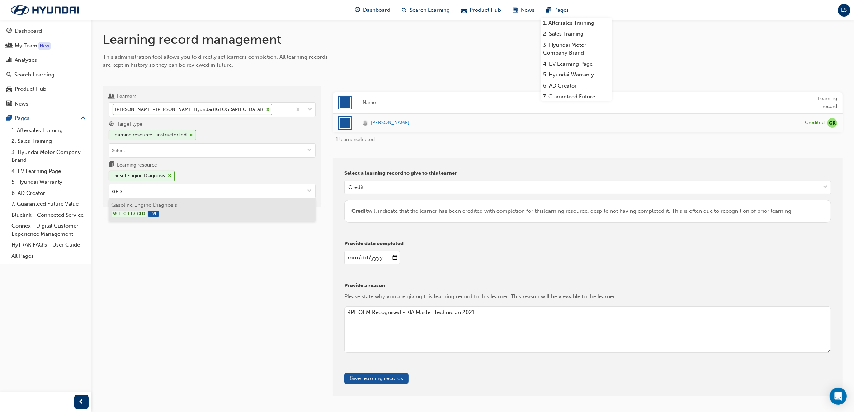
click at [169, 212] on div "AS-TECH-L3-GED LIVE" at bounding box center [213, 213] width 202 height 9
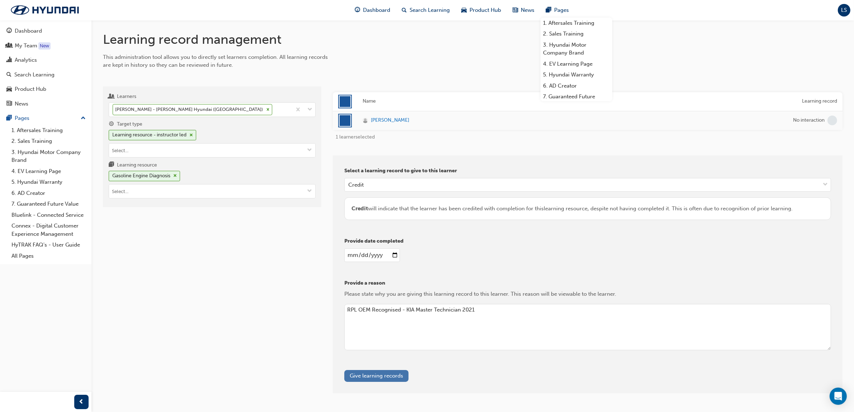
click at [377, 377] on button "Give learning records" at bounding box center [376, 376] width 64 height 12
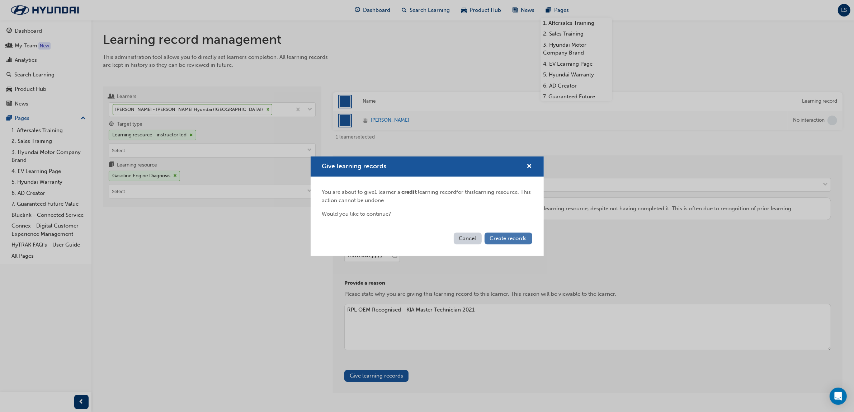
click at [517, 235] on span "Create records" at bounding box center [508, 238] width 37 height 6
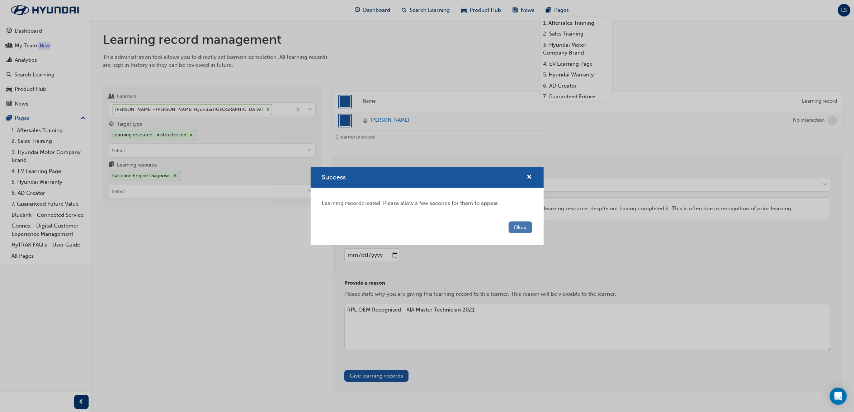
click at [524, 227] on button "Okay" at bounding box center [521, 227] width 24 height 12
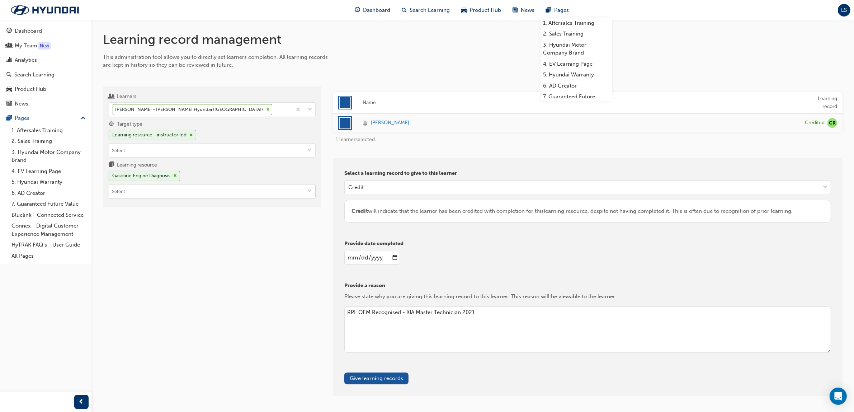
click at [165, 189] on input "Learning resource Gasoline Engine Diagnosis" at bounding box center [212, 191] width 206 height 14
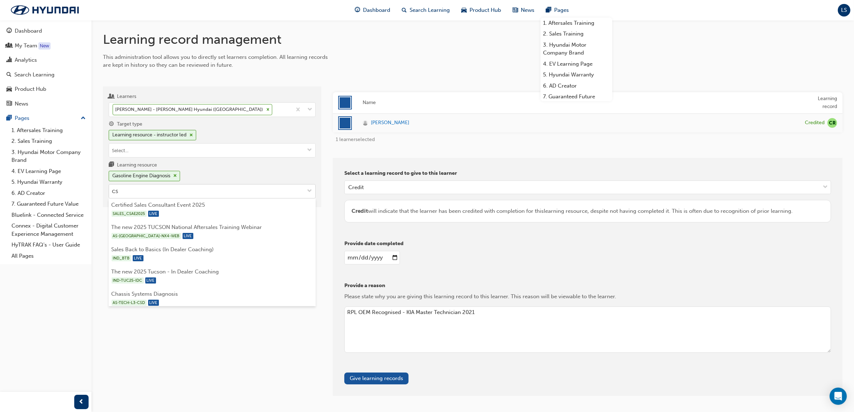
type input "CSD"
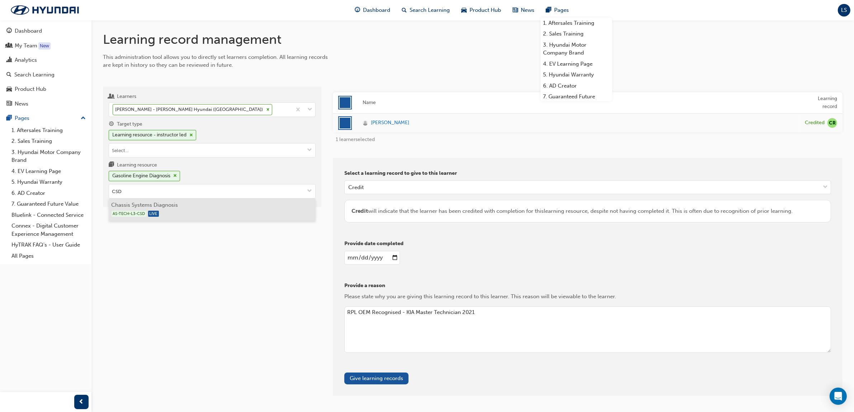
click at [175, 214] on div "AS-TECH-L3-CSD LIVE" at bounding box center [213, 213] width 202 height 9
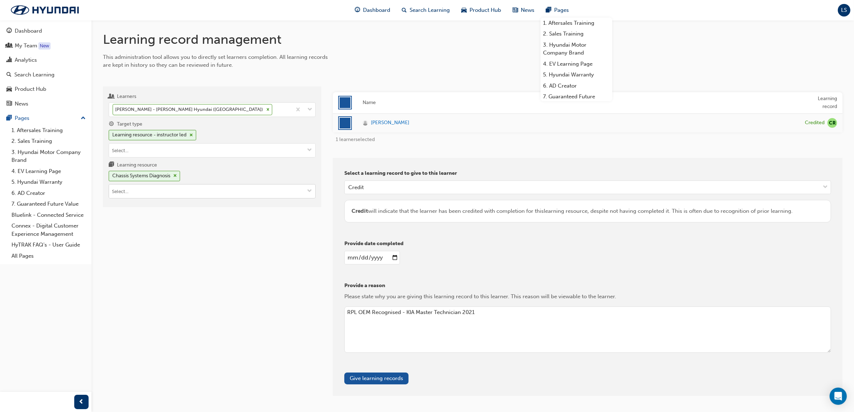
click at [166, 189] on input "Learning resource Chassis Systems Diagnosis" at bounding box center [212, 191] width 206 height 14
click at [179, 189] on input "Learning resource Chassis Systems Diagnosis" at bounding box center [212, 191] width 206 height 14
type input "S"
type input "DSS"
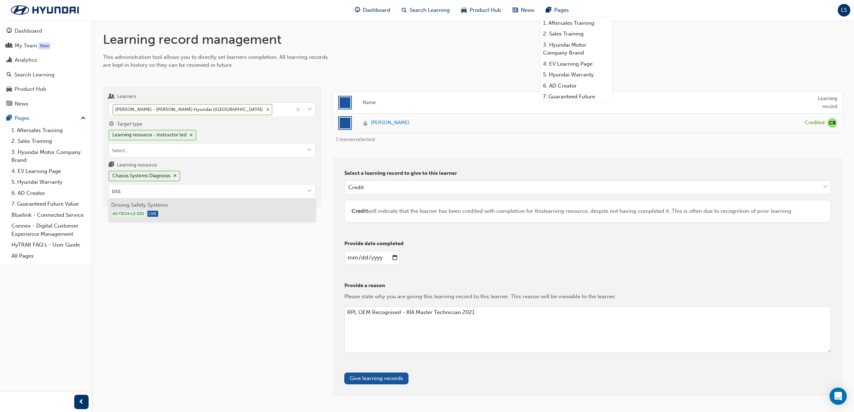
click at [182, 211] on div "AS-TECH-L2-DSS LIVE" at bounding box center [213, 213] width 202 height 9
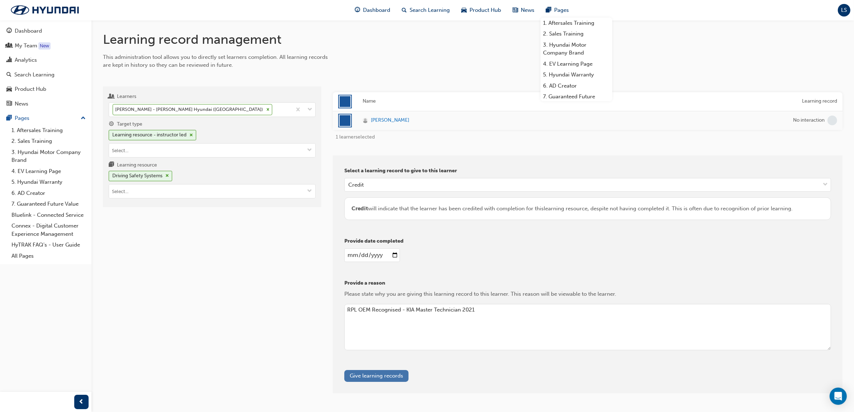
click at [392, 373] on button "Give learning records" at bounding box center [376, 376] width 64 height 12
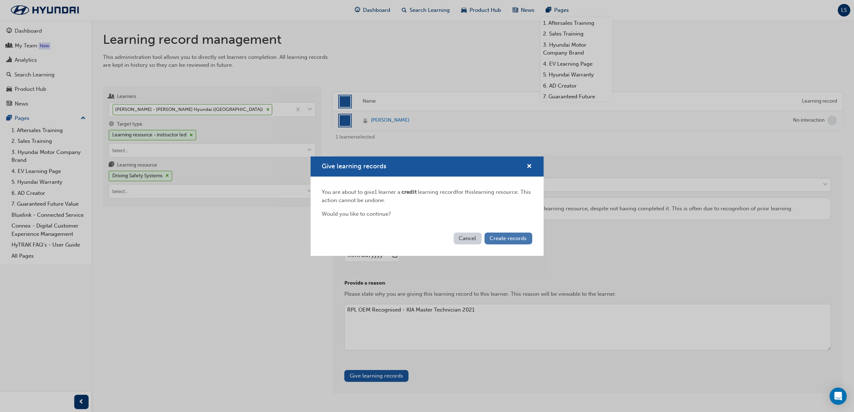
click at [512, 238] on span "Create records" at bounding box center [508, 238] width 37 height 6
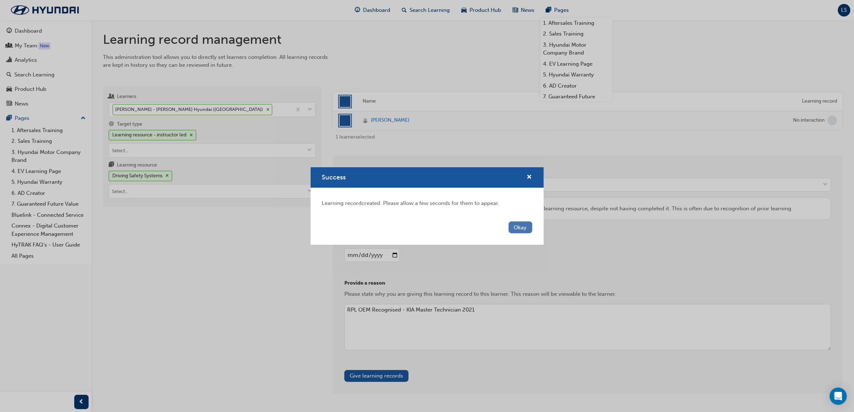
click at [526, 230] on button "Okay" at bounding box center [521, 227] width 24 height 12
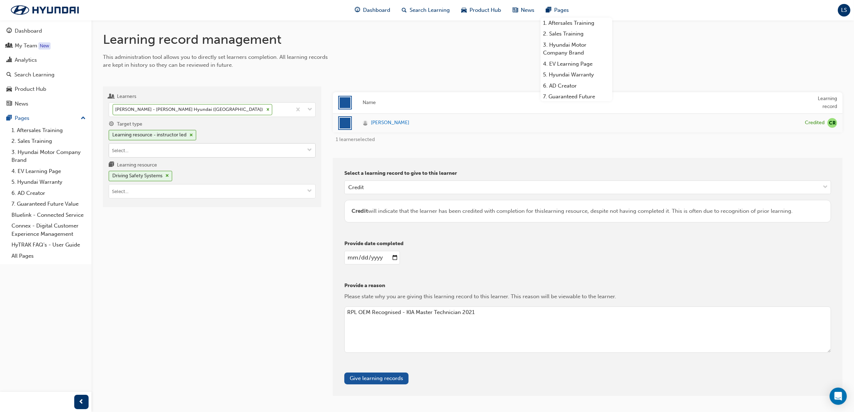
click at [207, 150] on input "Target type Learning resource - instructor led" at bounding box center [212, 151] width 206 height 14
click at [172, 165] on li "Learning resource - eLearning module" at bounding box center [212, 165] width 207 height 14
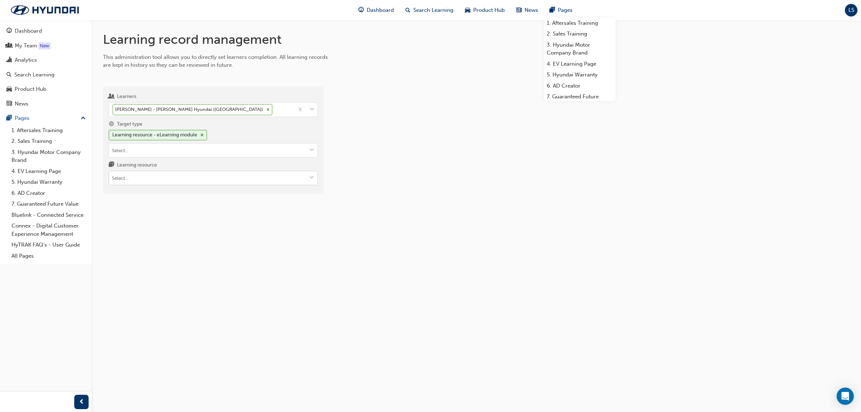
click at [183, 181] on input "Learning resource" at bounding box center [213, 178] width 208 height 14
type input "Electr"
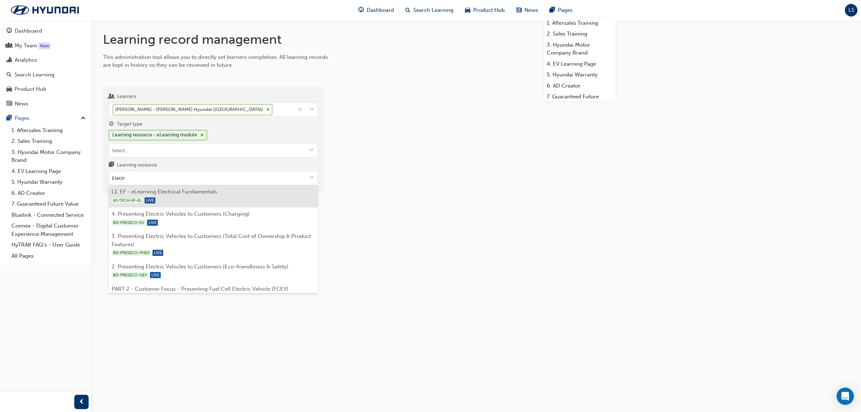
click at [202, 199] on div "AS-TECH-EF-EL LIVE" at bounding box center [214, 200] width 204 height 9
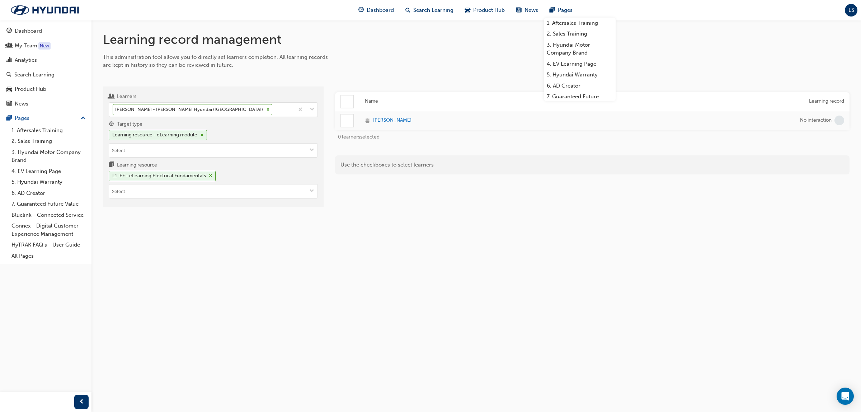
click at [351, 122] on div at bounding box center [347, 120] width 12 height 12
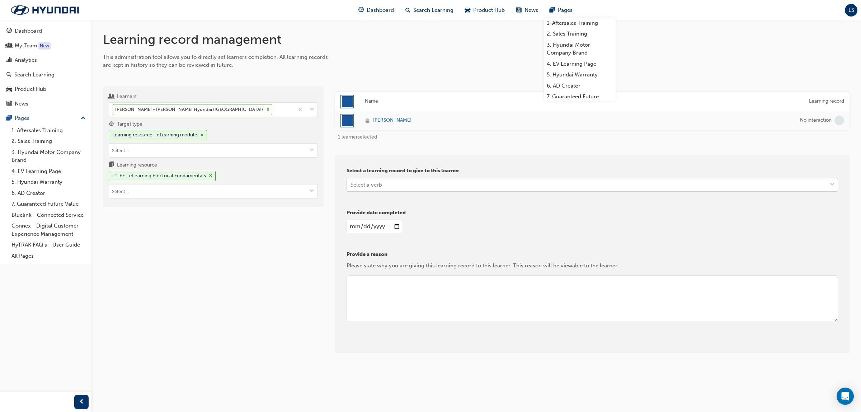
click at [380, 183] on div "Select a verb" at bounding box center [367, 185] width 32 height 8
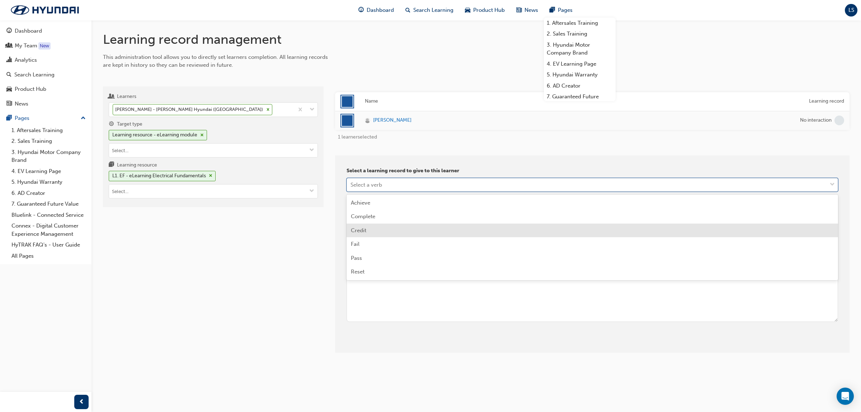
click at [385, 234] on div "Credit" at bounding box center [593, 231] width 492 height 14
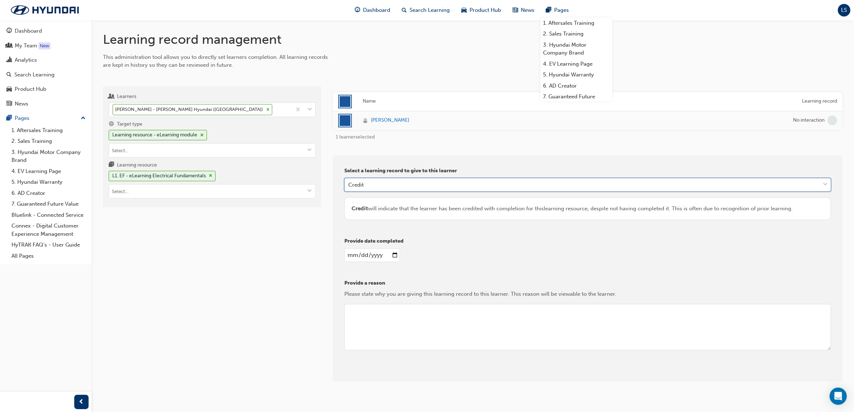
click at [348, 257] on input "date" at bounding box center [372, 255] width 56 height 14
click at [350, 256] on input "date" at bounding box center [372, 255] width 56 height 14
type input "222025-08-19"
click at [388, 253] on input "222025-08-19" at bounding box center [372, 255] width 56 height 14
click at [380, 252] on input "222025-08-19" at bounding box center [372, 255] width 56 height 14
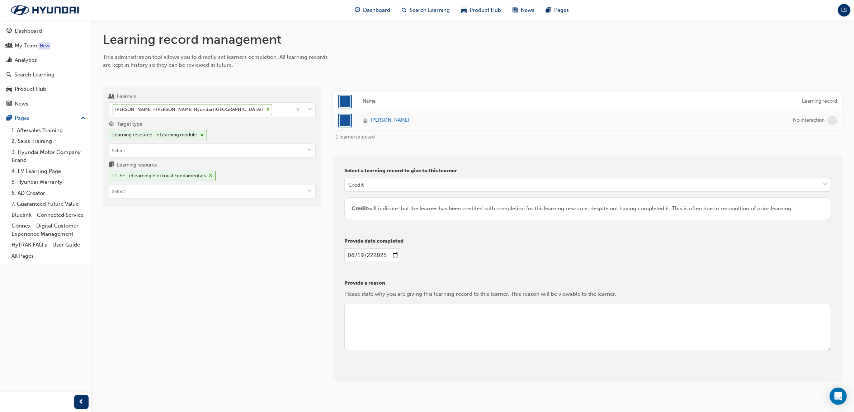
click at [376, 253] on input "222025-08-19" at bounding box center [372, 255] width 56 height 14
type input "[DATE]"
click at [375, 308] on textarea at bounding box center [587, 327] width 487 height 47
type textarea "RPL KIA Master Technician 2021"
click at [381, 379] on button "Give learning records" at bounding box center [376, 376] width 64 height 12
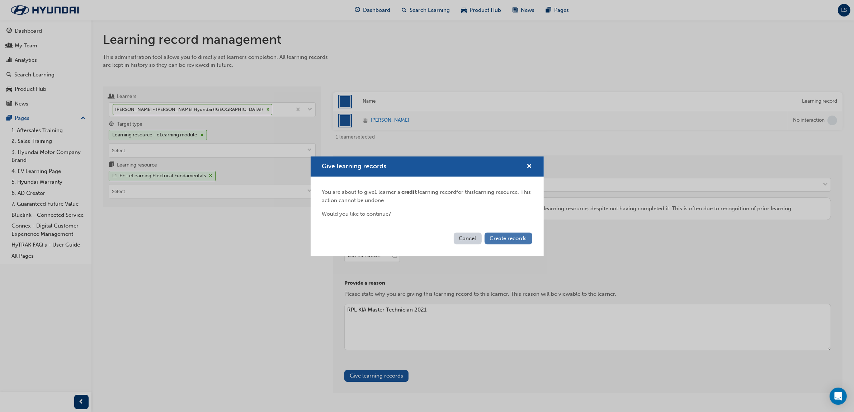
click at [510, 243] on button "Create records" at bounding box center [509, 239] width 48 height 12
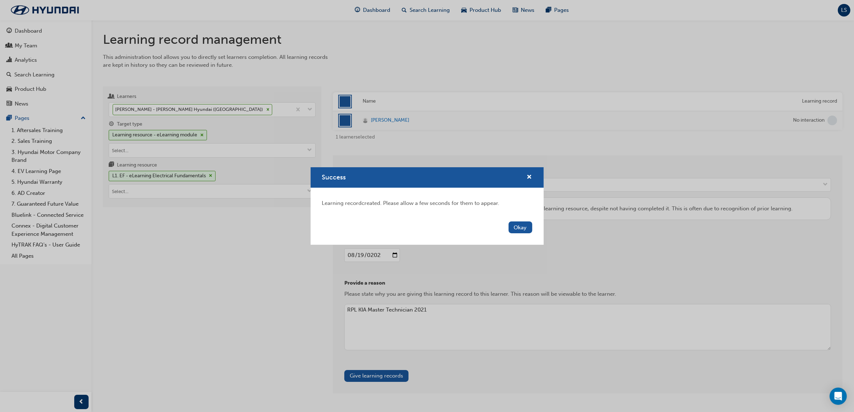
drag, startPoint x: 521, startPoint y: 225, endPoint x: 504, endPoint y: 247, distance: 28.1
click at [521, 225] on button "Okay" at bounding box center [521, 227] width 24 height 12
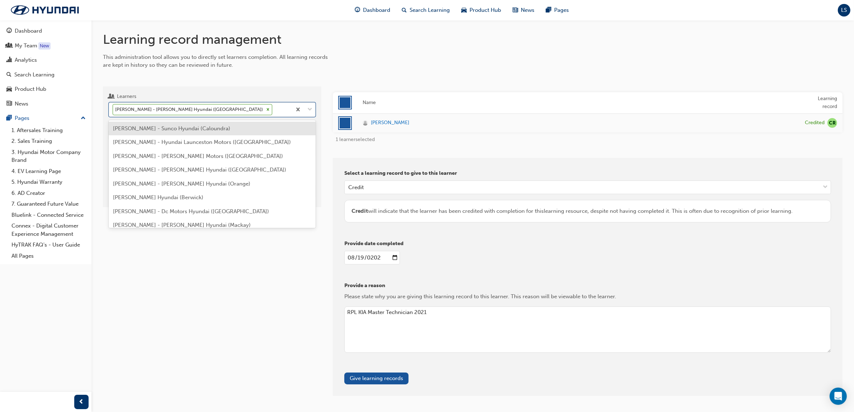
click at [257, 111] on div "[PERSON_NAME] - [PERSON_NAME] Hyundai ([GEOGRAPHIC_DATA])" at bounding box center [200, 110] width 183 height 14
click at [274, 111] on input "Learners option [PERSON_NAME] - [PERSON_NAME] Hyundai ([GEOGRAPHIC_DATA]), dese…" at bounding box center [274, 109] width 1 height 6
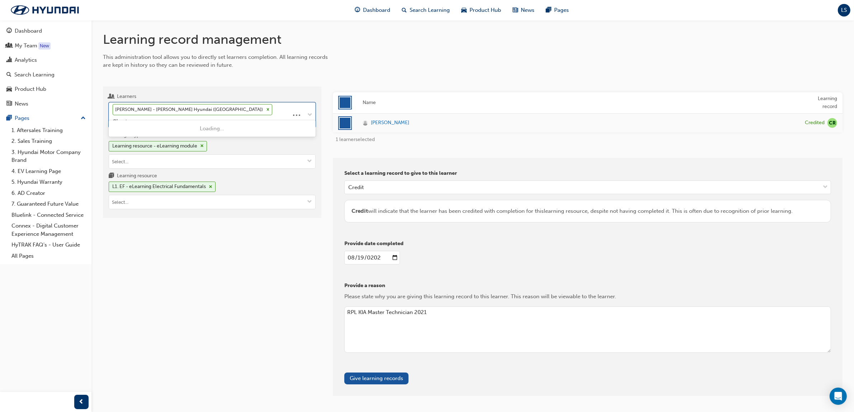
type input "Cheet"
click at [243, 133] on div "[PERSON_NAME] - [PERSON_NAME] Hyundai ([GEOGRAPHIC_DATA])" at bounding box center [212, 129] width 207 height 14
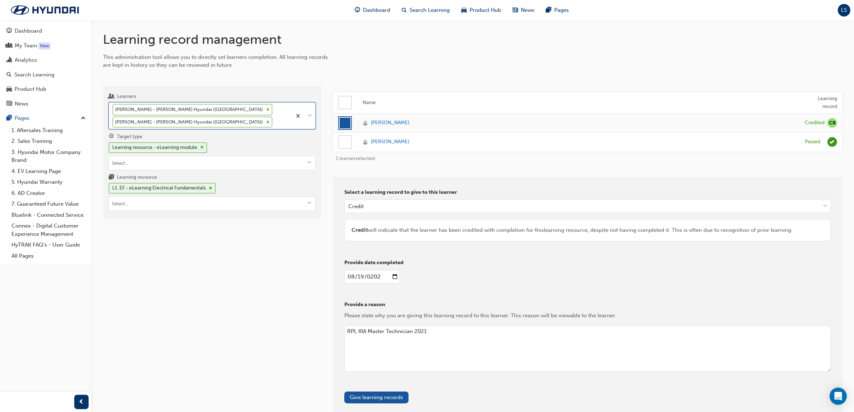
click at [266, 108] on icon at bounding box center [268, 109] width 5 height 5
click at [274, 119] on input "Learners option [PERSON_NAME] - [PERSON_NAME] Hyundai ([GEOGRAPHIC_DATA]), sele…" at bounding box center [274, 122] width 1 height 6
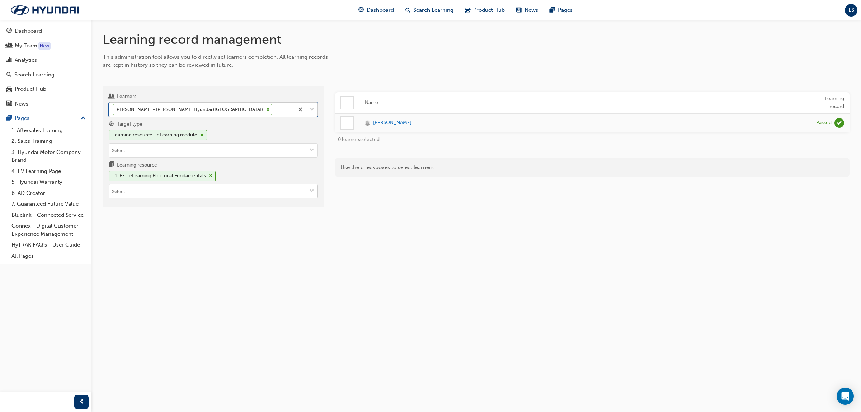
click at [185, 193] on input "Learning resource L1. EF - eLearning Electrical Fundamentals" at bounding box center [213, 191] width 208 height 14
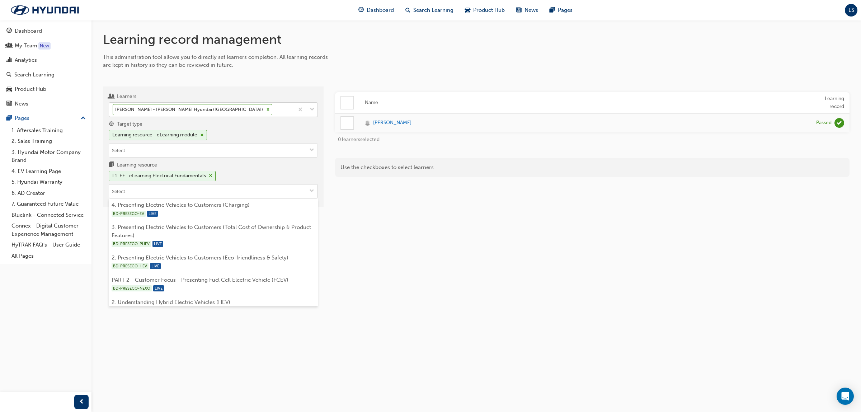
type input "C"
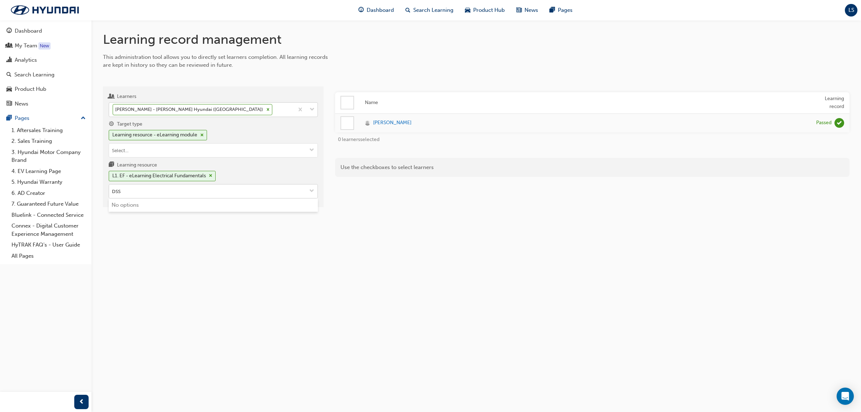
click at [221, 192] on input "DSS" at bounding box center [213, 191] width 208 height 14
type input "DSS"
click at [205, 146] on input "Target type Learning resource - eLearning module" at bounding box center [213, 151] width 208 height 14
click at [177, 169] on li "Learning resource - instructor led" at bounding box center [213, 165] width 209 height 14
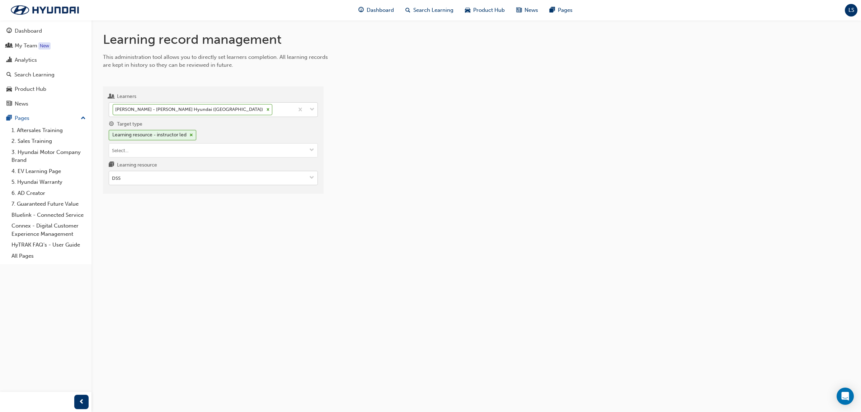
click at [160, 178] on input "DSS" at bounding box center [213, 178] width 208 height 14
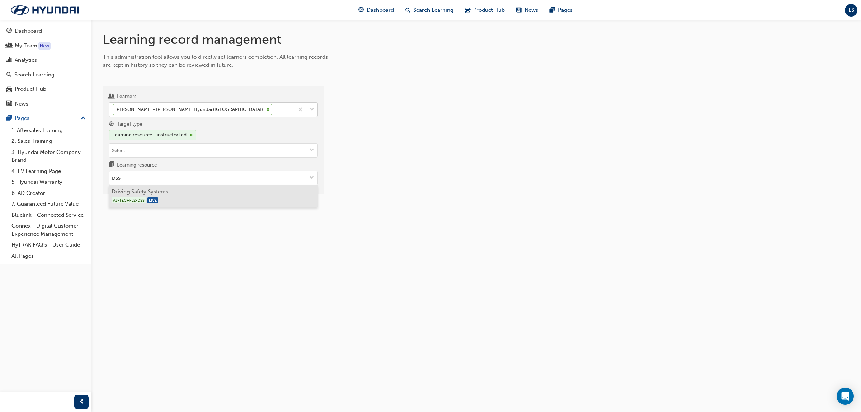
click at [162, 194] on li "Driving Safety Systems AS-TECH-L2-DSS LIVE" at bounding box center [213, 196] width 209 height 22
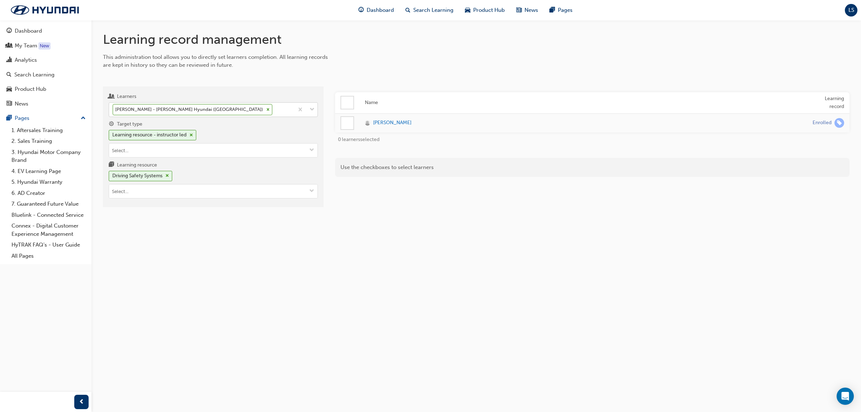
click at [344, 126] on div at bounding box center [347, 123] width 12 height 12
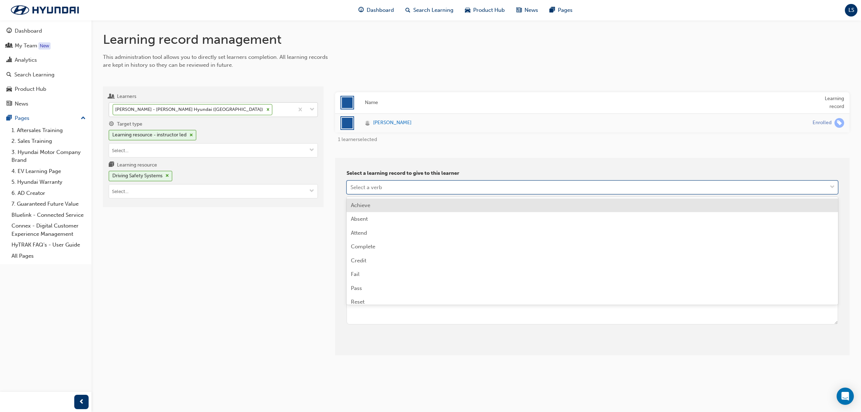
click at [381, 187] on div "Select a verb" at bounding box center [367, 187] width 32 height 8
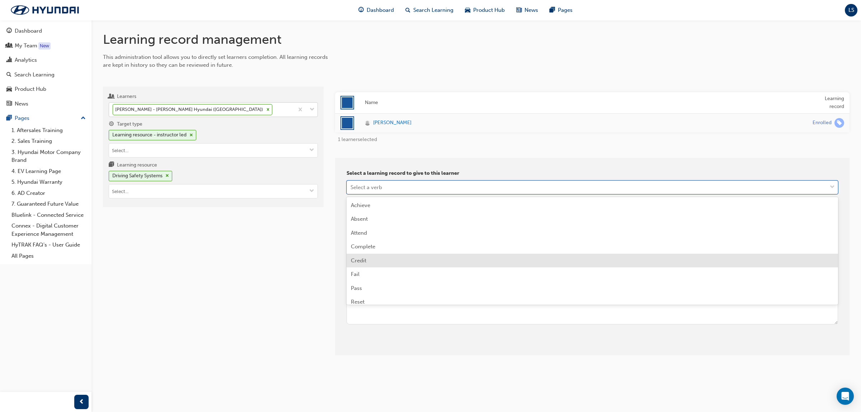
click at [376, 260] on div "Credit" at bounding box center [593, 261] width 492 height 14
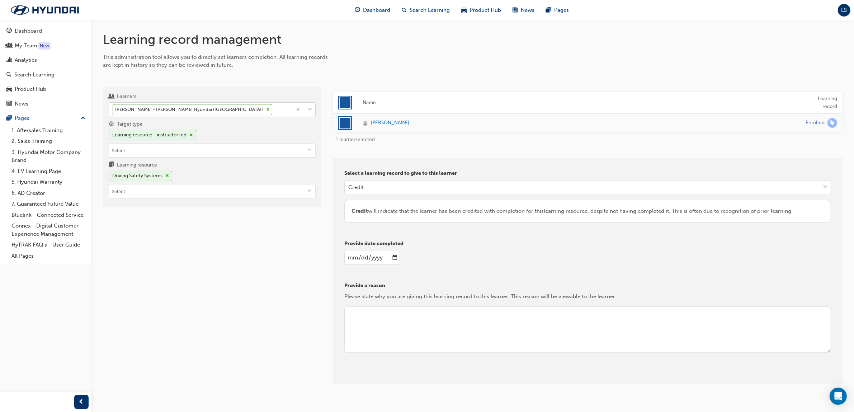
click at [347, 257] on input "date" at bounding box center [372, 258] width 56 height 14
type input "[DATE]"
click at [401, 315] on textarea at bounding box center [587, 329] width 487 height 47
type textarea "RPL"
click at [385, 379] on button "Give learning records" at bounding box center [376, 378] width 64 height 12
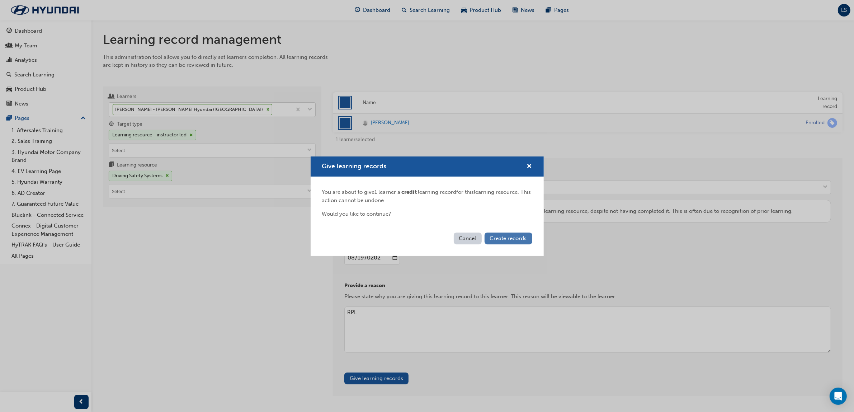
click at [511, 238] on span "Create records" at bounding box center [508, 238] width 37 height 6
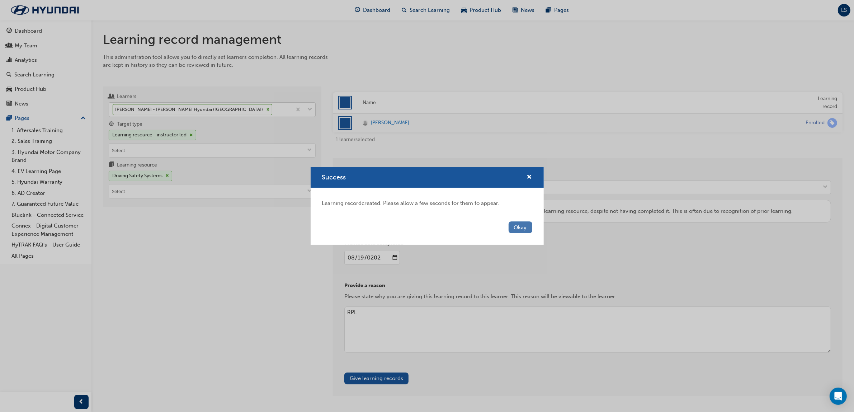
click at [522, 230] on button "Okay" at bounding box center [521, 227] width 24 height 12
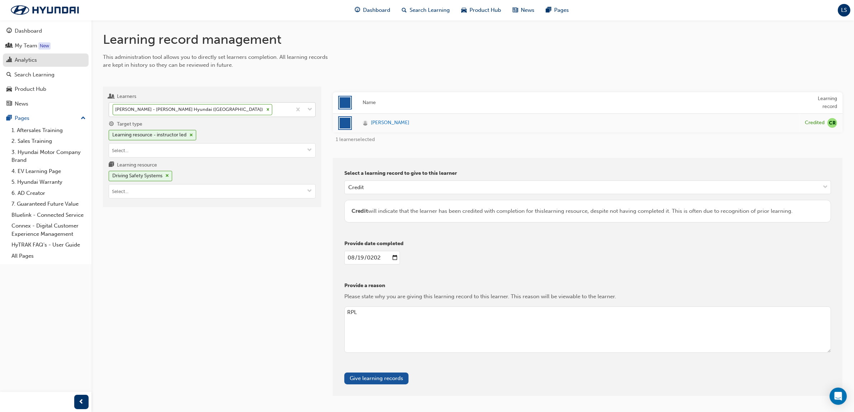
click at [34, 65] on div "Analytics" at bounding box center [45, 60] width 79 height 9
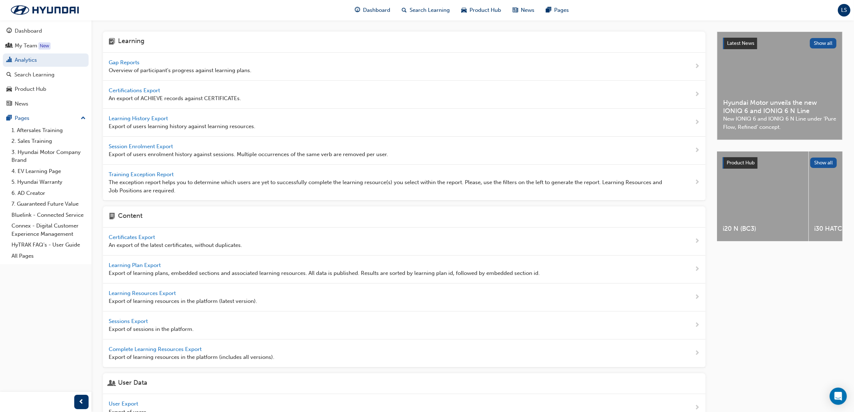
click at [128, 59] on span "Gap Reports" at bounding box center [125, 62] width 32 height 6
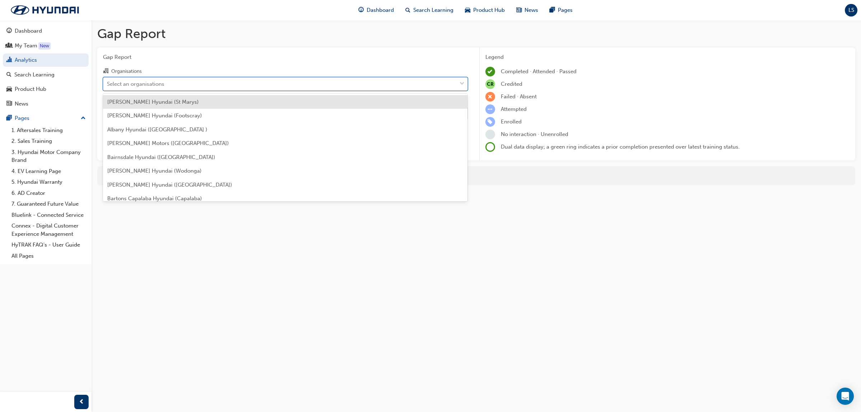
click at [180, 79] on div "Select an organisations" at bounding box center [279, 84] width 353 height 13
click at [108, 80] on input "Organisations option [PERSON_NAME] Hyundai (St Marys) focused, 1 of 182. 182 re…" at bounding box center [107, 83] width 1 height 6
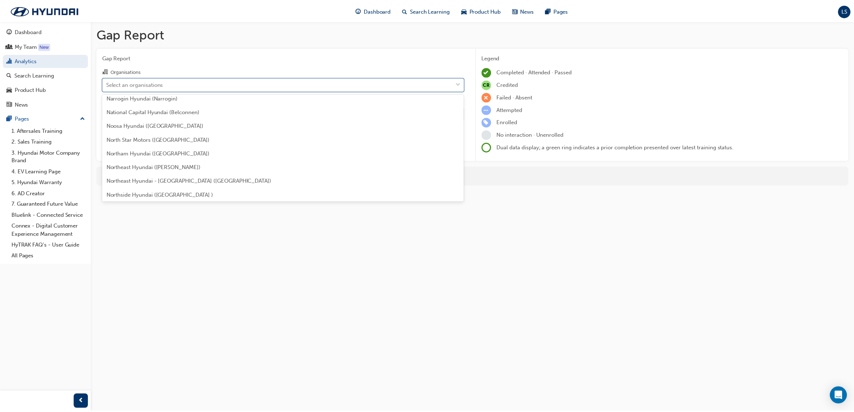
scroll to position [1525, 0]
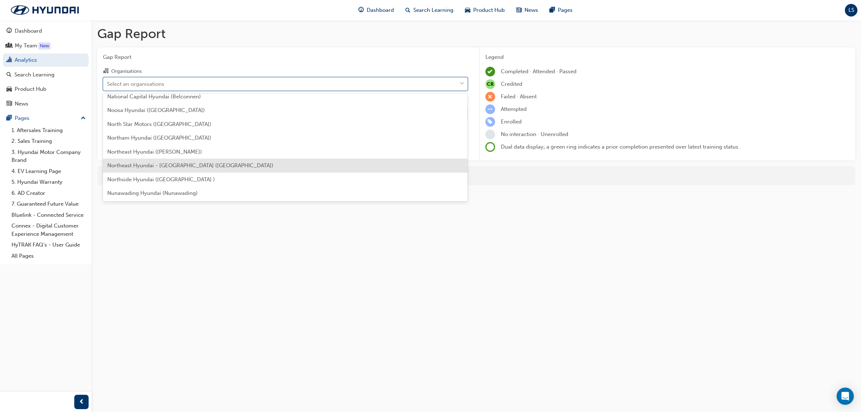
click at [211, 165] on span "Northeast Hyundai - [GEOGRAPHIC_DATA] ([GEOGRAPHIC_DATA])" at bounding box center [190, 165] width 166 height 6
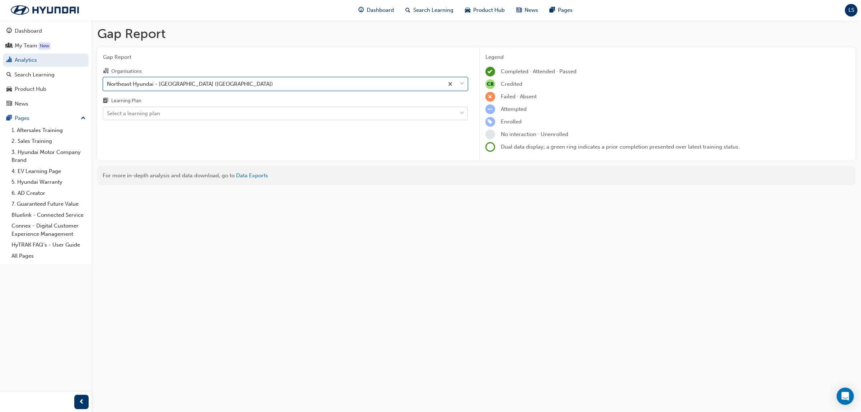
click at [235, 117] on div "Select a learning plan" at bounding box center [279, 113] width 353 height 13
click at [108, 116] on input "Learning Plan Select a learning plan" at bounding box center [107, 113] width 1 height 6
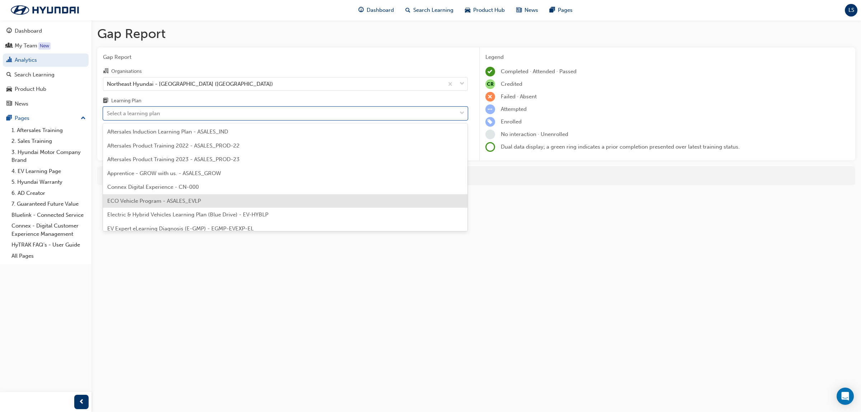
click at [225, 200] on div "ECO Vehicle Program - ASALES_EVLP" at bounding box center [285, 201] width 365 height 14
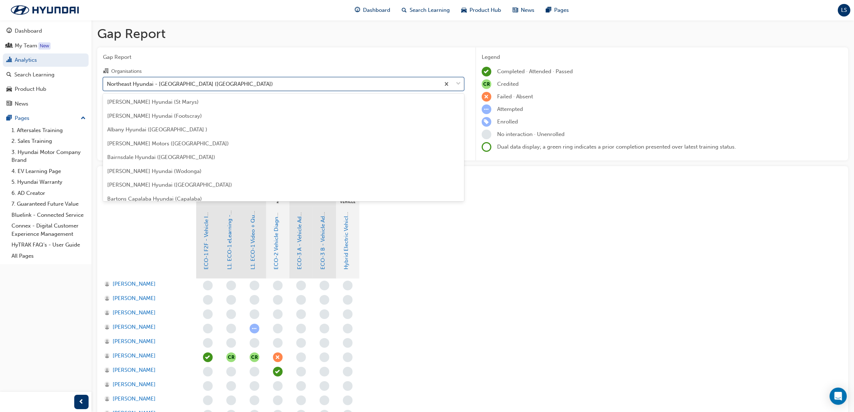
scroll to position [1500, 0]
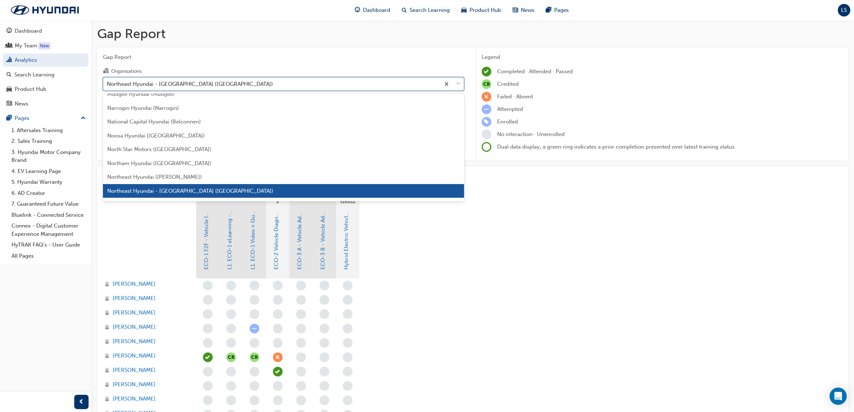
drag, startPoint x: 250, startPoint y: 84, endPoint x: 122, endPoint y: 87, distance: 128.2
click at [122, 87] on div "Northeast Hyundai - [GEOGRAPHIC_DATA] ([GEOGRAPHIC_DATA])" at bounding box center [271, 84] width 337 height 13
click at [108, 86] on input "Organisations option Northeast Hyundai - [GEOGRAPHIC_DATA] ([GEOGRAPHIC_DATA]),…" at bounding box center [107, 83] width 1 height 6
click at [133, 369] on span "[PERSON_NAME]" at bounding box center [134, 370] width 43 height 8
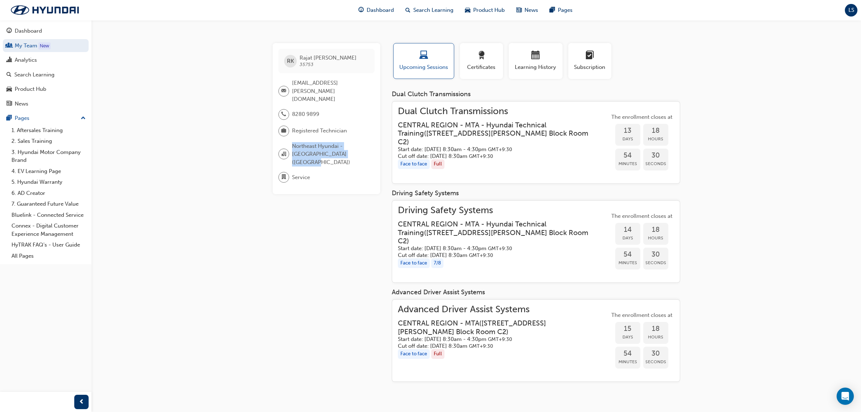
drag, startPoint x: 293, startPoint y: 139, endPoint x: 361, endPoint y: 142, distance: 67.9
click at [361, 142] on span "Northeast Hyundai - [GEOGRAPHIC_DATA] ([GEOGRAPHIC_DATA])" at bounding box center [330, 154] width 77 height 24
copy span "Northeast Hyundai - [GEOGRAPHIC_DATA] ([GEOGRAPHIC_DATA])"
click at [41, 69] on link "Search Learning" at bounding box center [46, 74] width 86 height 13
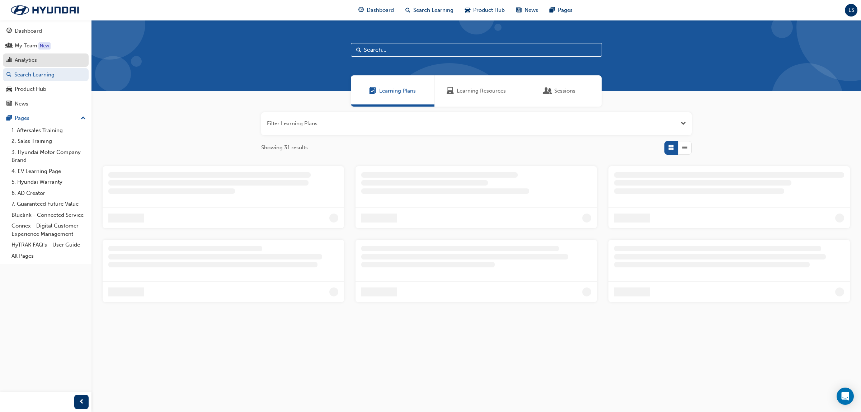
click at [44, 56] on div "Analytics" at bounding box center [45, 60] width 79 height 9
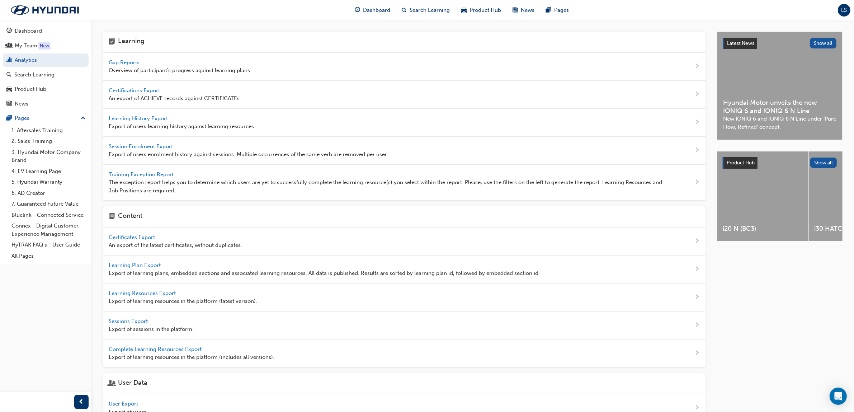
click at [128, 56] on div "Gap Reports Overview of participant's progress against learning plans." at bounding box center [404, 67] width 603 height 28
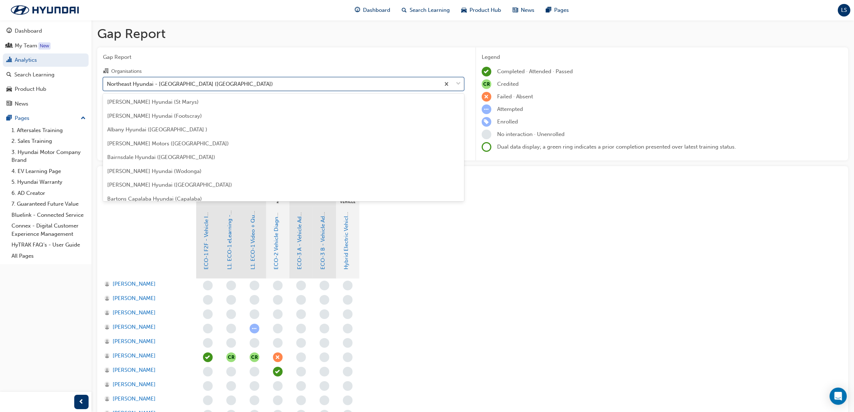
click at [194, 85] on div "Northeast Hyundai - [GEOGRAPHIC_DATA] ([GEOGRAPHIC_DATA])" at bounding box center [190, 84] width 166 height 8
click at [108, 85] on input "Organisations option Northeast Hyundai - [GEOGRAPHIC_DATA] ([GEOGRAPHIC_DATA]) …" at bounding box center [107, 83] width 1 height 6
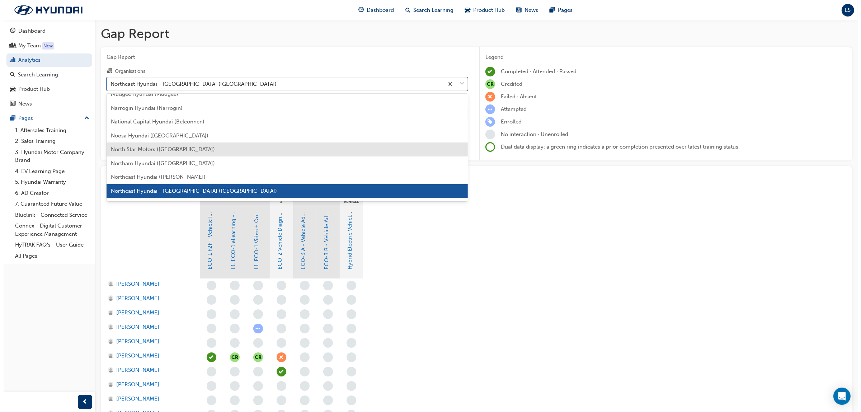
scroll to position [1455, 0]
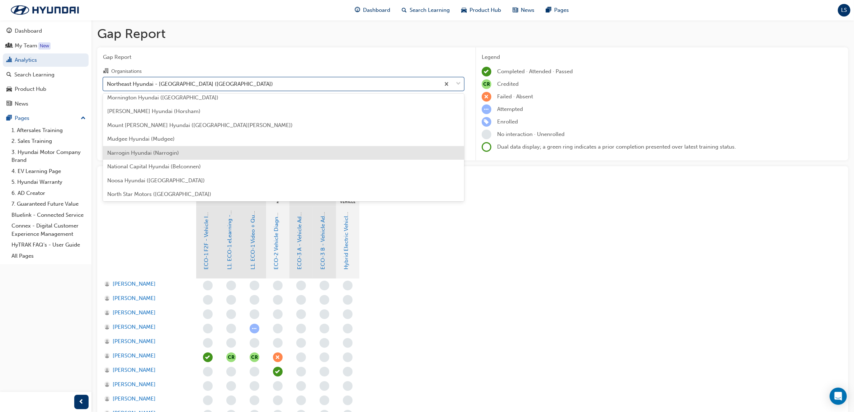
click at [150, 151] on span "Narrogin Hyundai (Narrogin)" at bounding box center [143, 153] width 72 height 6
